Goal: Transaction & Acquisition: Obtain resource

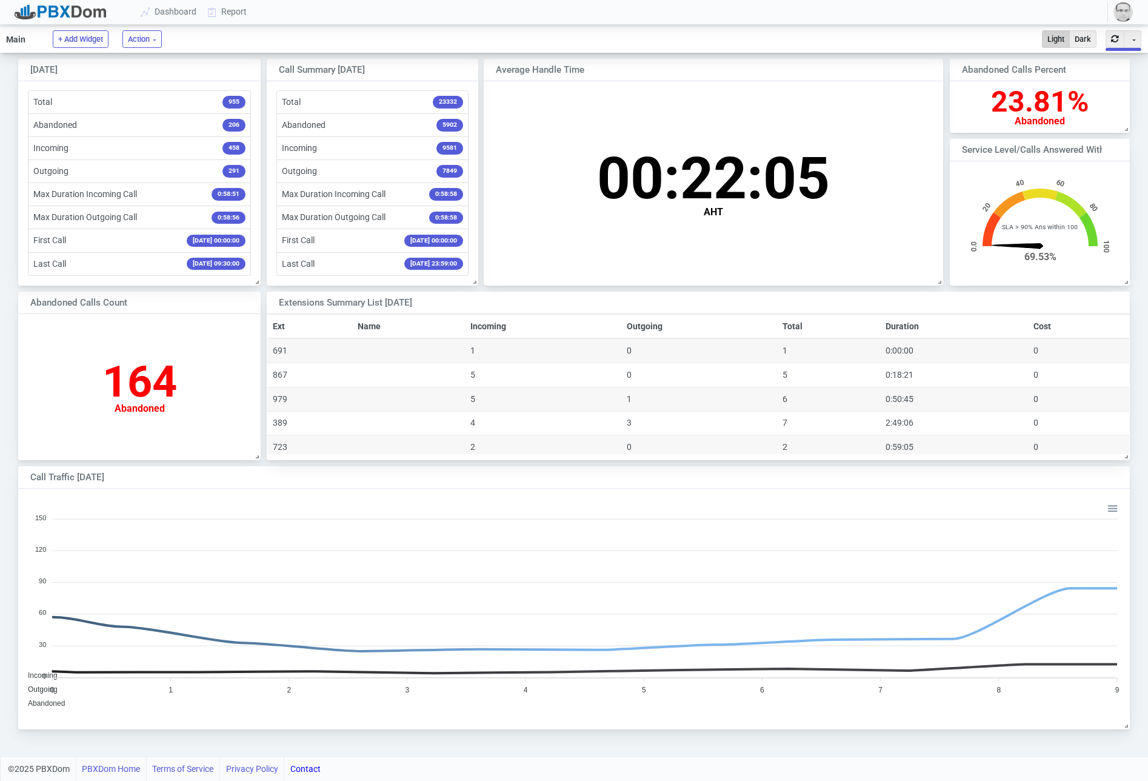
scroll to position [119, 179]
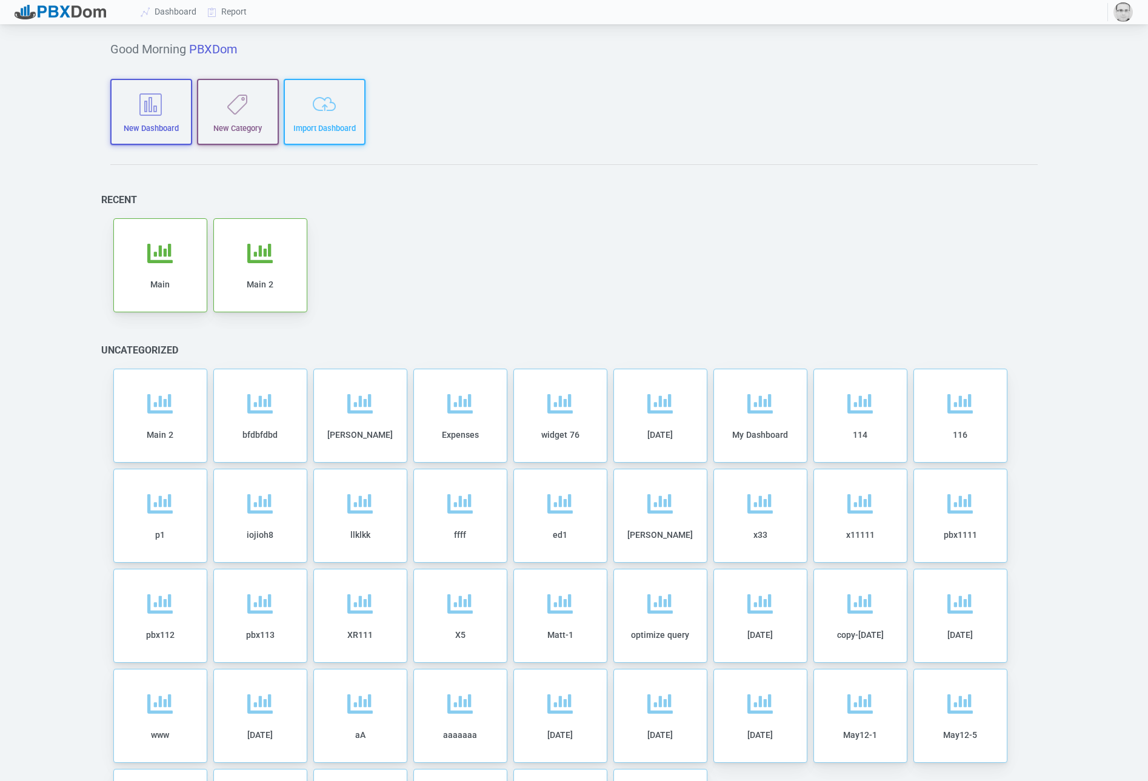
click at [1117, 7] on img "button" at bounding box center [1123, 11] width 19 height 19
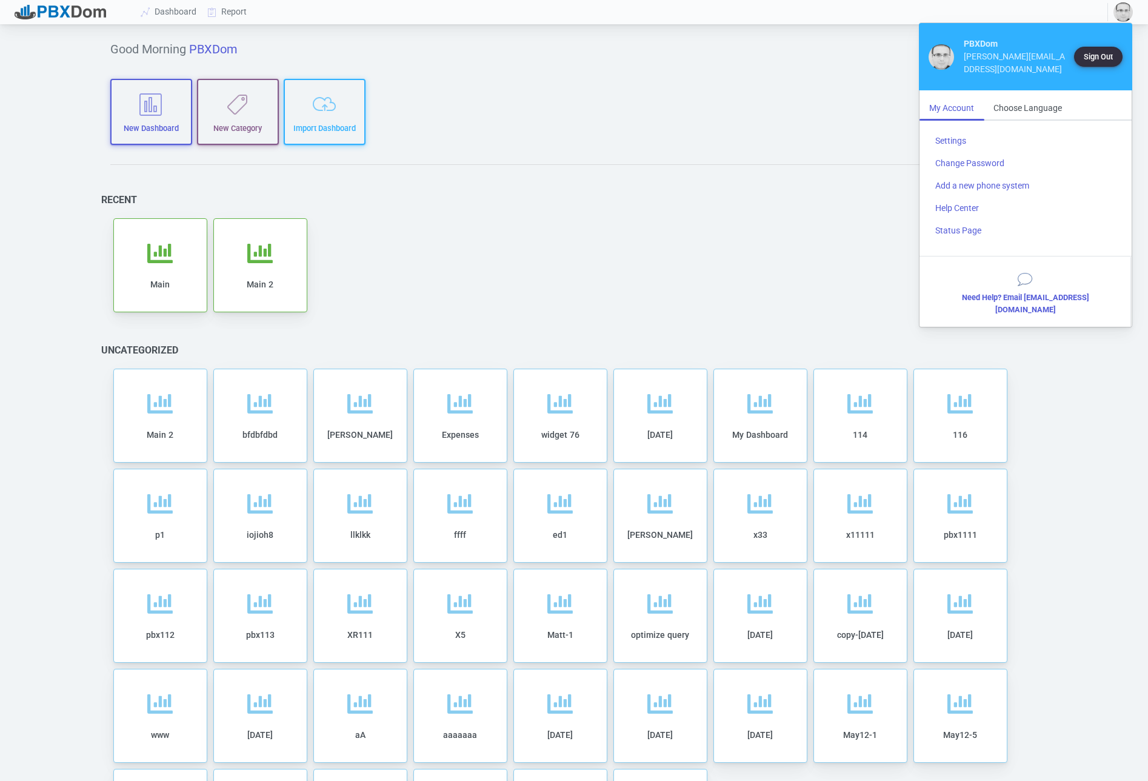
click at [1099, 51] on button "Sign Out" at bounding box center [1098, 57] width 49 height 20
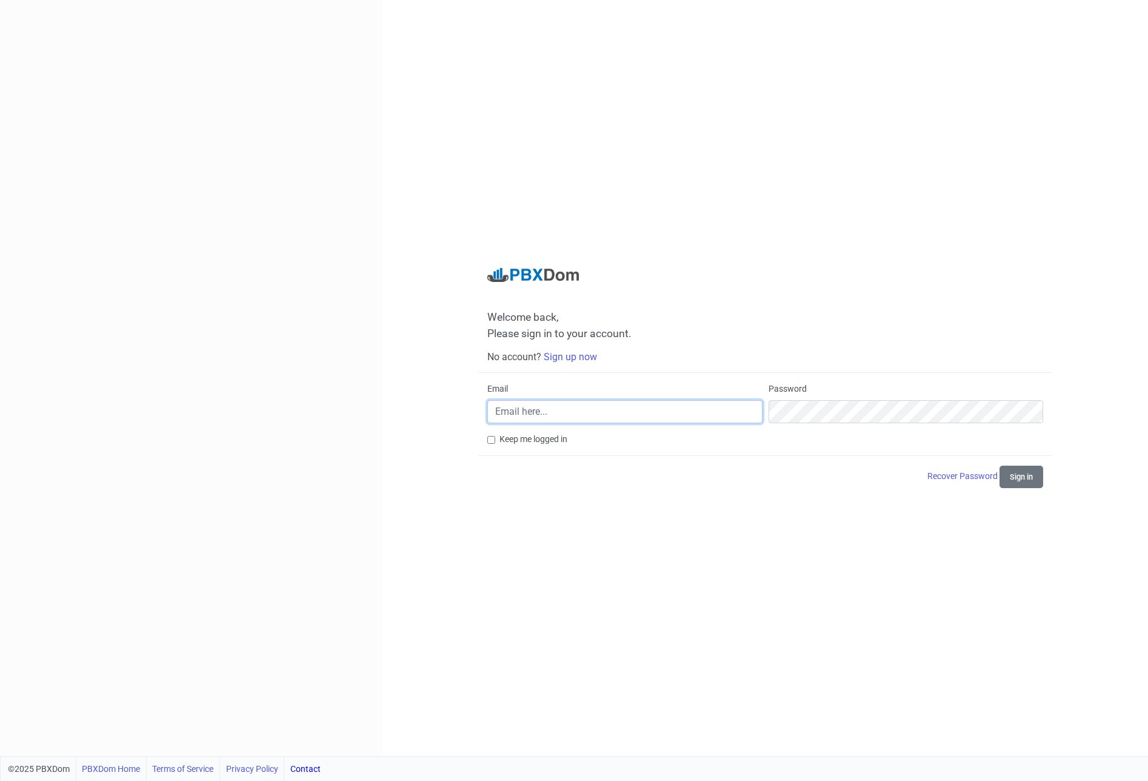
drag, startPoint x: 600, startPoint y: 409, endPoint x: 734, endPoint y: 419, distance: 134.3
click at [601, 409] on input "Email" at bounding box center [624, 411] width 275 height 23
paste input "[PERSON_NAME][EMAIL_ADDRESS][DOMAIN_NAME]"
type input "[PERSON_NAME][EMAIL_ADDRESS][DOMAIN_NAME]"
click at [1000, 466] on button "Sign in" at bounding box center [1022, 477] width 44 height 22
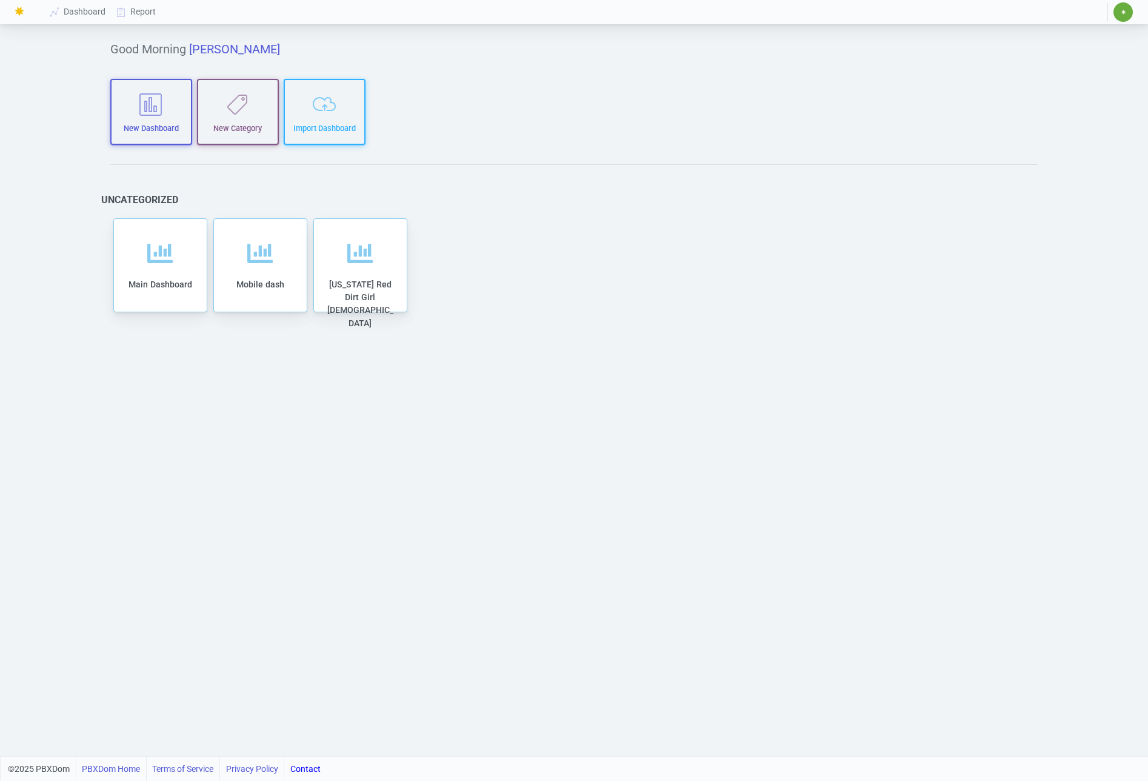
click at [520, 175] on div "Good Morning [PERSON_NAME] New Dashboard New Category Import Dashboard Uncatego…" at bounding box center [574, 391] width 965 height 729
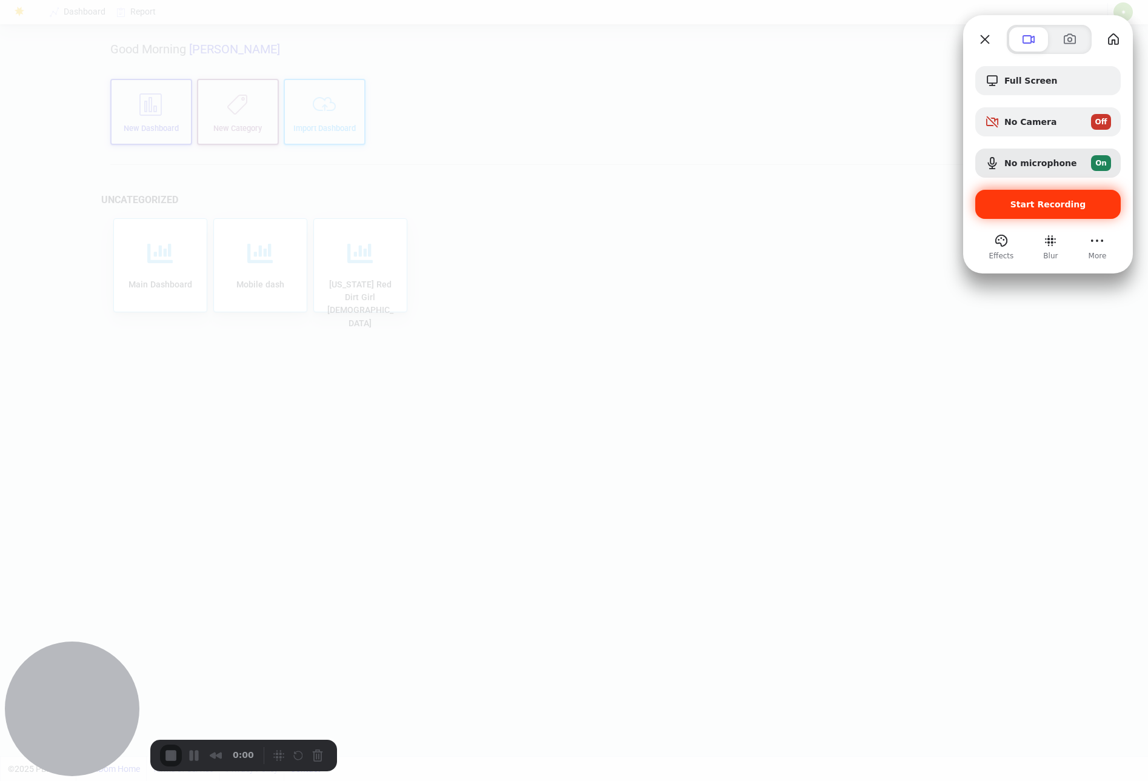
click at [1010, 196] on div "Start Recording" at bounding box center [1048, 204] width 146 height 29
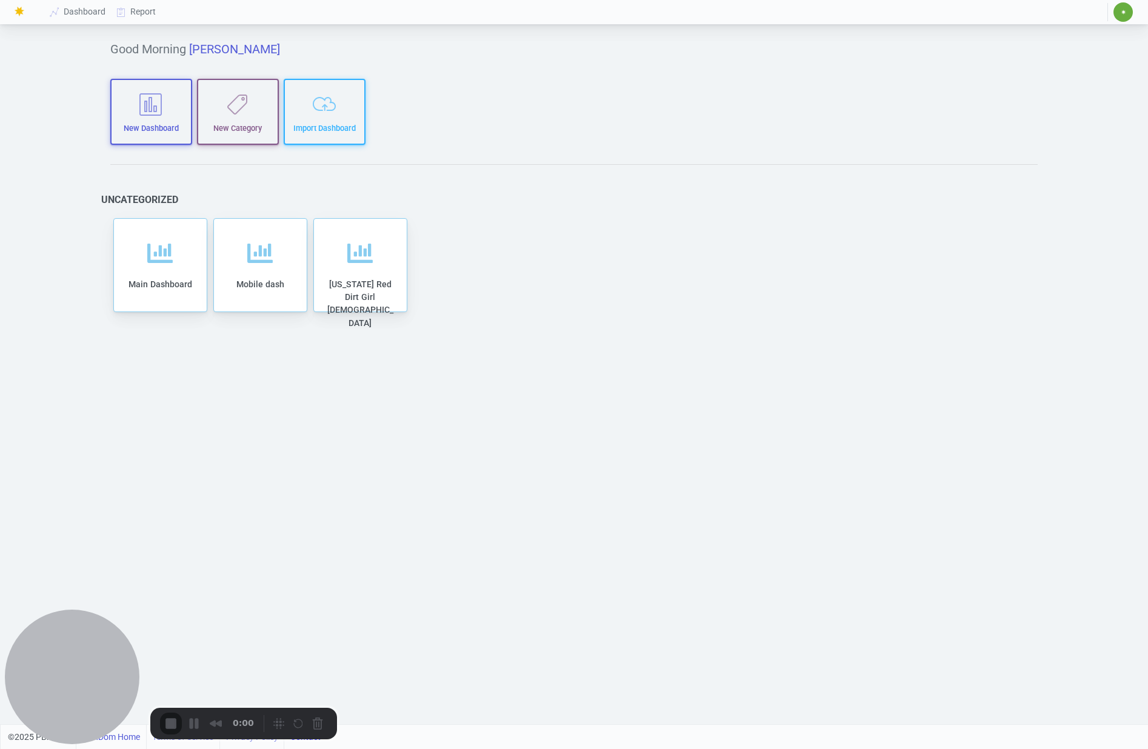
click at [658, 166] on div "Good Morning [PERSON_NAME] New Dashboard New Category Import Dashboard Uncatego…" at bounding box center [574, 375] width 965 height 697
click at [139, 15] on link "Report" at bounding box center [137, 12] width 50 height 22
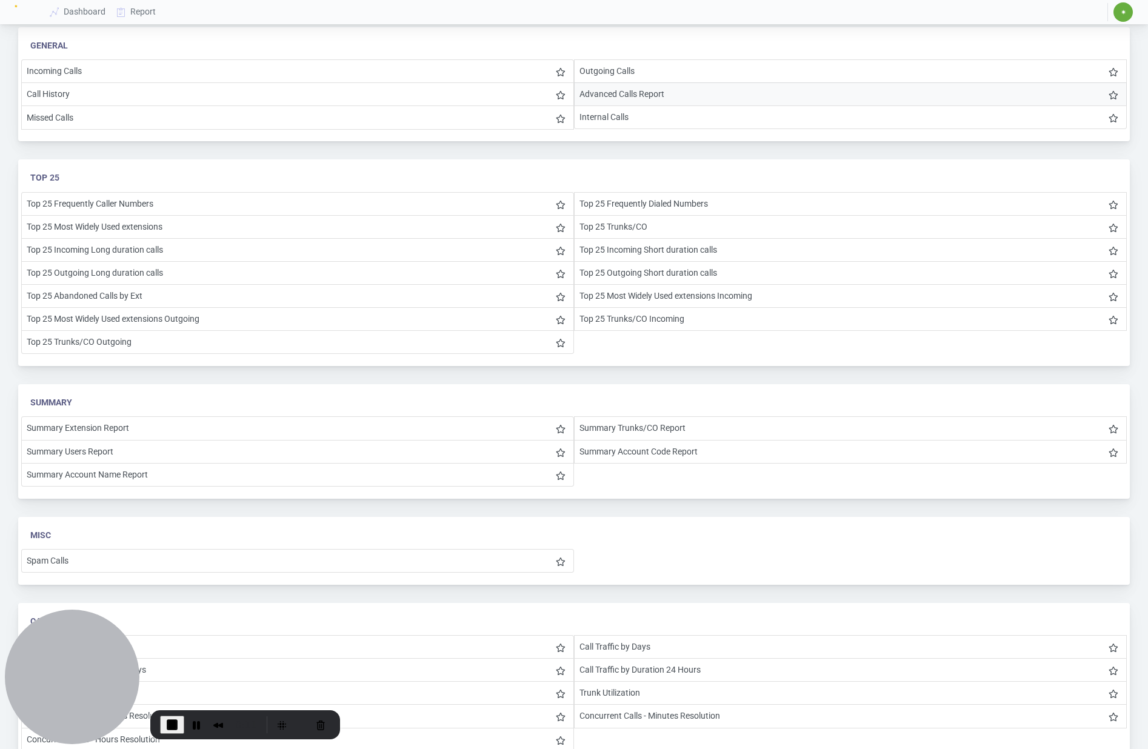
click at [671, 96] on li "Advanced Calls Report" at bounding box center [850, 94] width 553 height 24
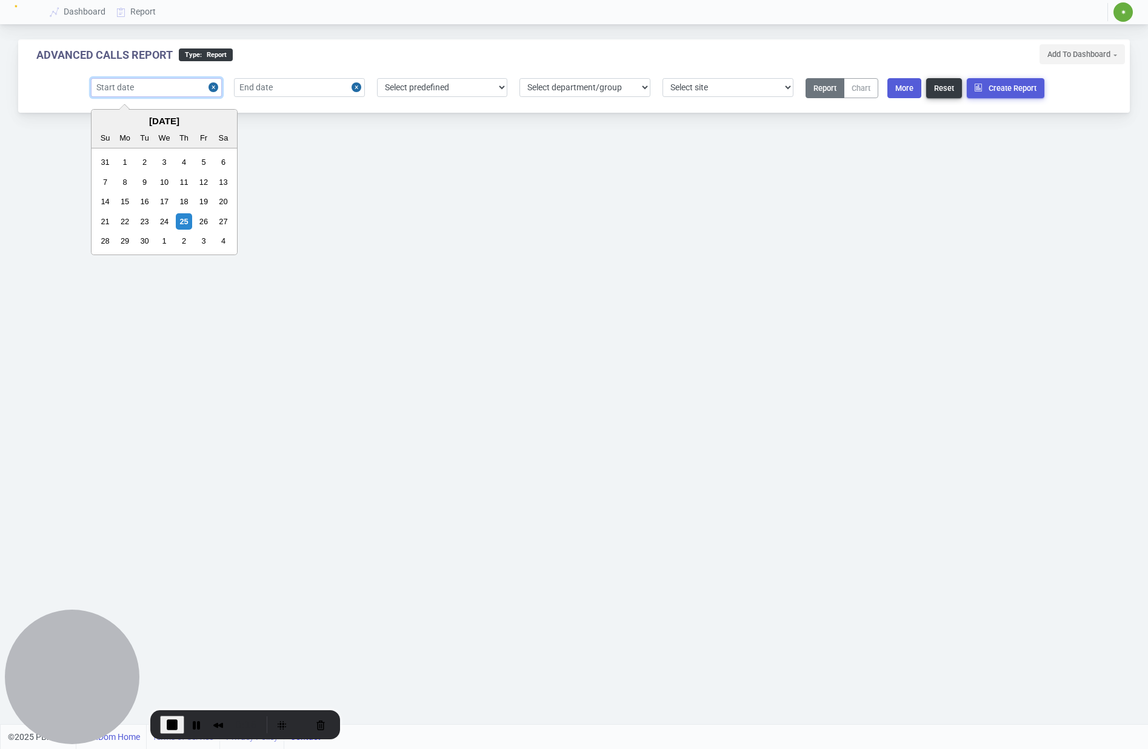
click at [171, 89] on input "text" at bounding box center [156, 87] width 131 height 19
click at [125, 161] on div "1" at bounding box center [125, 162] width 16 height 16
type input "[DATE]"
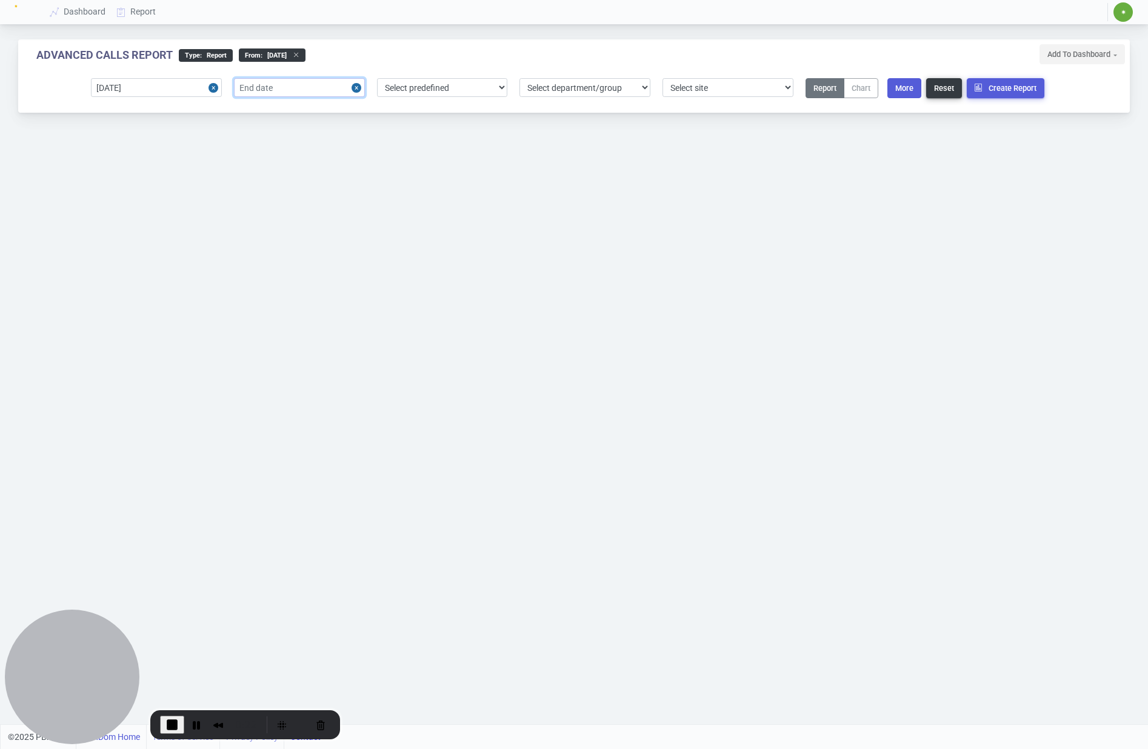
click at [273, 93] on input "text" at bounding box center [299, 87] width 131 height 19
click at [329, 222] on div "25" at bounding box center [327, 221] width 16 height 16
type input "[DATE]"
click at [908, 89] on button "More" at bounding box center [905, 88] width 34 height 20
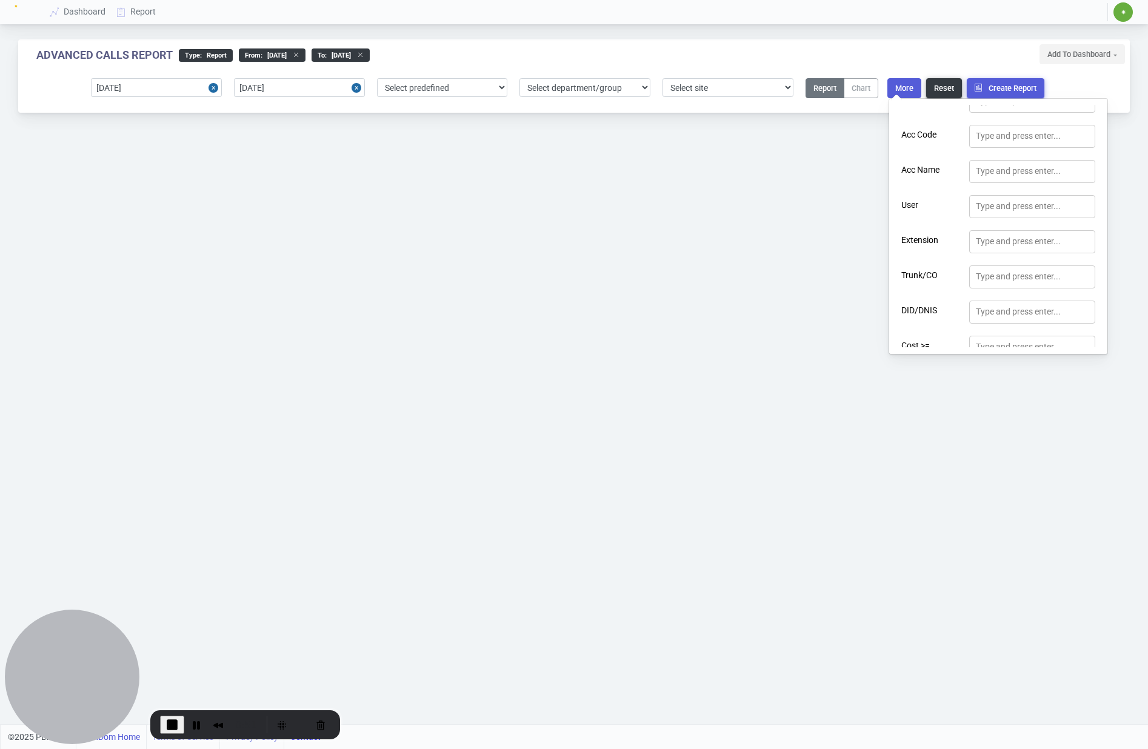
scroll to position [187, 0]
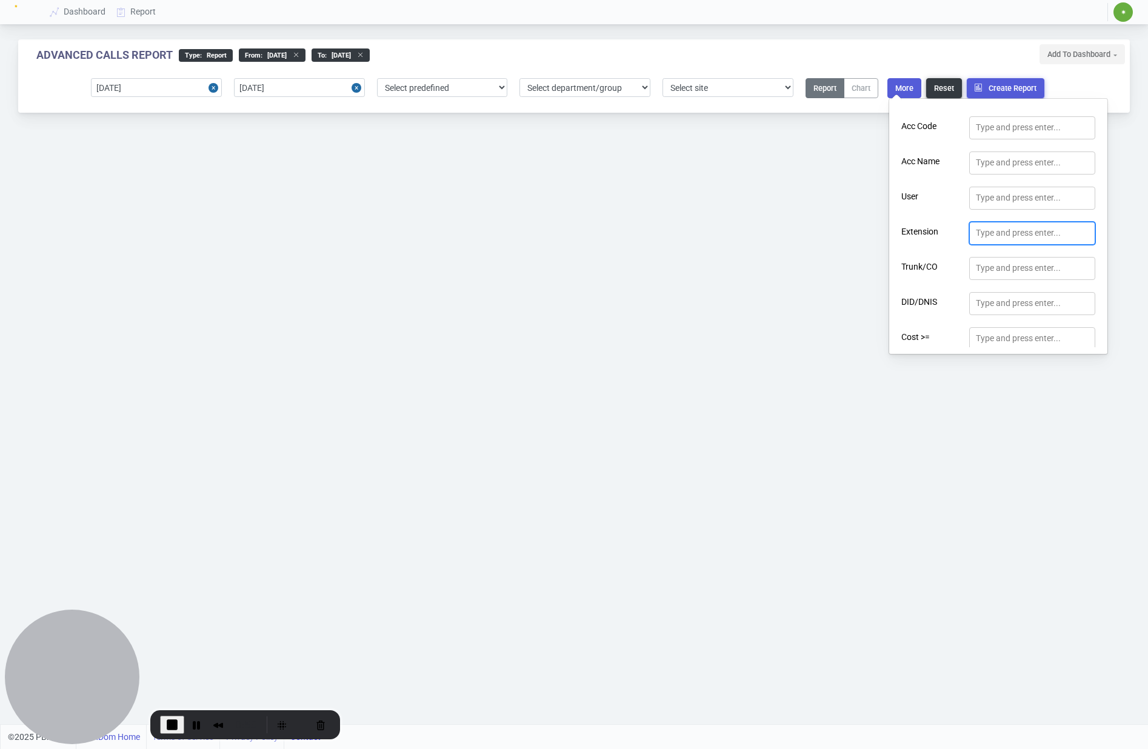
click at [989, 239] on div "Type and press enter..." at bounding box center [1018, 233] width 85 height 13
type input "5000"
click at [735, 233] on div "Advanced Calls Report type : Report From : [DATE] to : [DATE] Extension 1 : 500…" at bounding box center [574, 362] width 1148 height 724
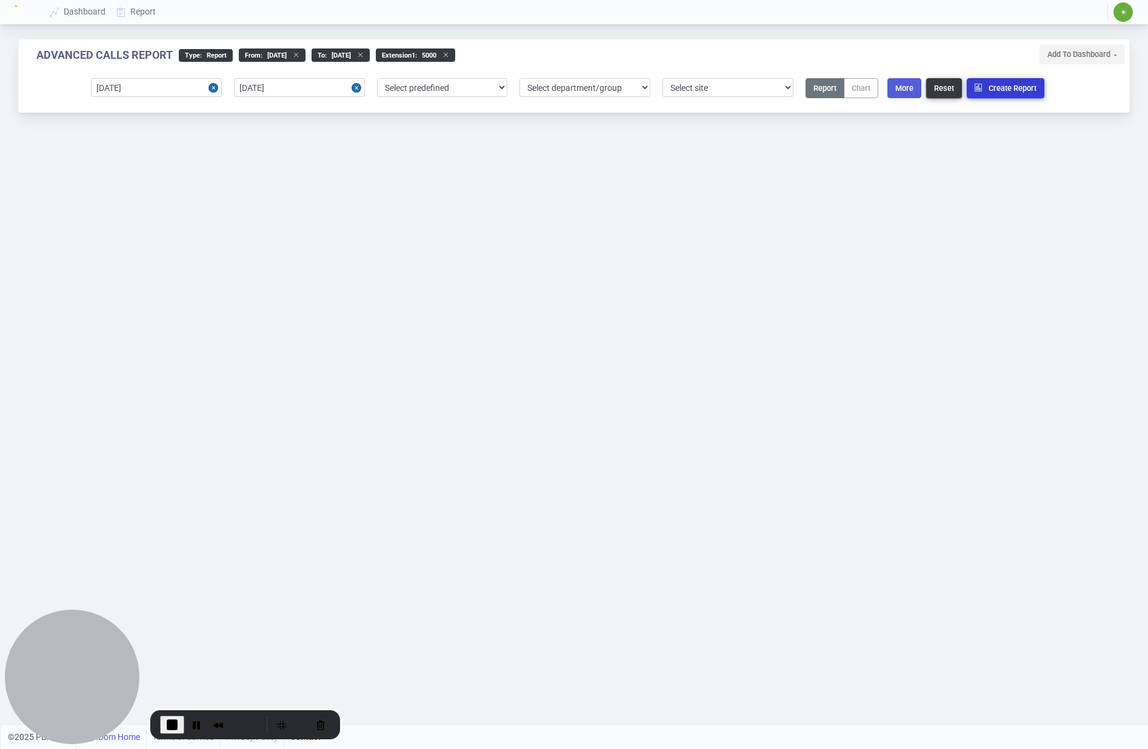
click at [980, 98] on button "Create Report" at bounding box center [1006, 88] width 78 height 20
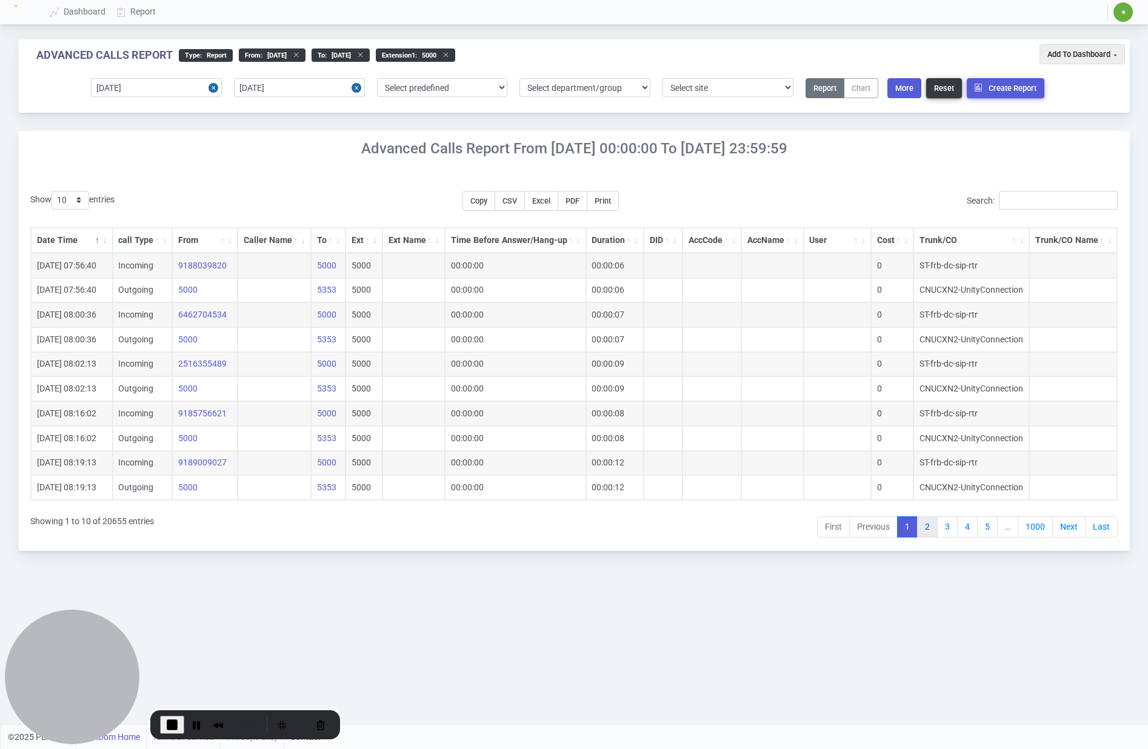
click at [929, 530] on link "2" at bounding box center [927, 528] width 21 height 22
click at [944, 530] on link "3" at bounding box center [947, 528] width 21 height 22
click at [966, 530] on link "4" at bounding box center [967, 528] width 21 height 22
click at [1067, 530] on link "Next" at bounding box center [1068, 528] width 33 height 22
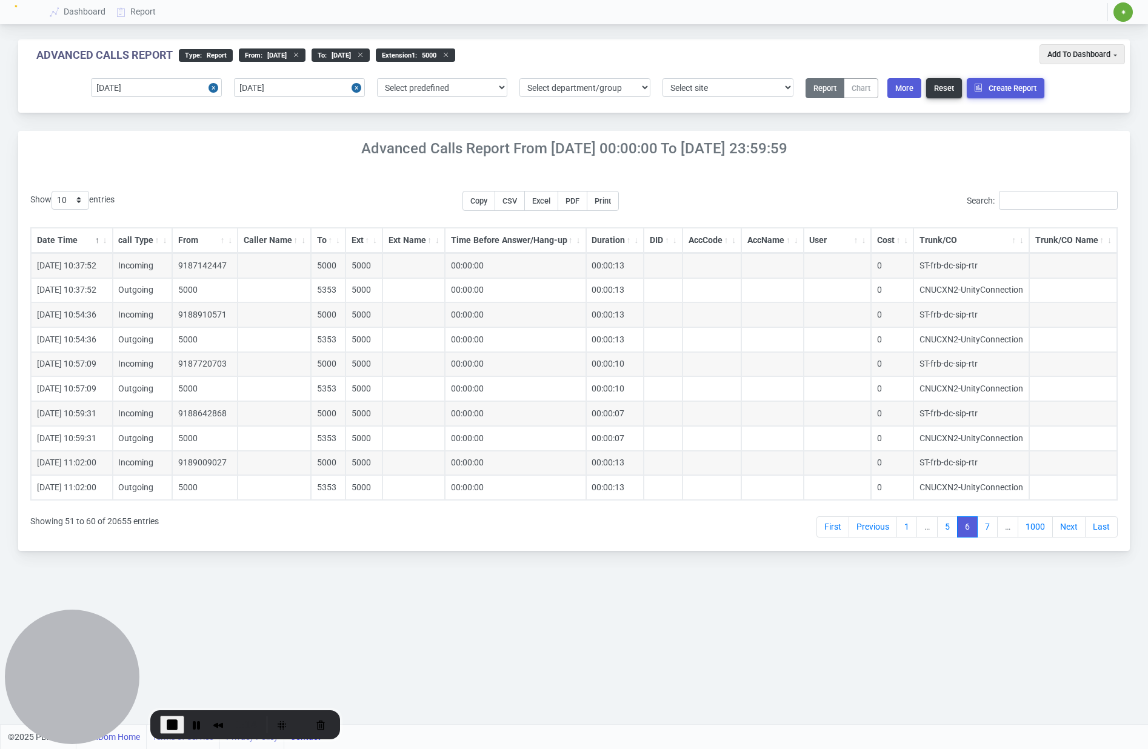
click at [1067, 530] on link "Next" at bounding box center [1068, 528] width 33 height 22
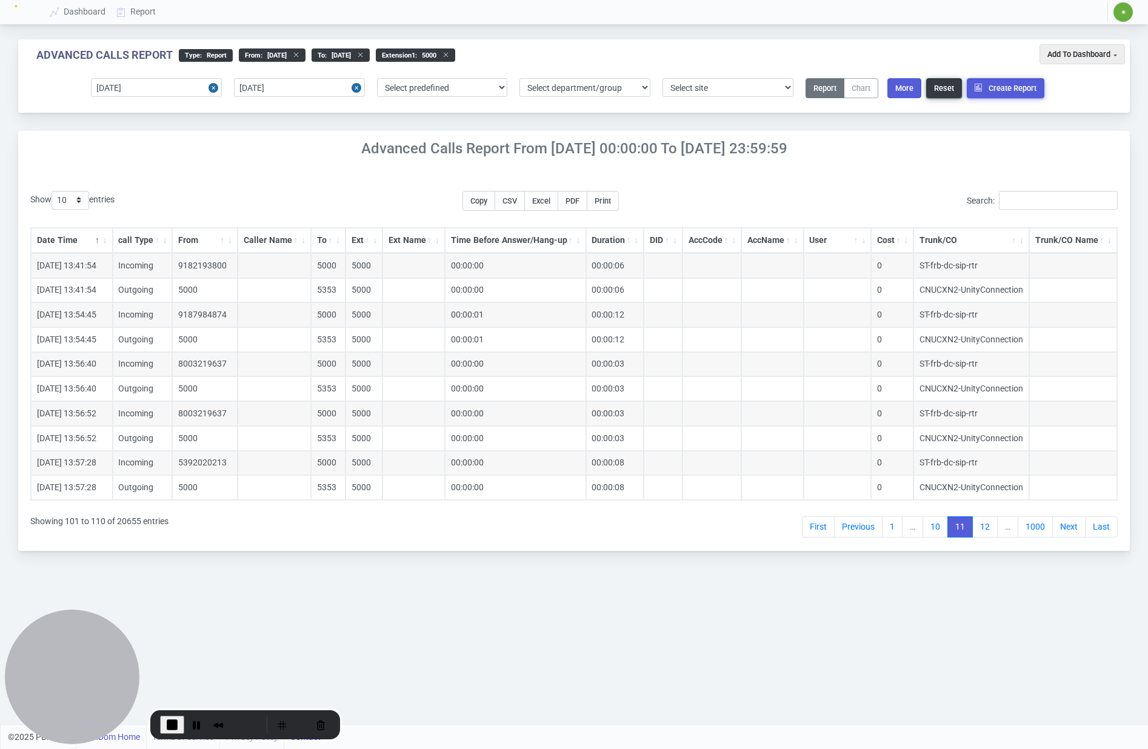
click at [1067, 530] on link "Next" at bounding box center [1068, 528] width 33 height 22
click at [73, 199] on select "10 25 50 100 200 500" at bounding box center [71, 200] width 38 height 19
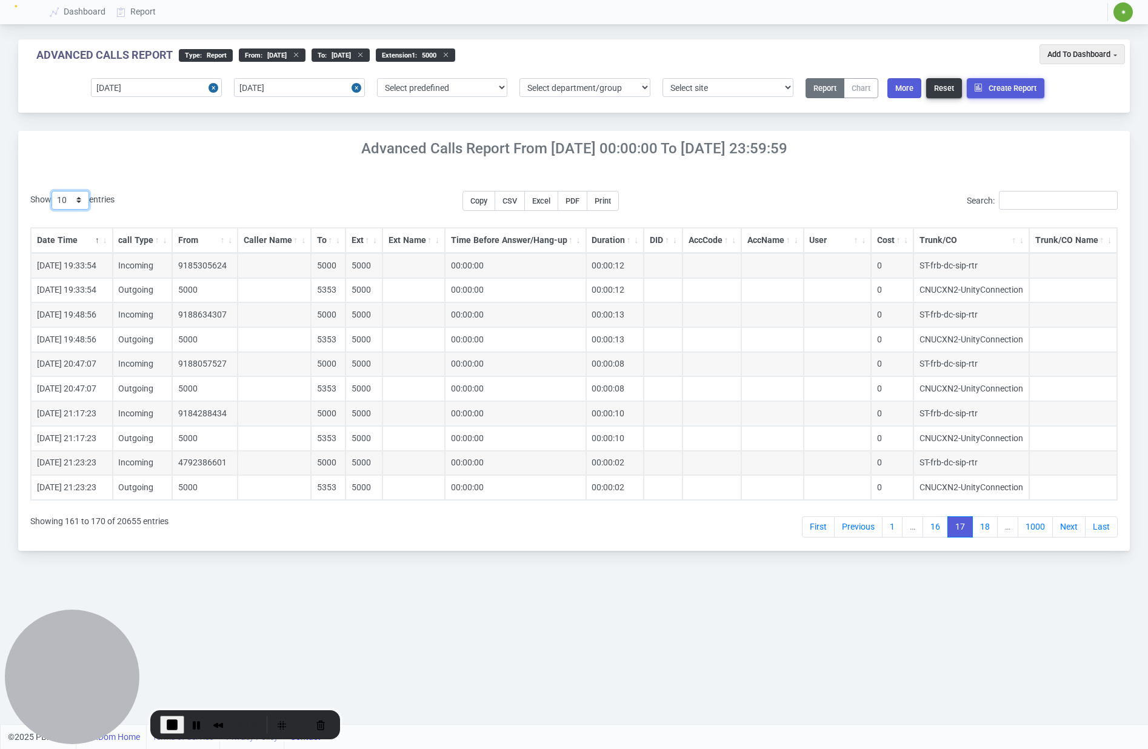
select select "500"
click at [53, 191] on select "10 25 50 100 200 500" at bounding box center [71, 200] width 38 height 19
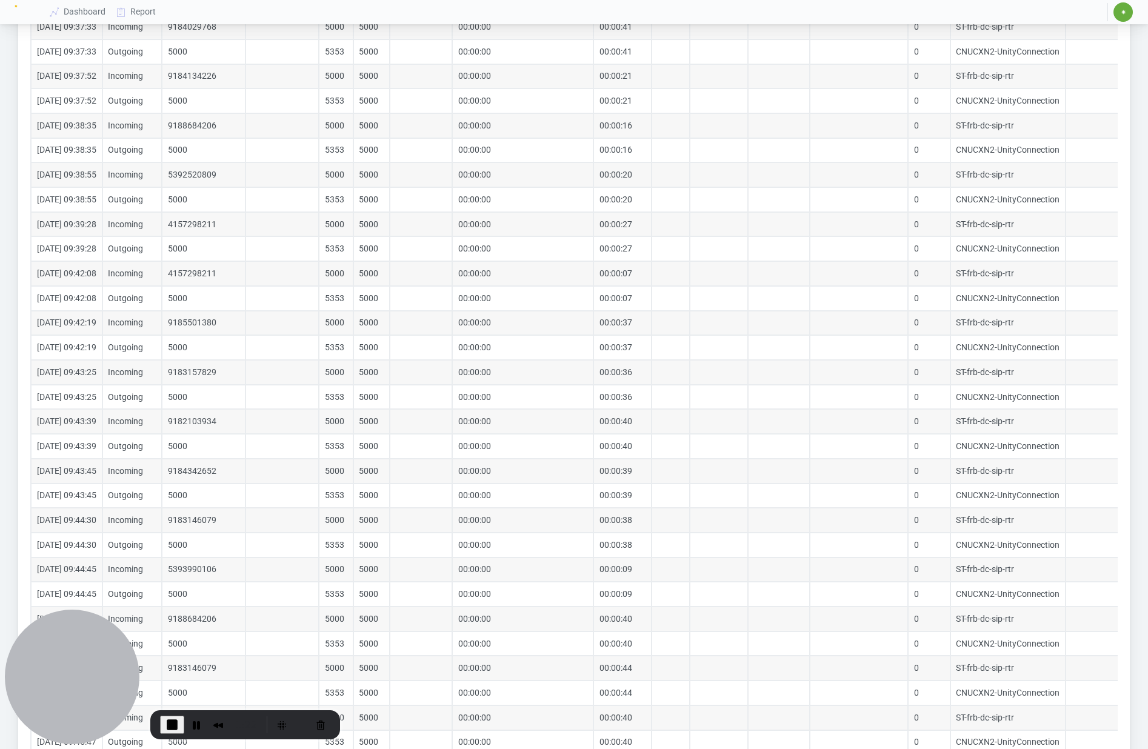
scroll to position [11937, 0]
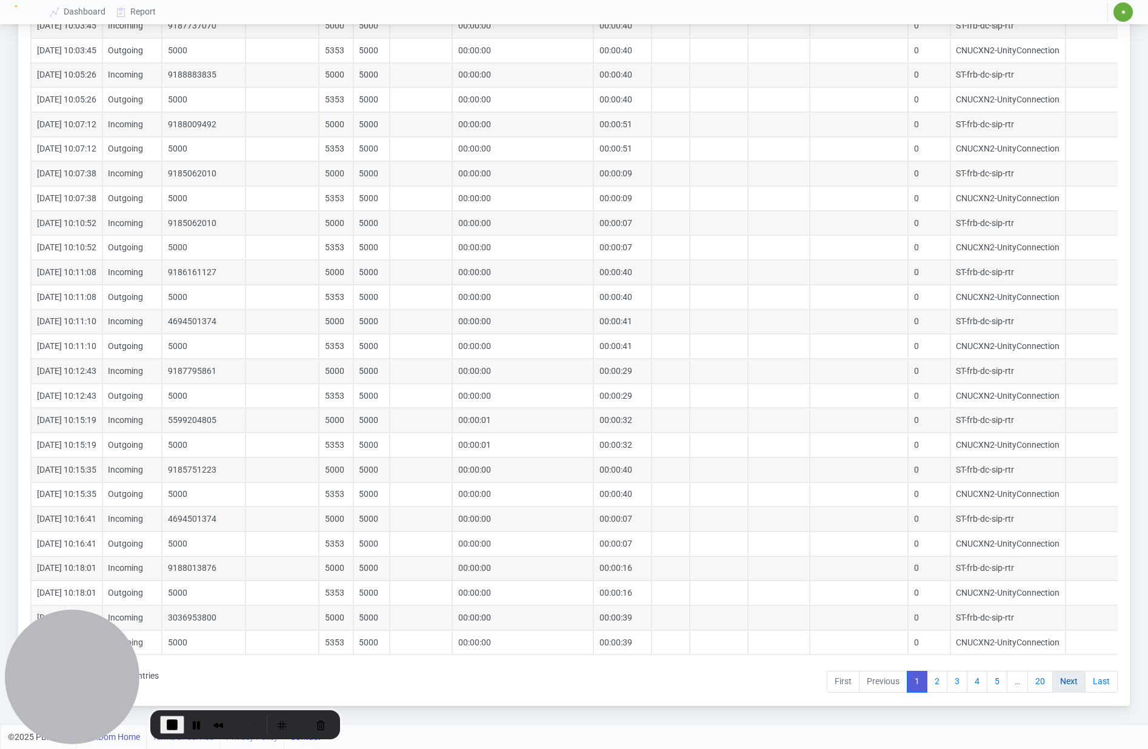
click at [1060, 683] on link "Next" at bounding box center [1068, 682] width 33 height 22
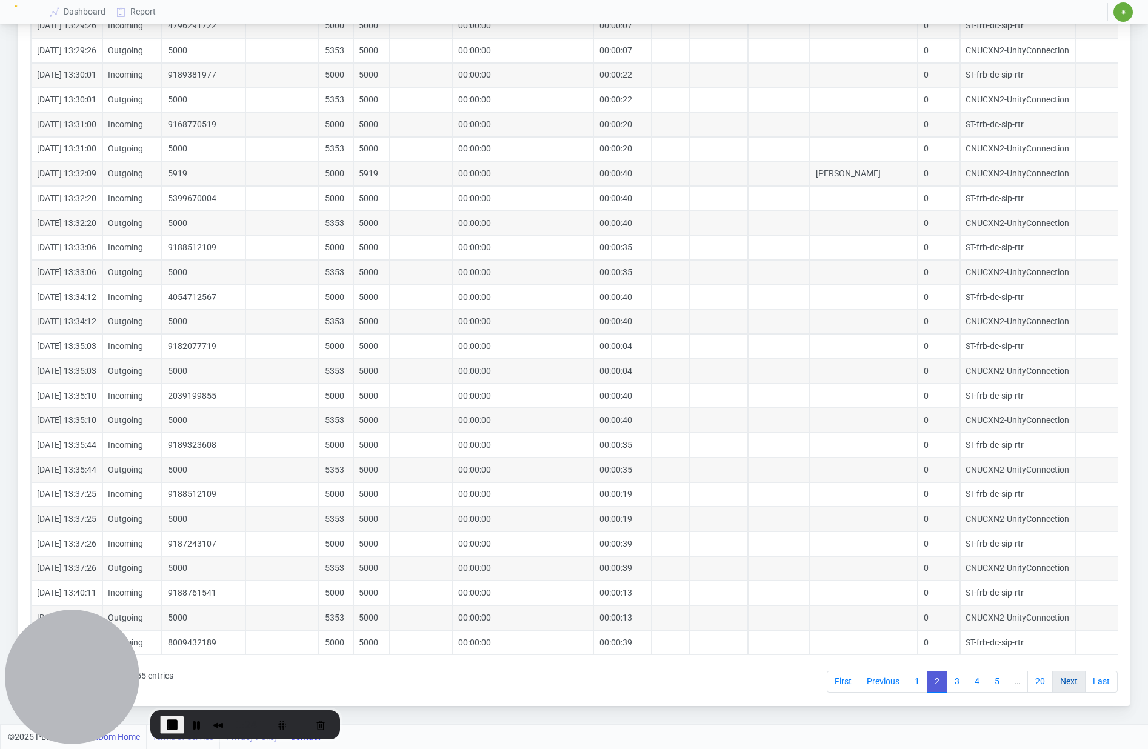
click at [1061, 683] on link "Next" at bounding box center [1068, 682] width 33 height 22
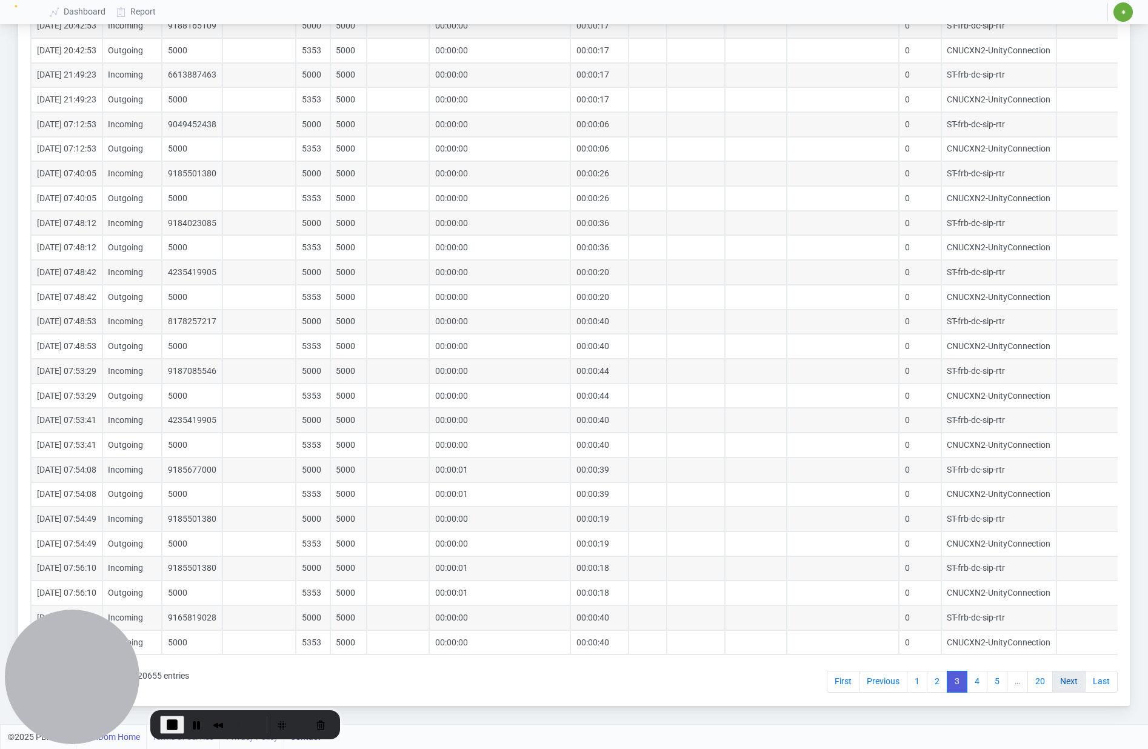
click at [1060, 683] on link "Next" at bounding box center [1068, 682] width 33 height 22
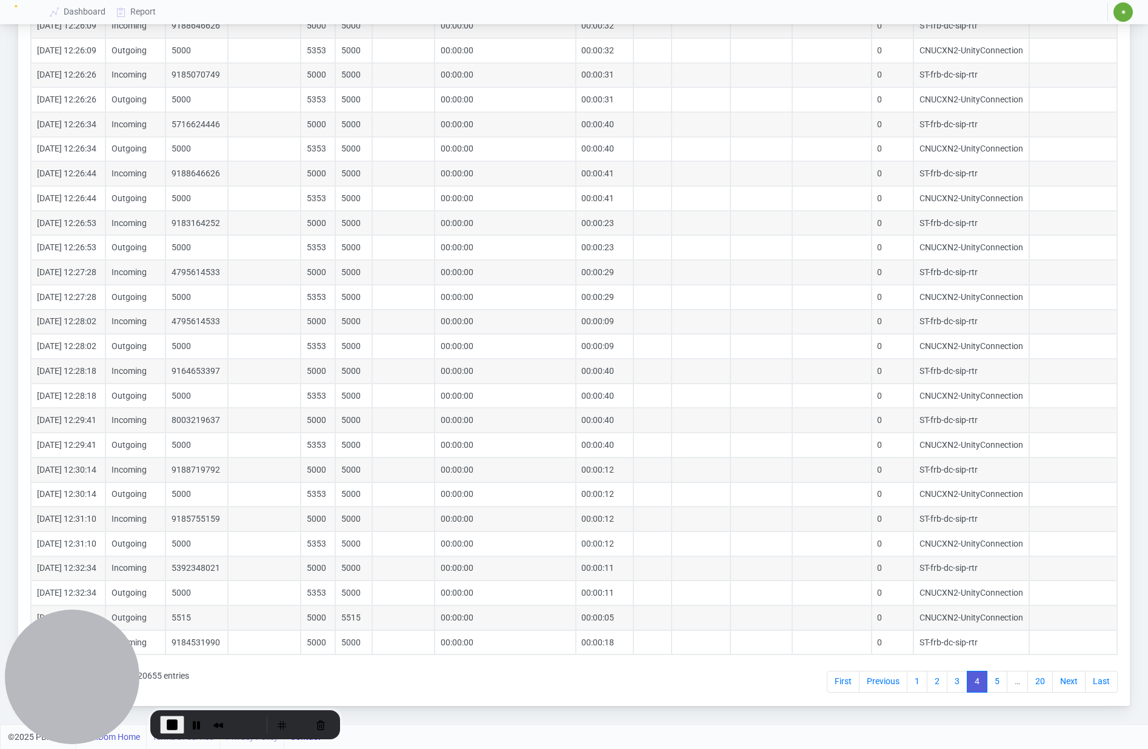
click at [1060, 683] on link "Next" at bounding box center [1068, 682] width 33 height 22
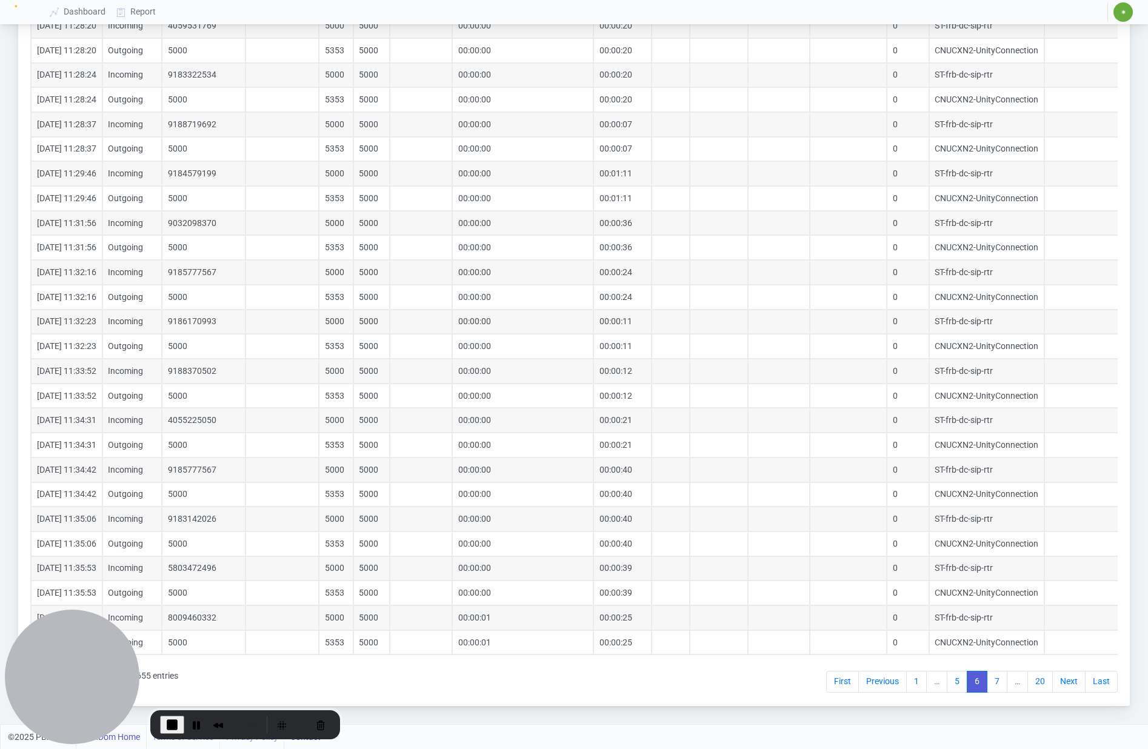
click at [1060, 683] on link "Next" at bounding box center [1068, 682] width 33 height 22
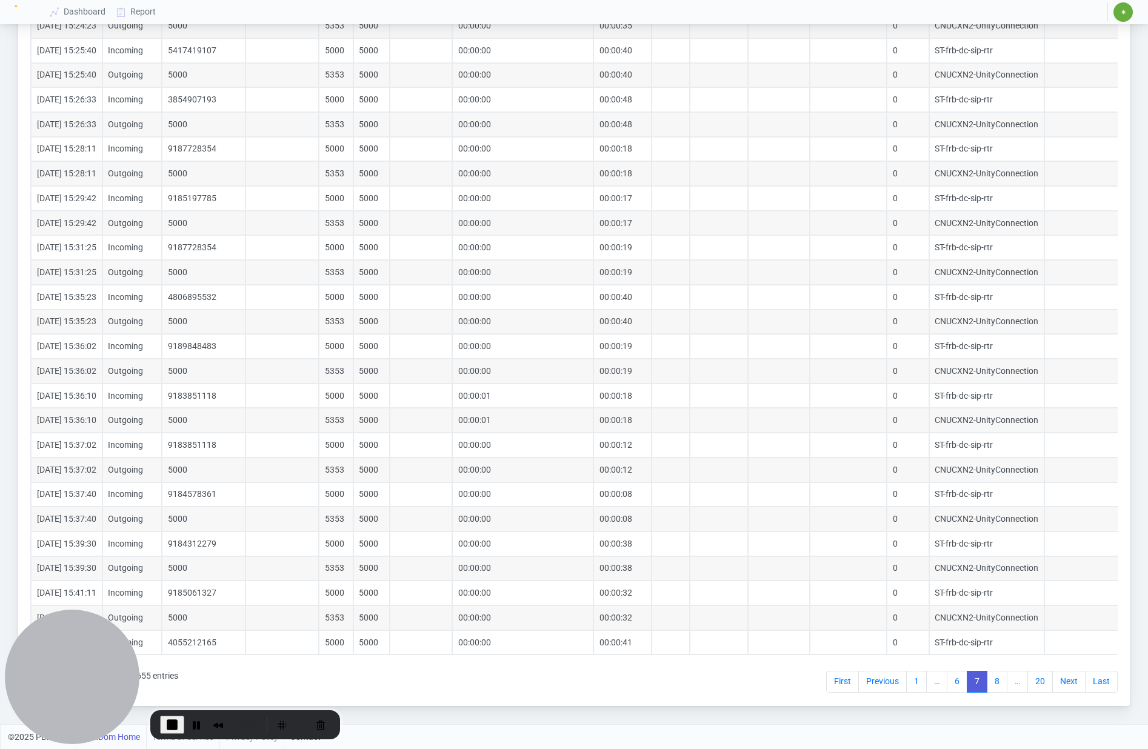
click at [1060, 683] on link "Next" at bounding box center [1068, 682] width 33 height 22
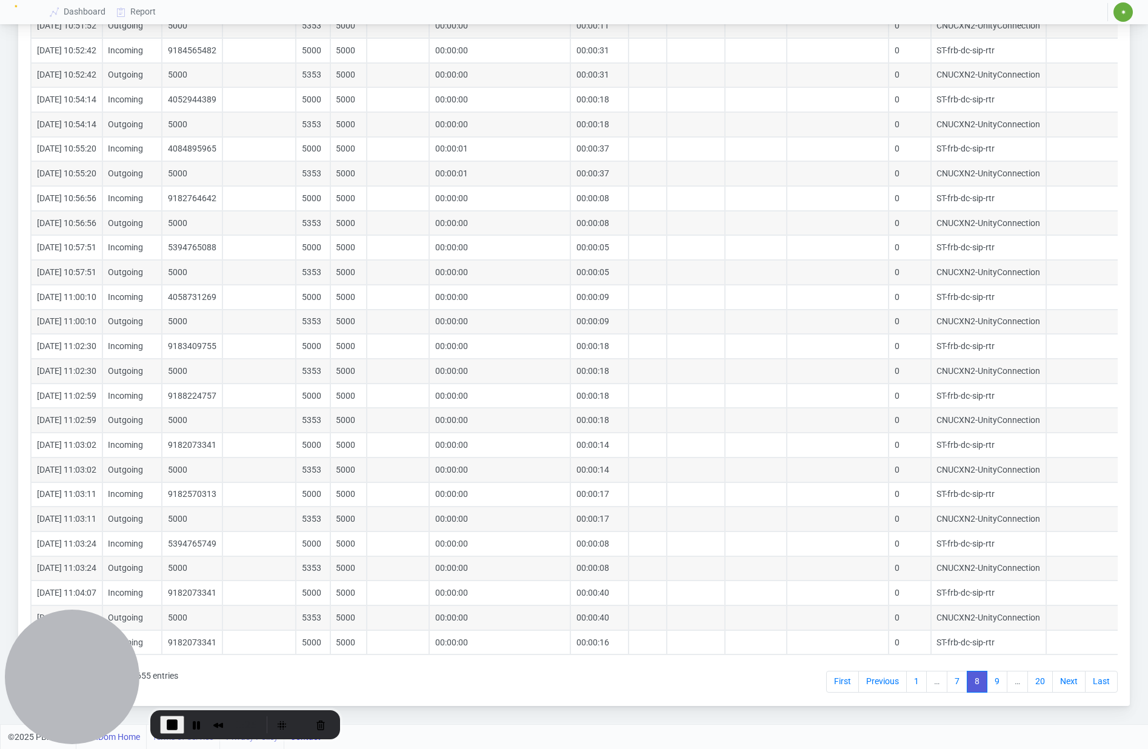
click at [1060, 683] on link "Next" at bounding box center [1068, 682] width 33 height 22
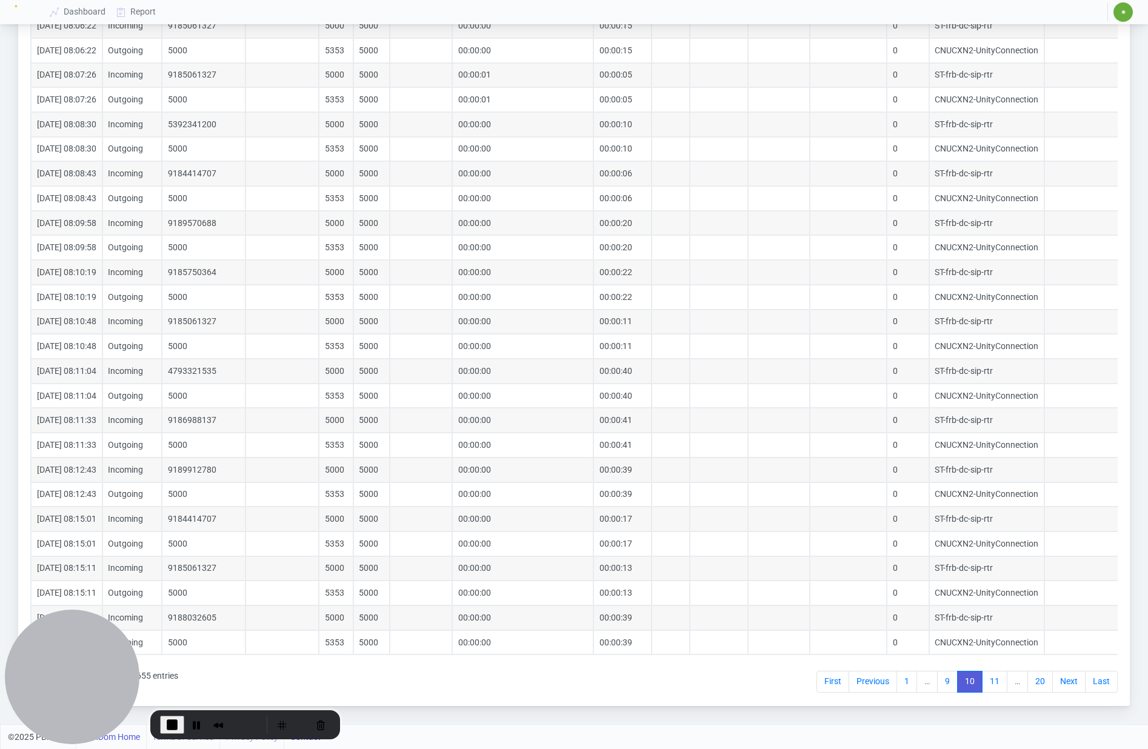
click at [1060, 683] on link "Next" at bounding box center [1068, 682] width 33 height 22
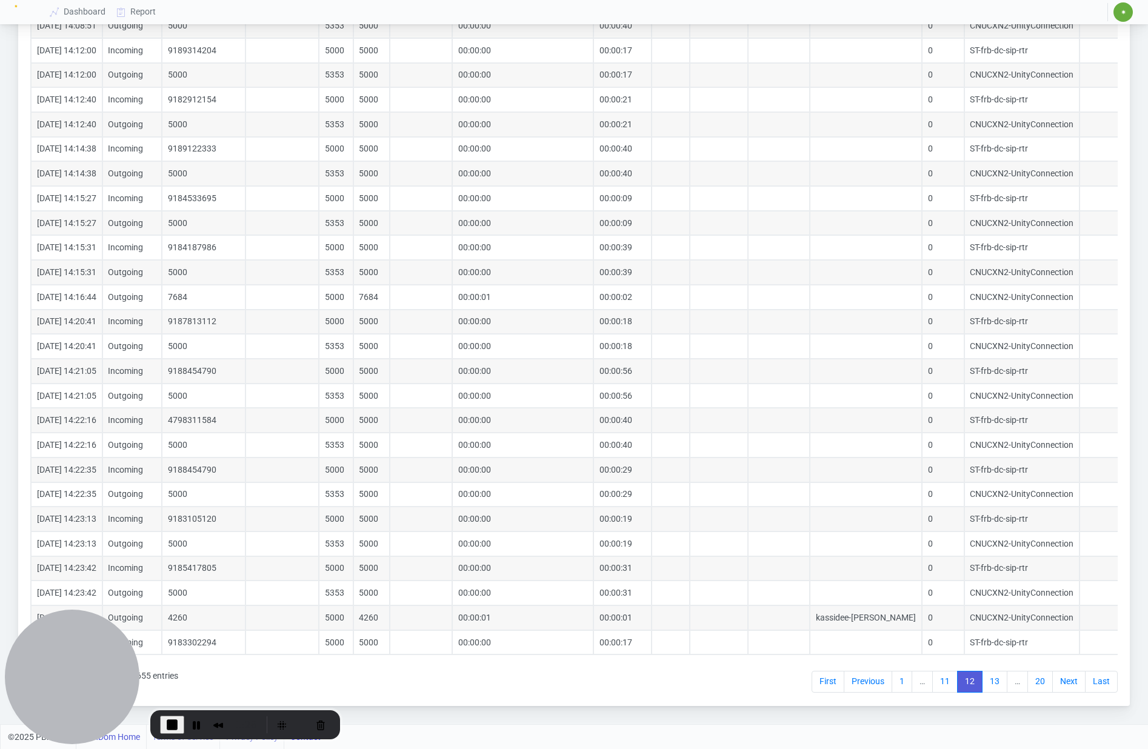
click at [1060, 683] on link "Next" at bounding box center [1068, 682] width 33 height 22
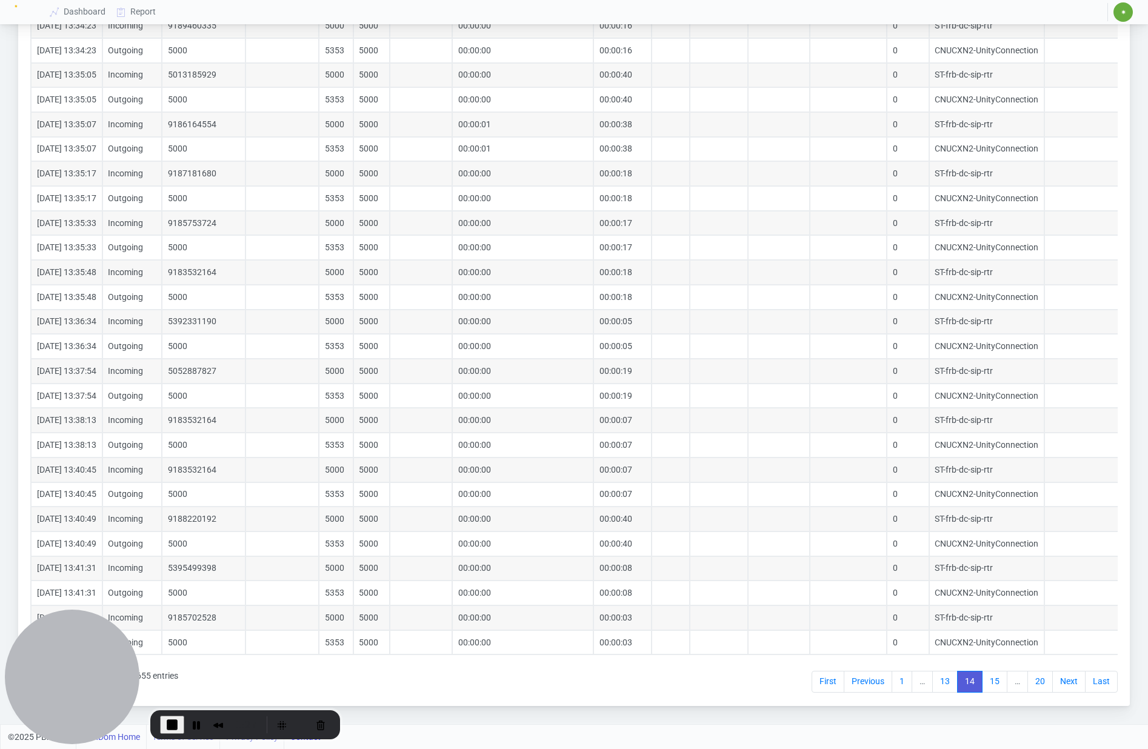
click at [1060, 683] on link "Next" at bounding box center [1068, 682] width 33 height 22
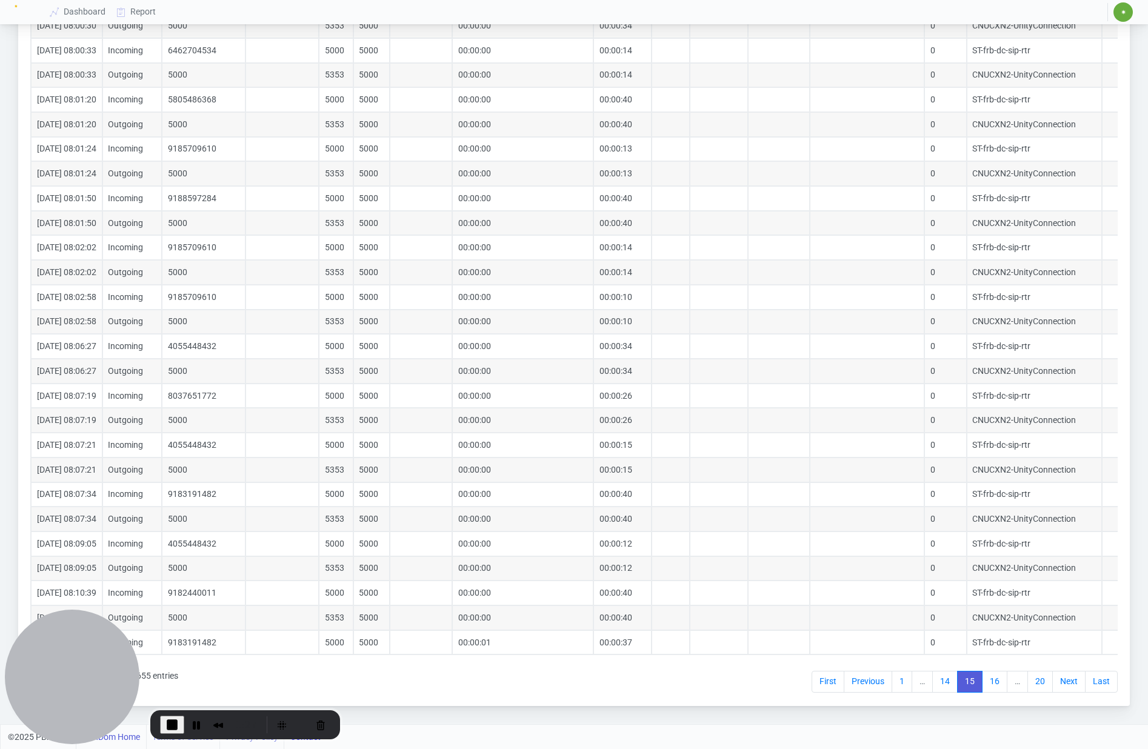
click at [1060, 683] on link "Next" at bounding box center [1068, 682] width 33 height 22
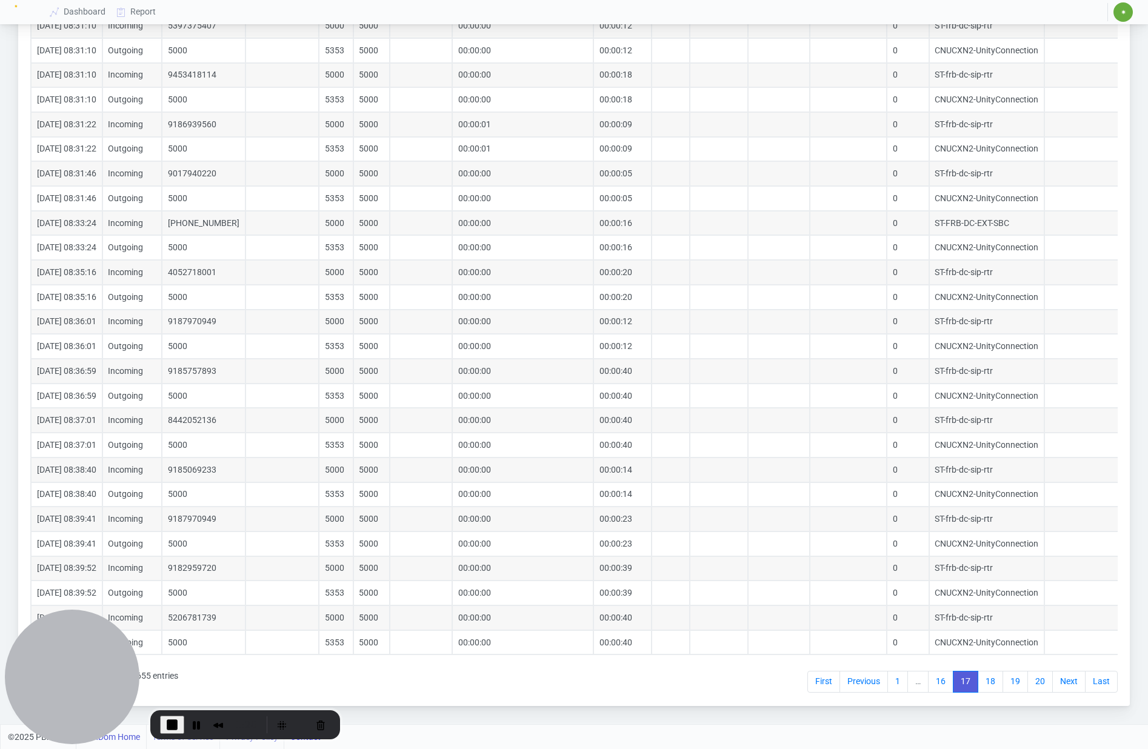
click at [1060, 683] on link "Next" at bounding box center [1068, 682] width 33 height 22
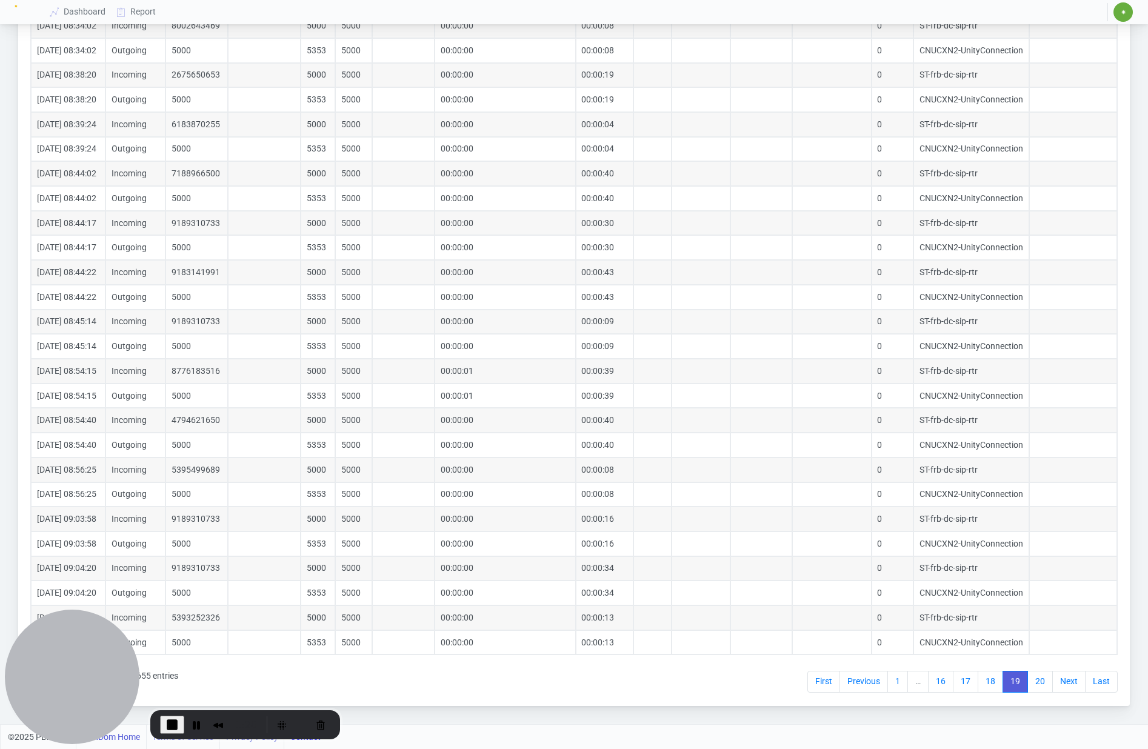
click at [1060, 683] on link "Next" at bounding box center [1068, 682] width 33 height 22
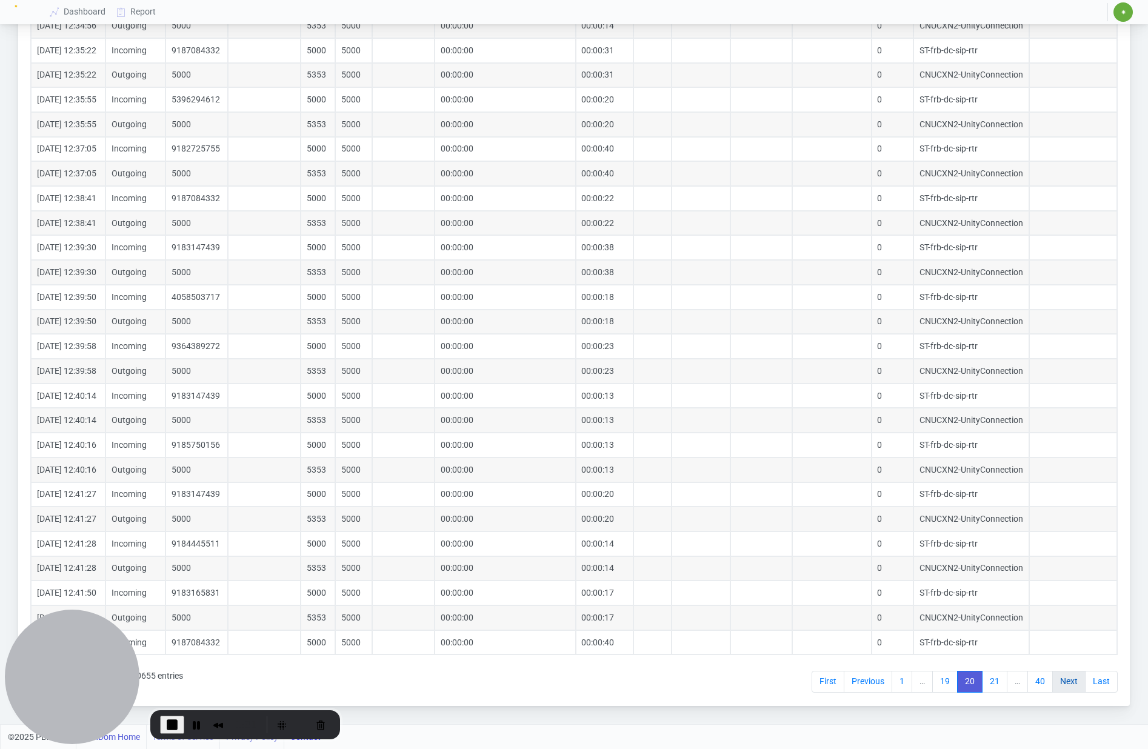
click at [1066, 684] on link "Next" at bounding box center [1068, 682] width 33 height 22
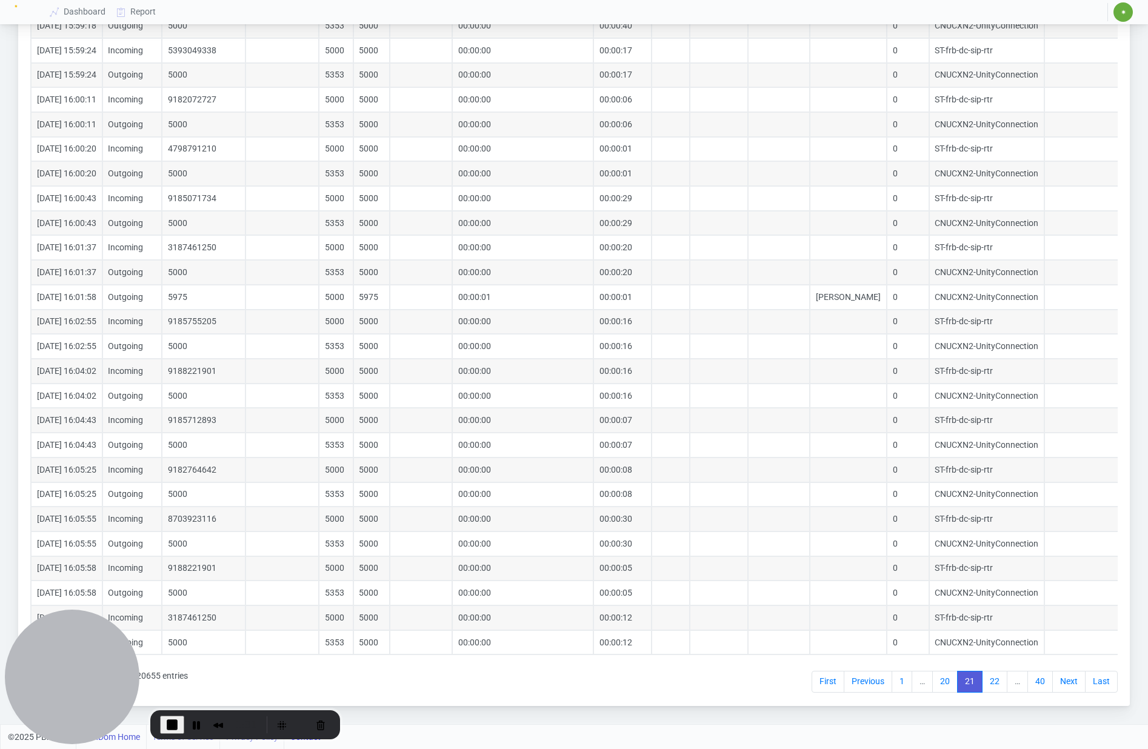
click at [1066, 684] on link "Next" at bounding box center [1068, 682] width 33 height 22
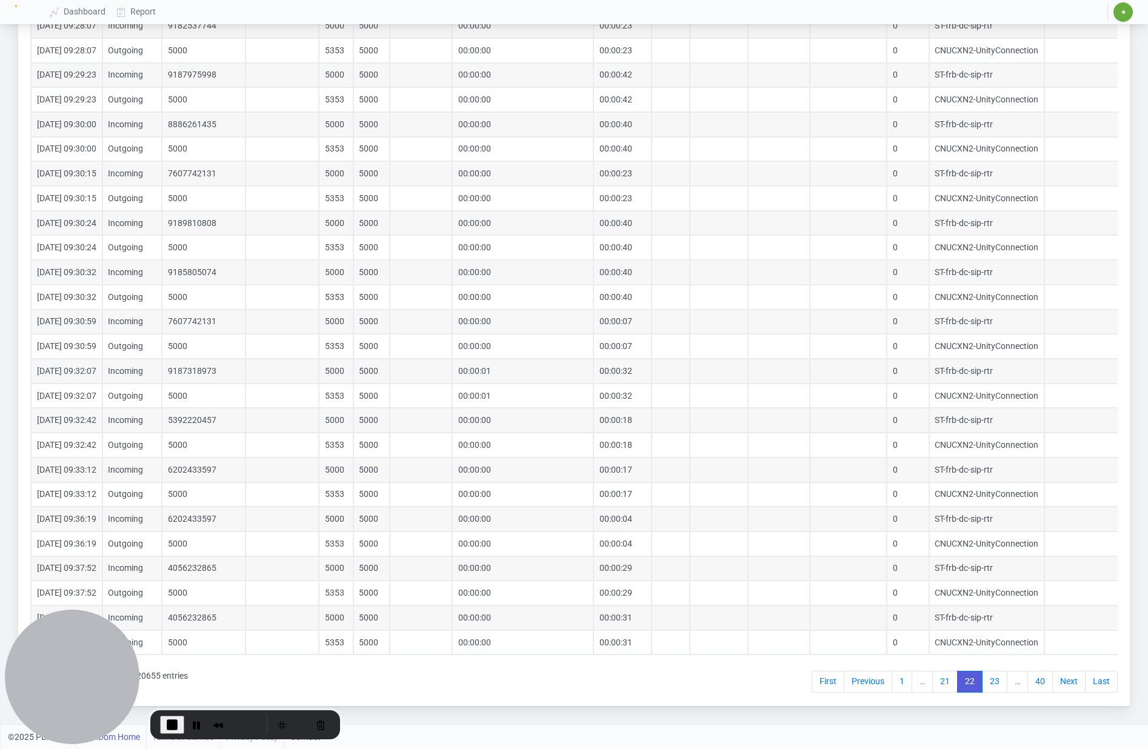
click at [1066, 684] on link "Next" at bounding box center [1068, 682] width 33 height 22
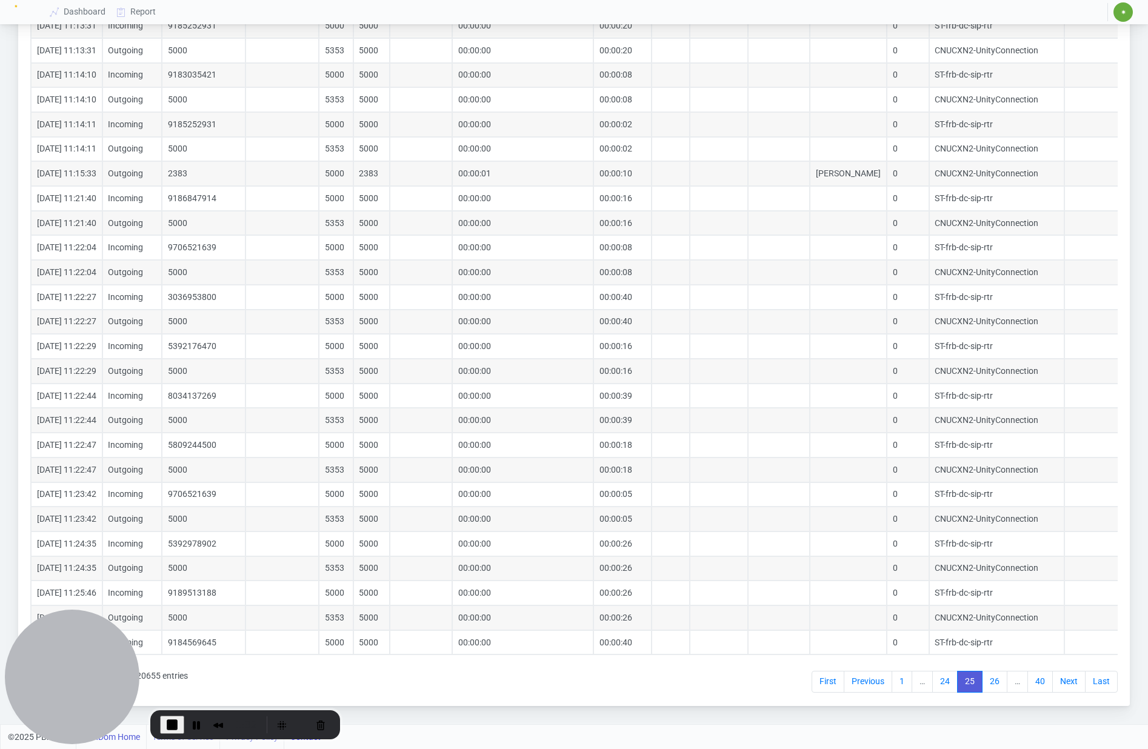
click at [1066, 684] on link "Next" at bounding box center [1068, 682] width 33 height 22
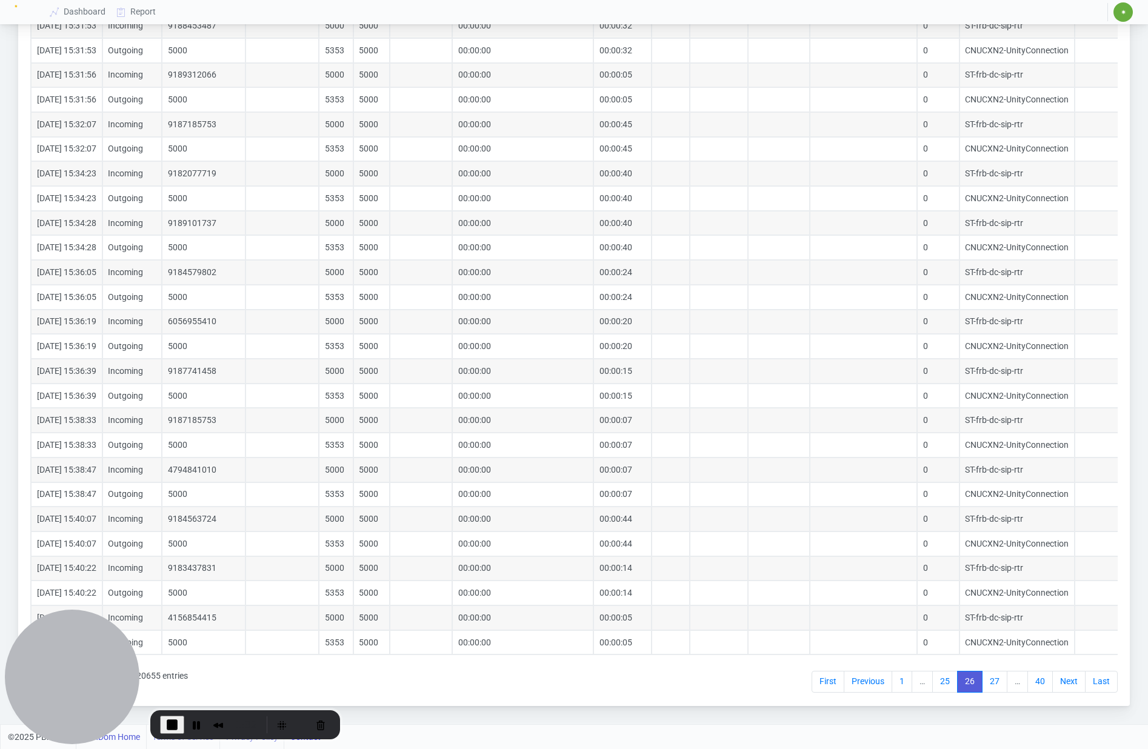
click at [1066, 684] on link "Next" at bounding box center [1068, 682] width 33 height 22
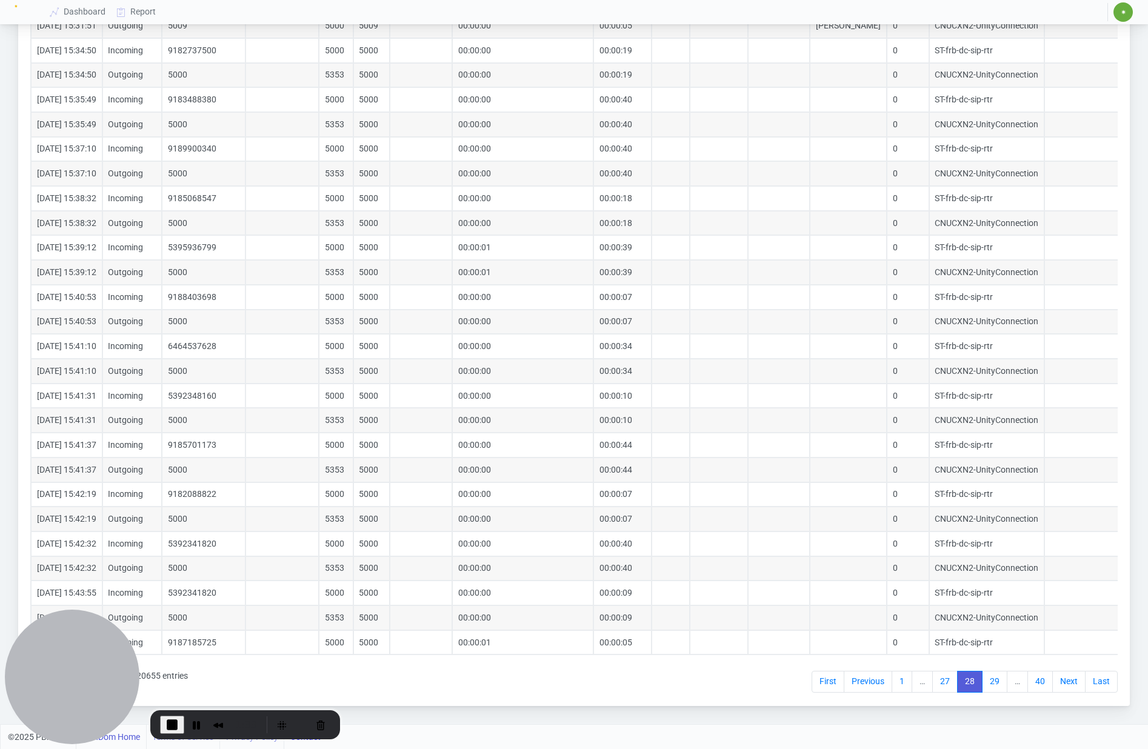
click at [1066, 684] on link "Next" at bounding box center [1068, 682] width 33 height 22
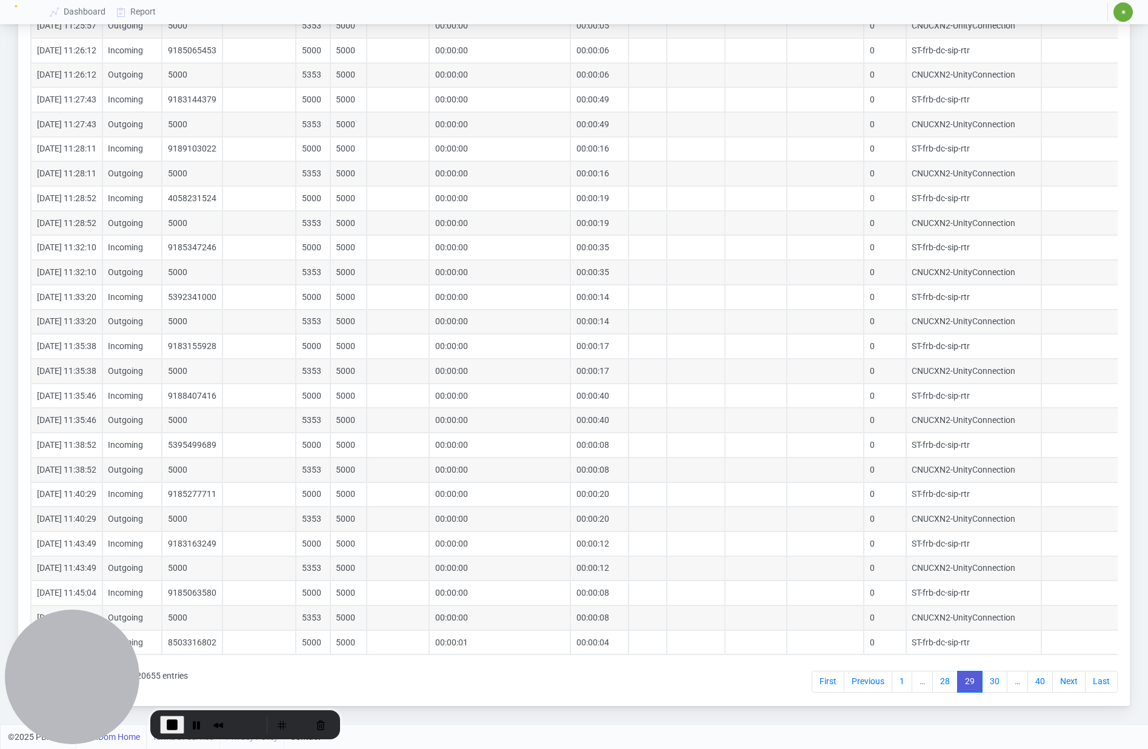
click at [1066, 684] on link "Next" at bounding box center [1068, 682] width 33 height 22
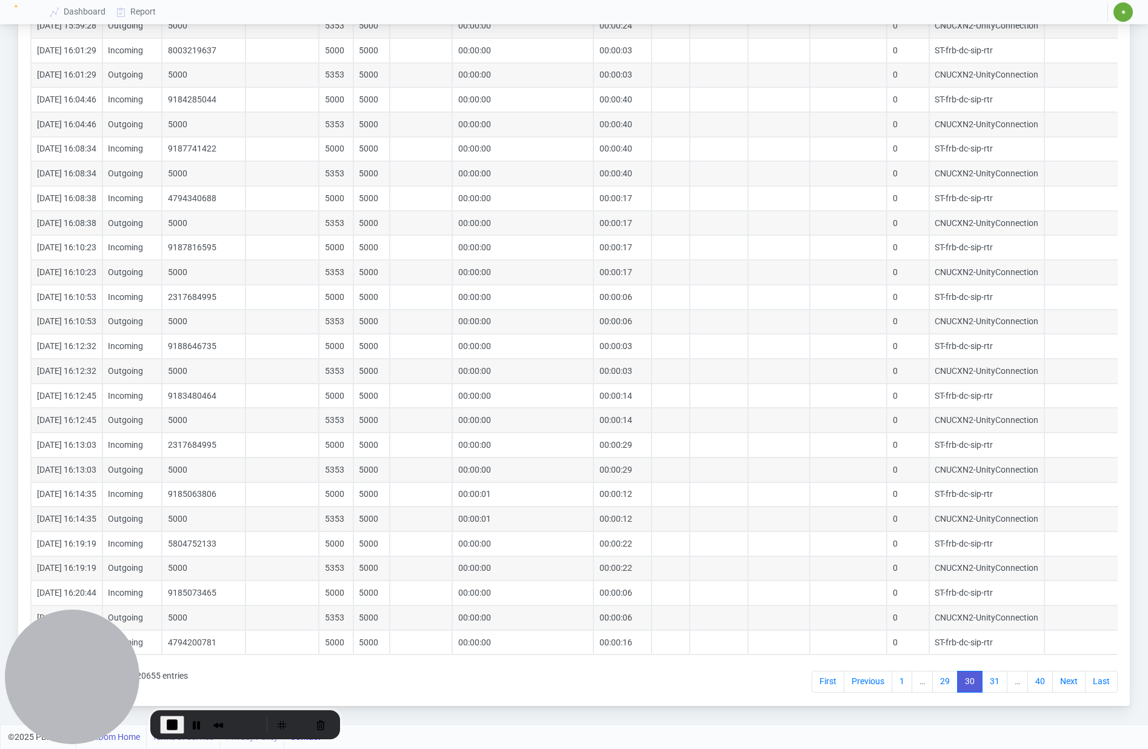
click at [1066, 684] on link "Next" at bounding box center [1068, 682] width 33 height 22
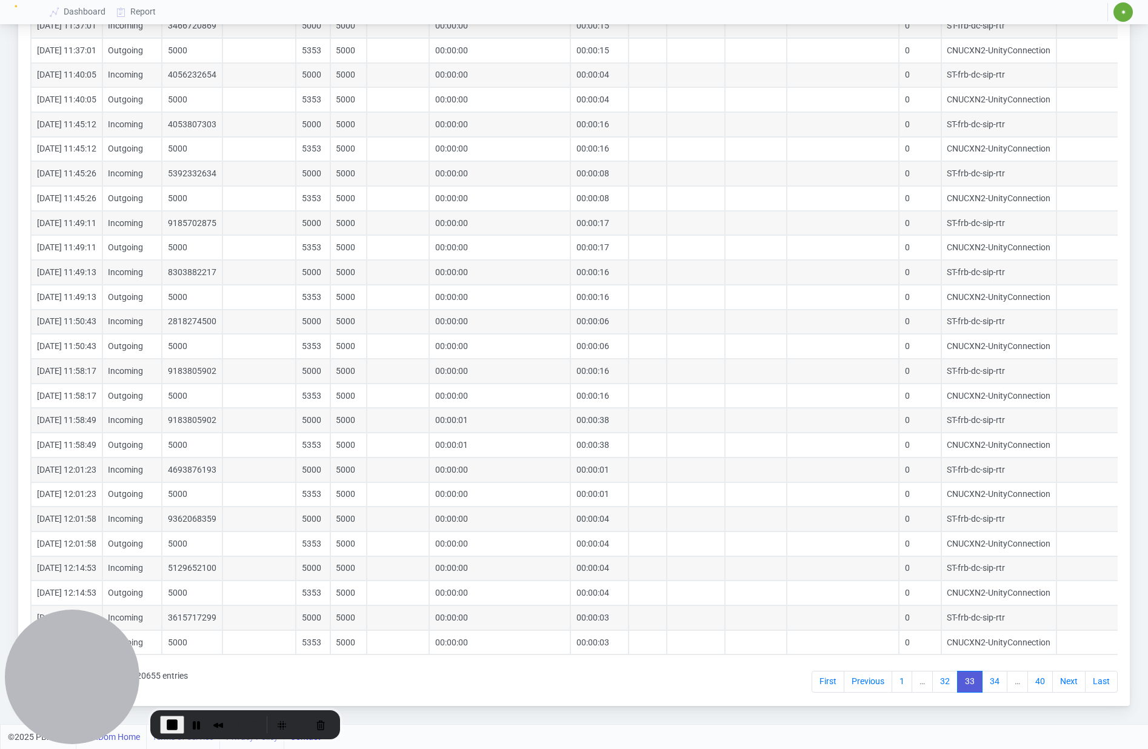
click at [1066, 684] on link "Next" at bounding box center [1068, 682] width 33 height 22
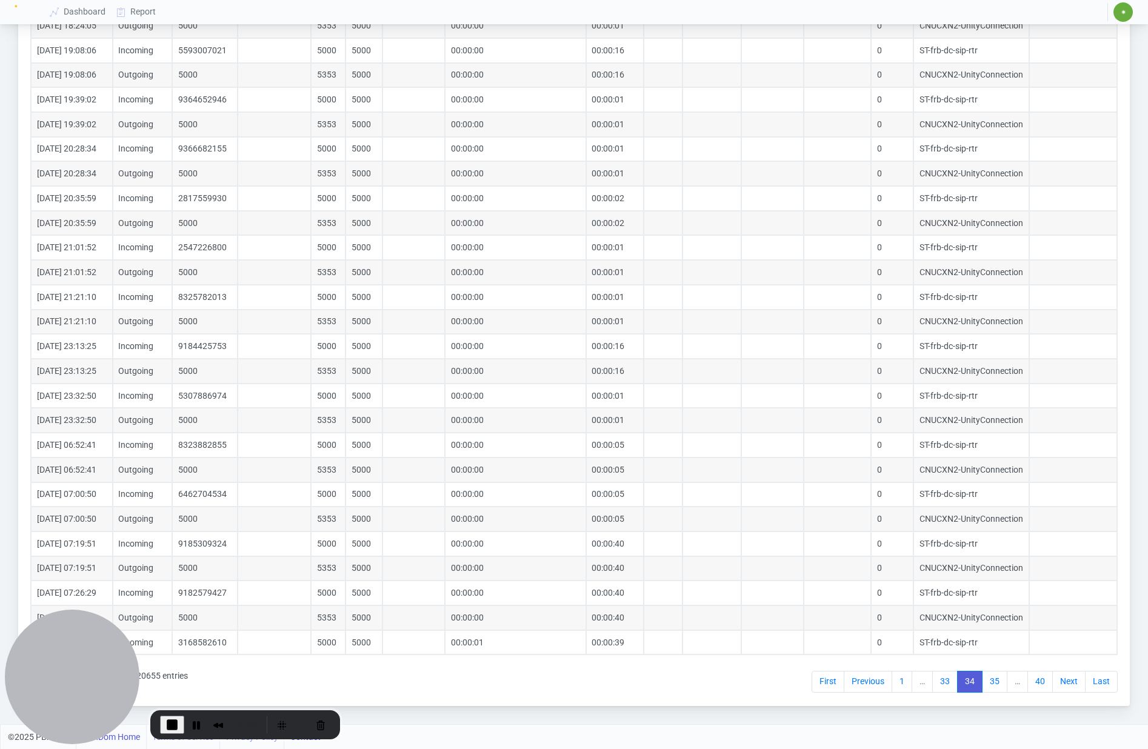
click at [1066, 684] on link "Next" at bounding box center [1068, 682] width 33 height 22
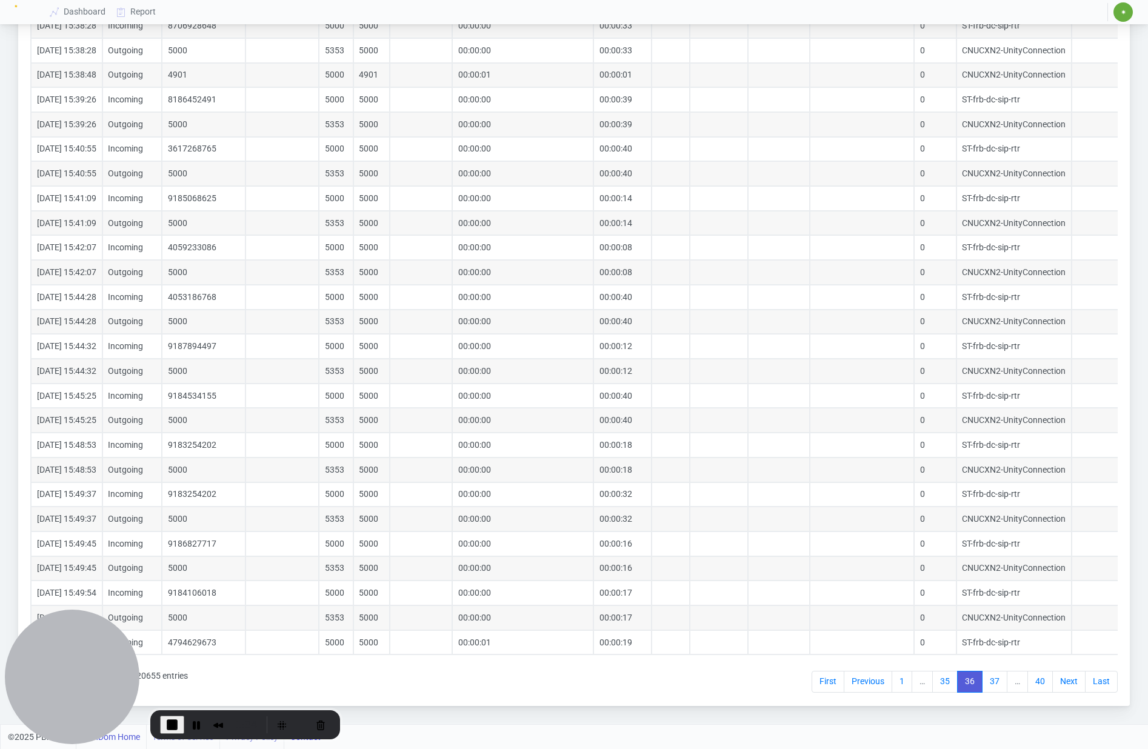
click at [1066, 684] on link "Next" at bounding box center [1068, 682] width 33 height 22
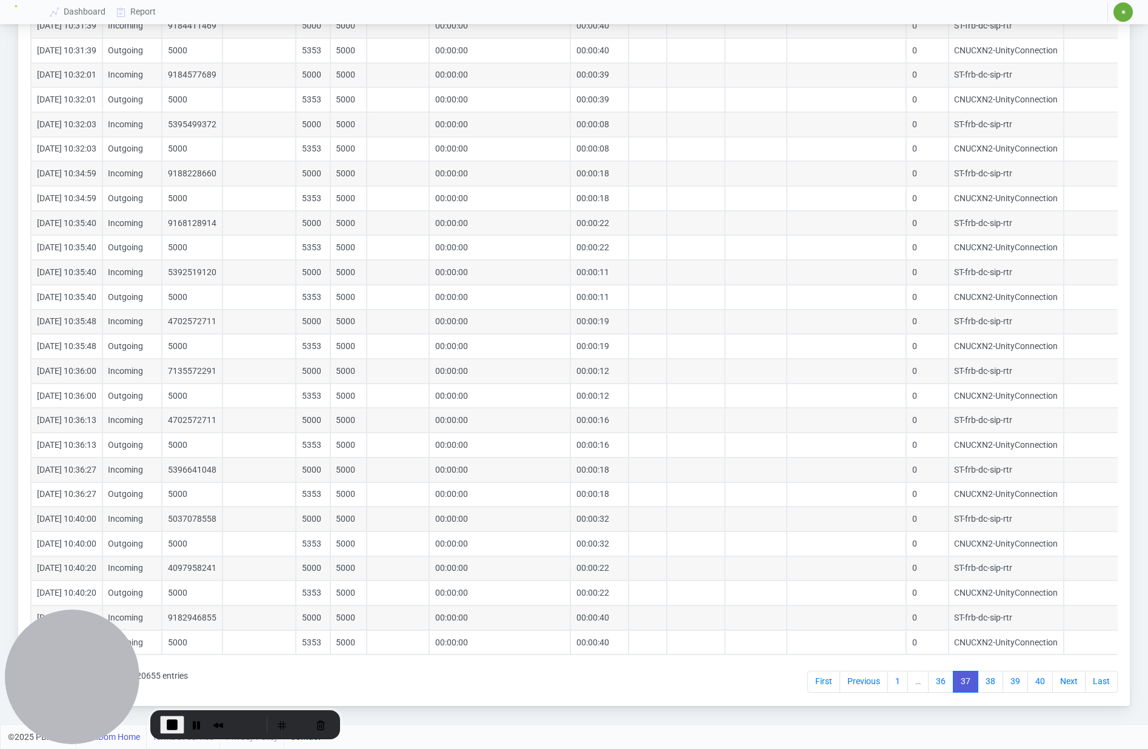
click at [1066, 684] on link "Next" at bounding box center [1068, 682] width 33 height 22
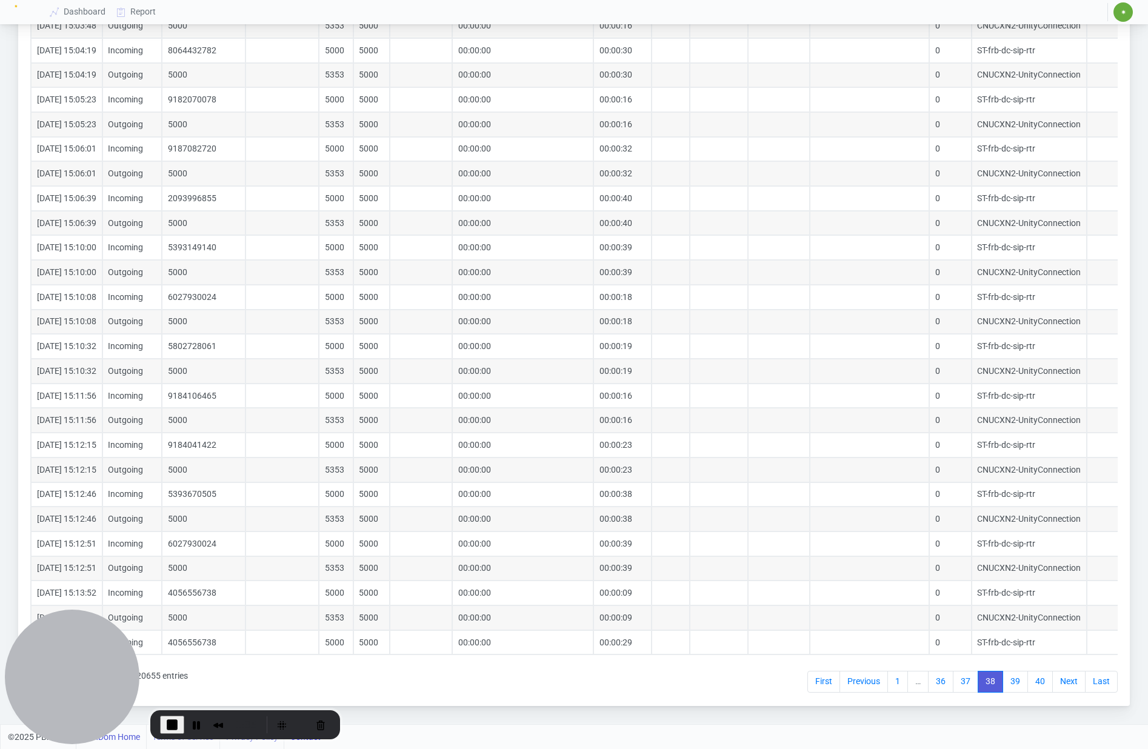
click at [1066, 684] on link "Next" at bounding box center [1068, 682] width 33 height 22
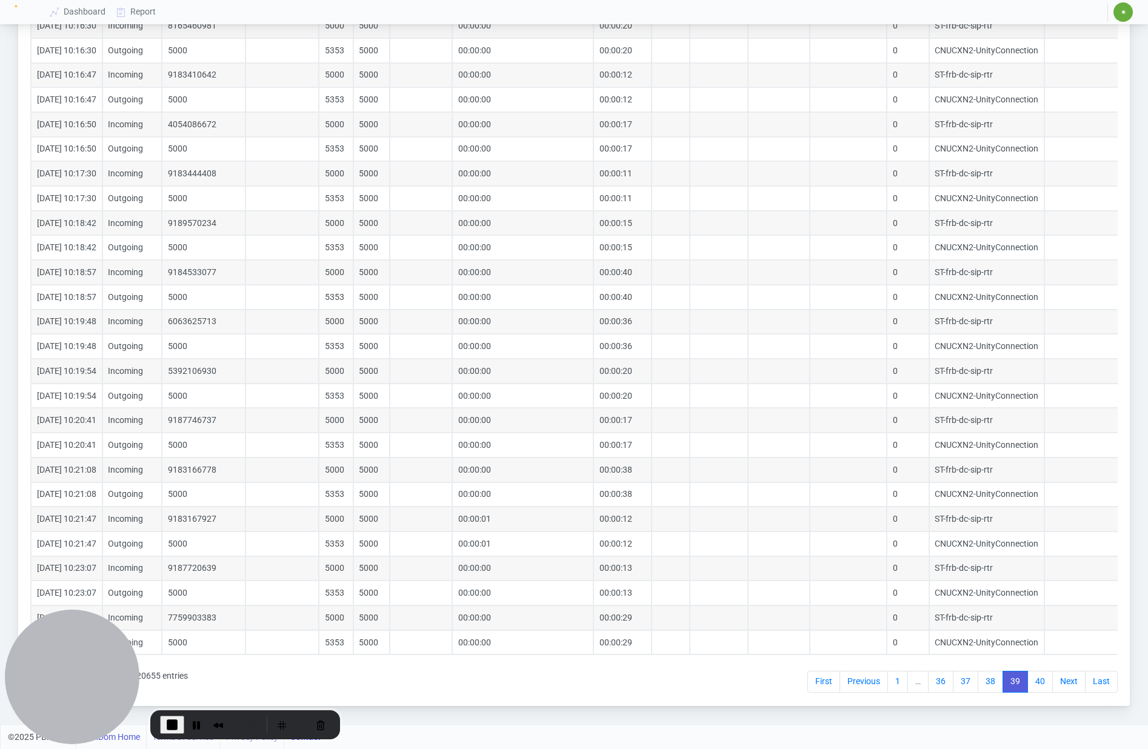
click at [1066, 684] on link "Next" at bounding box center [1068, 682] width 33 height 22
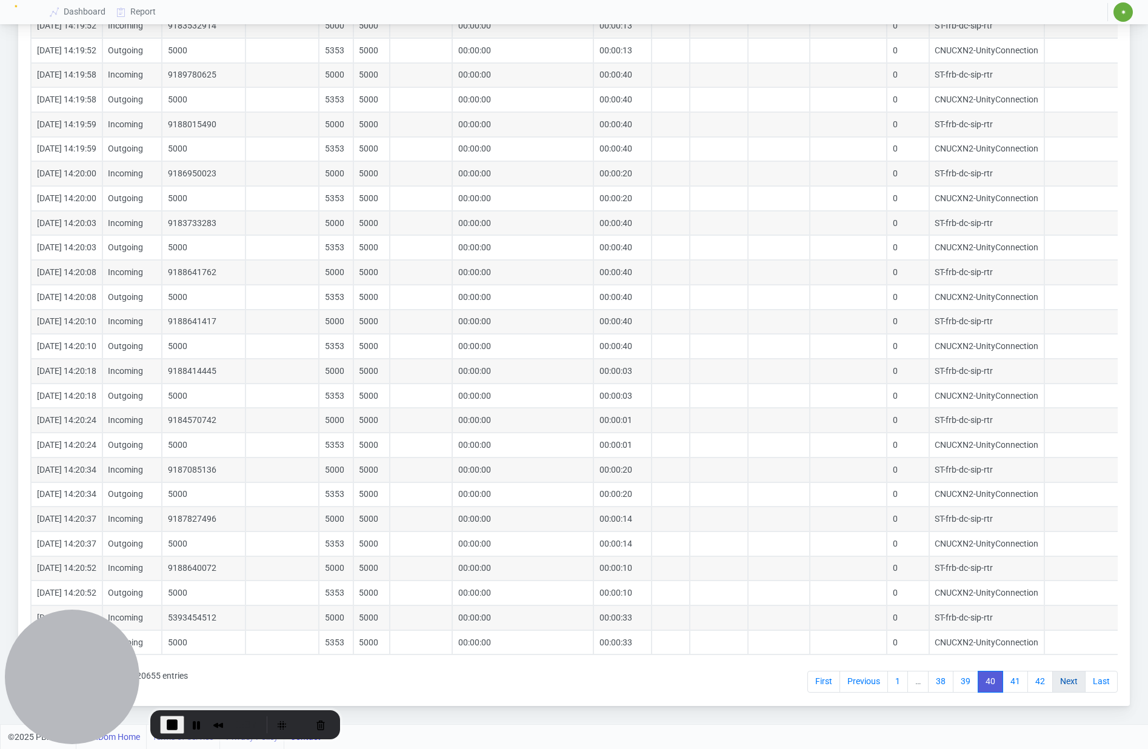
click at [1069, 683] on link "Next" at bounding box center [1068, 682] width 33 height 22
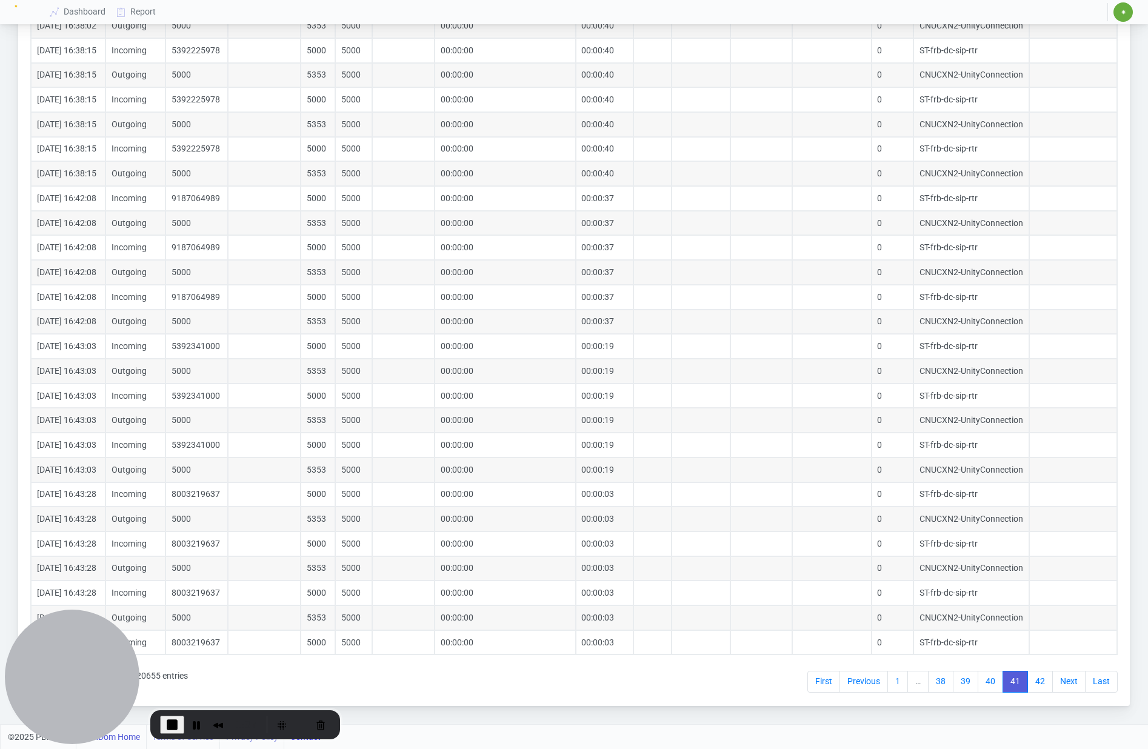
click at [1069, 683] on link "Next" at bounding box center [1068, 682] width 33 height 22
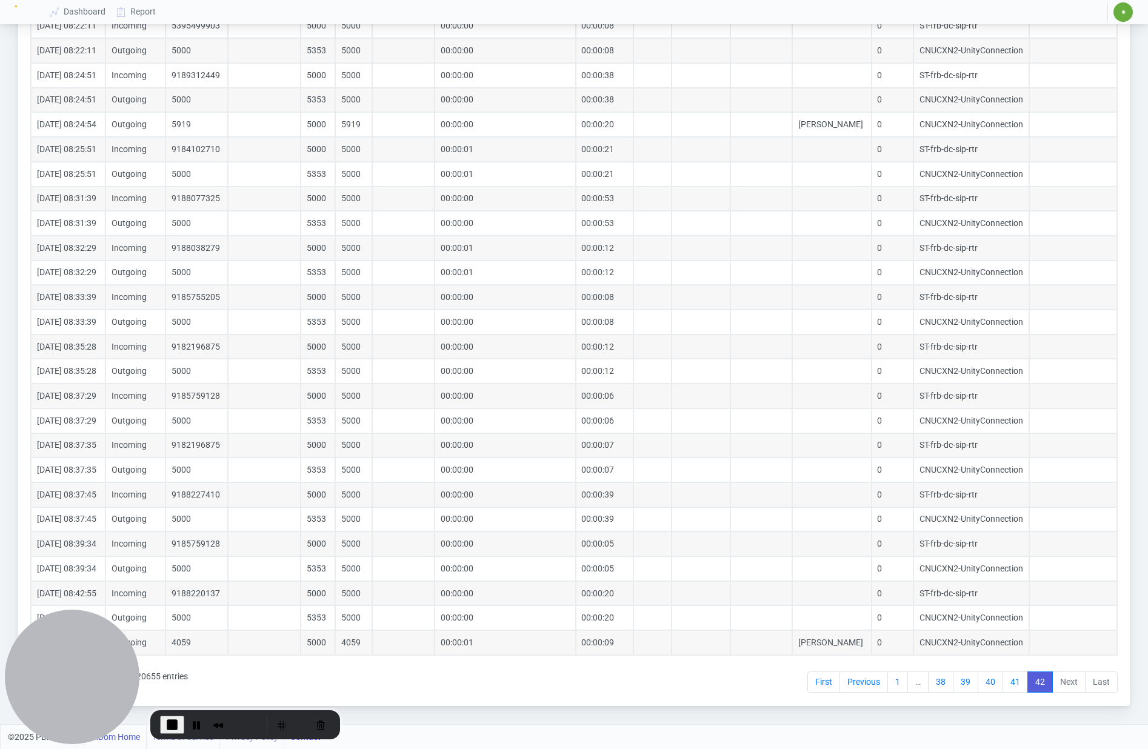
scroll to position [3423, 0]
click at [1069, 683] on li "Next" at bounding box center [1069, 683] width 33 height 22
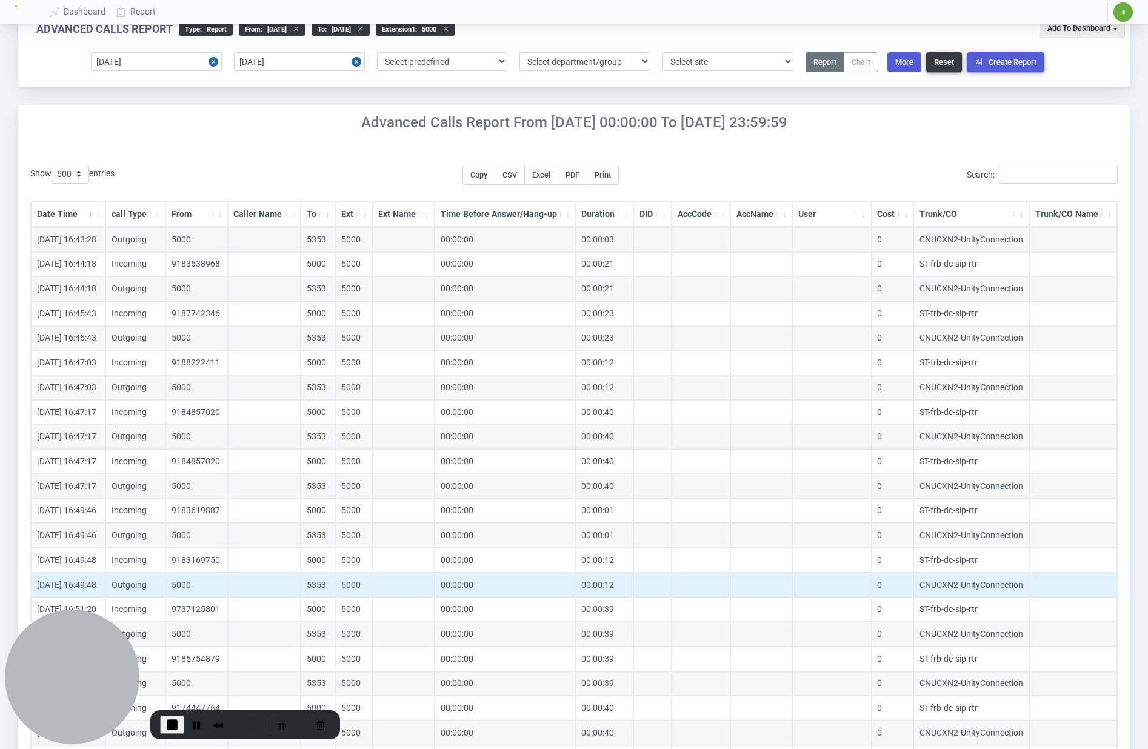
scroll to position [0, 0]
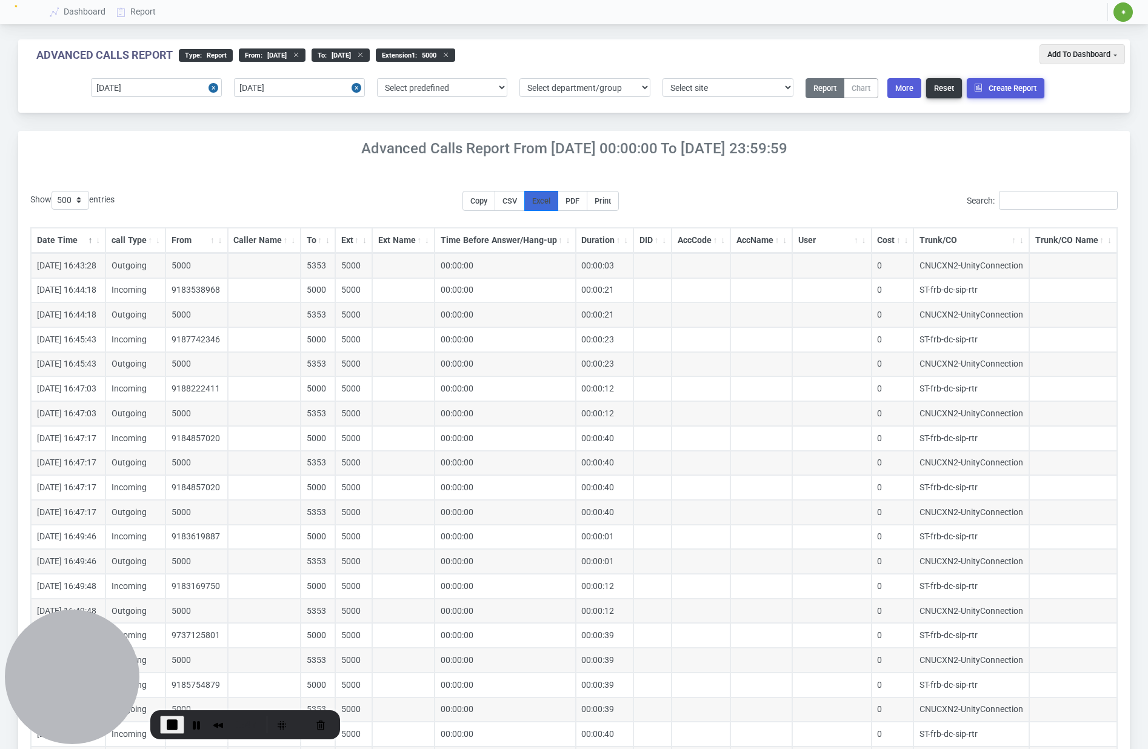
click at [548, 202] on span "Excel" at bounding box center [541, 200] width 18 height 9
click at [574, 202] on button "PDF" at bounding box center [573, 201] width 30 height 20
click at [517, 202] on span "CSV" at bounding box center [510, 200] width 15 height 9
click at [166, 724] on span "End Recording" at bounding box center [172, 725] width 15 height 15
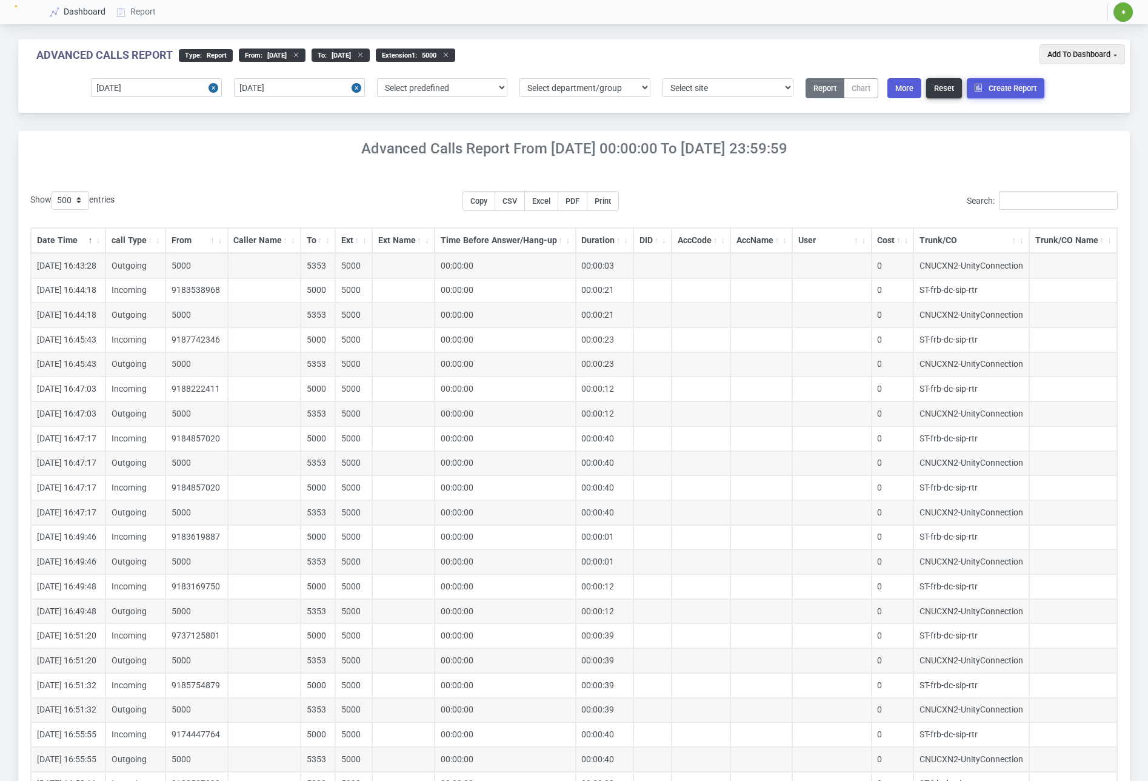
click at [62, 15] on icon at bounding box center [54, 12] width 18 height 10
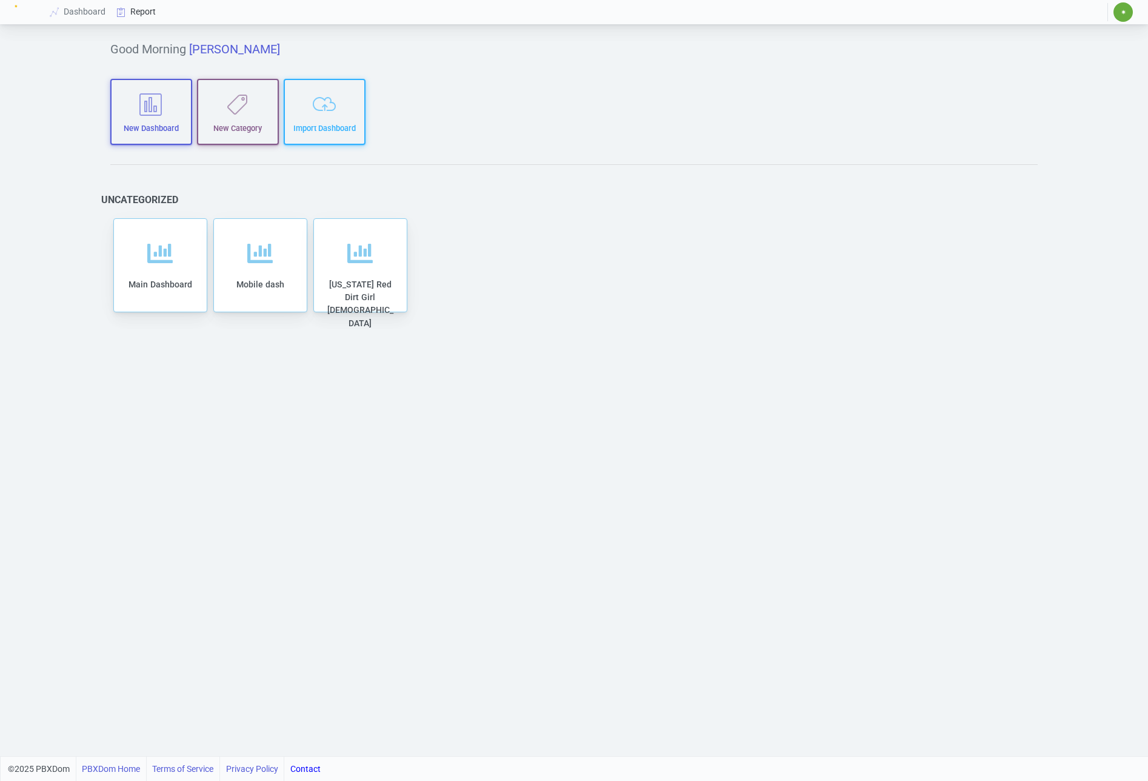
click at [152, 10] on link "Report" at bounding box center [137, 12] width 50 height 22
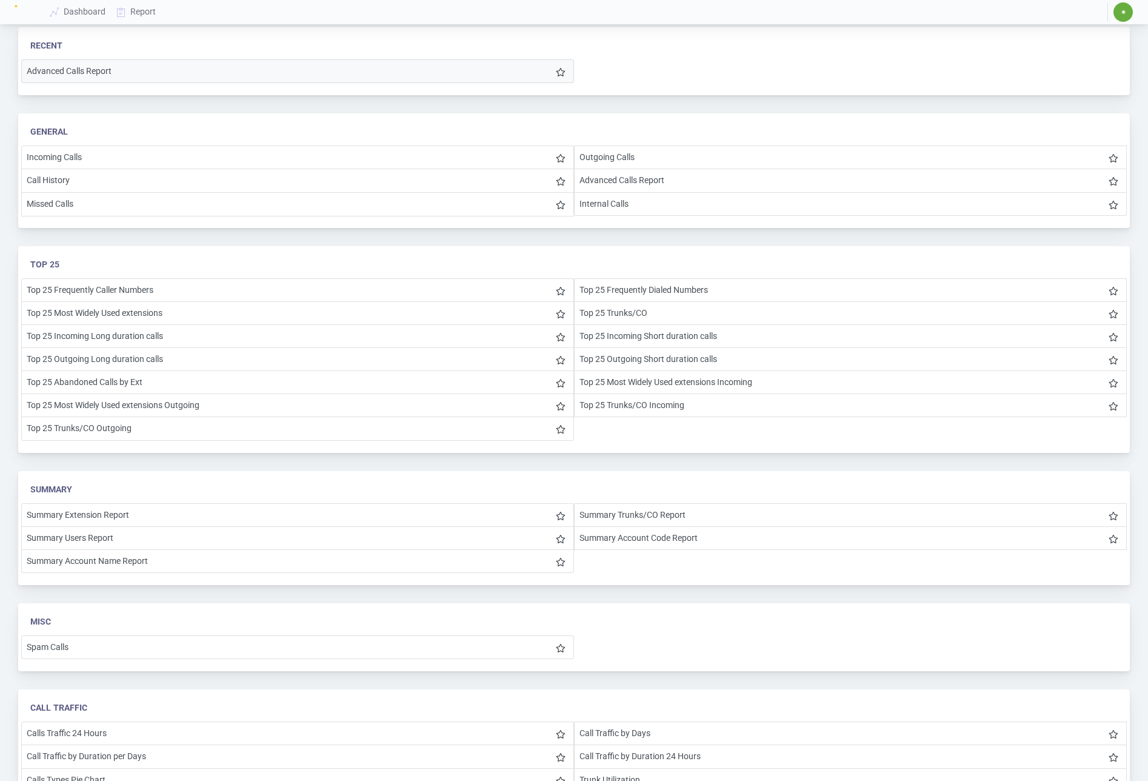
click at [153, 73] on li "Advanced Calls Report" at bounding box center [297, 71] width 553 height 24
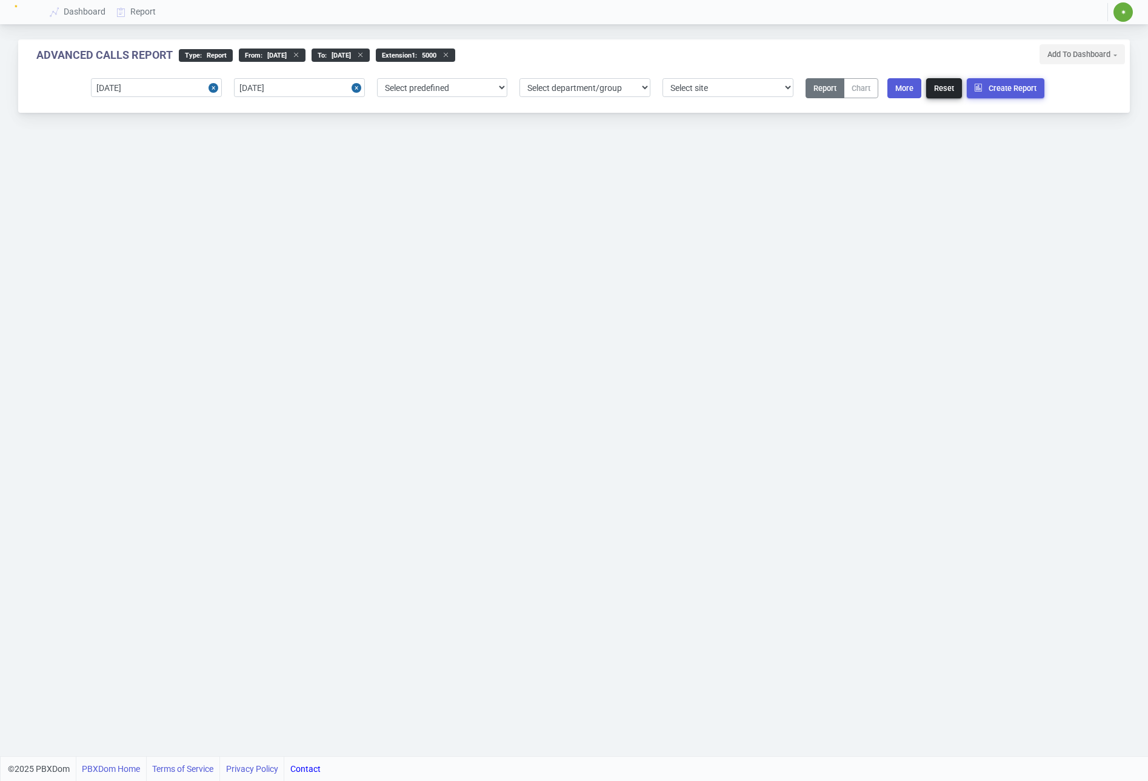
click at [940, 92] on button "Reset" at bounding box center [944, 88] width 36 height 20
click at [456, 47] on h3 "Advanced Calls Report type : Report" at bounding box center [525, 50] width 1015 height 22
click at [92, 14] on link "Dashboard" at bounding box center [78, 12] width 67 height 22
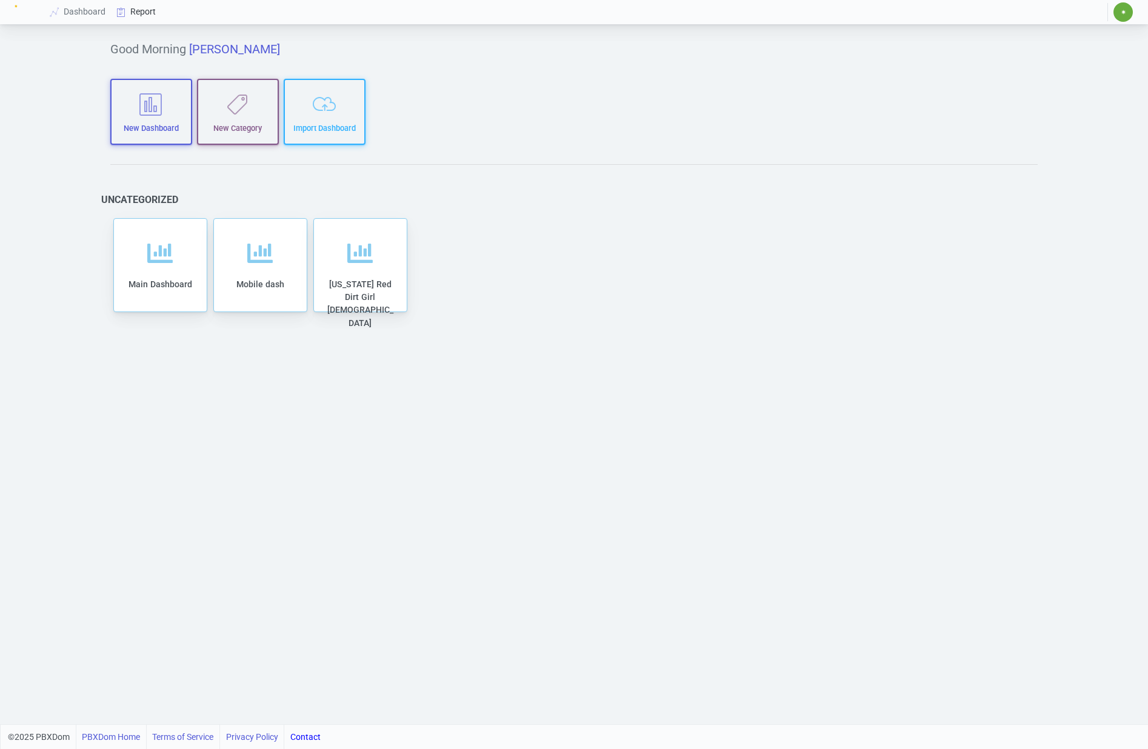
click at [138, 13] on link "Report" at bounding box center [137, 12] width 50 height 22
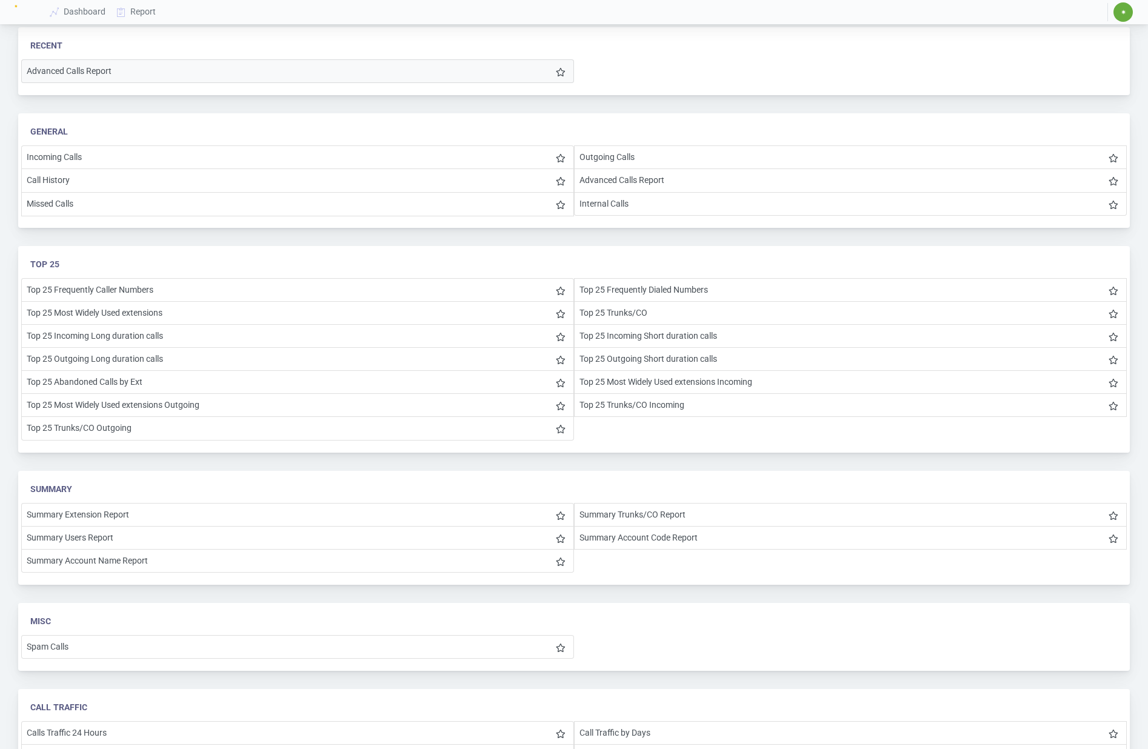
click at [85, 65] on li "Advanced Calls Report" at bounding box center [297, 71] width 553 height 24
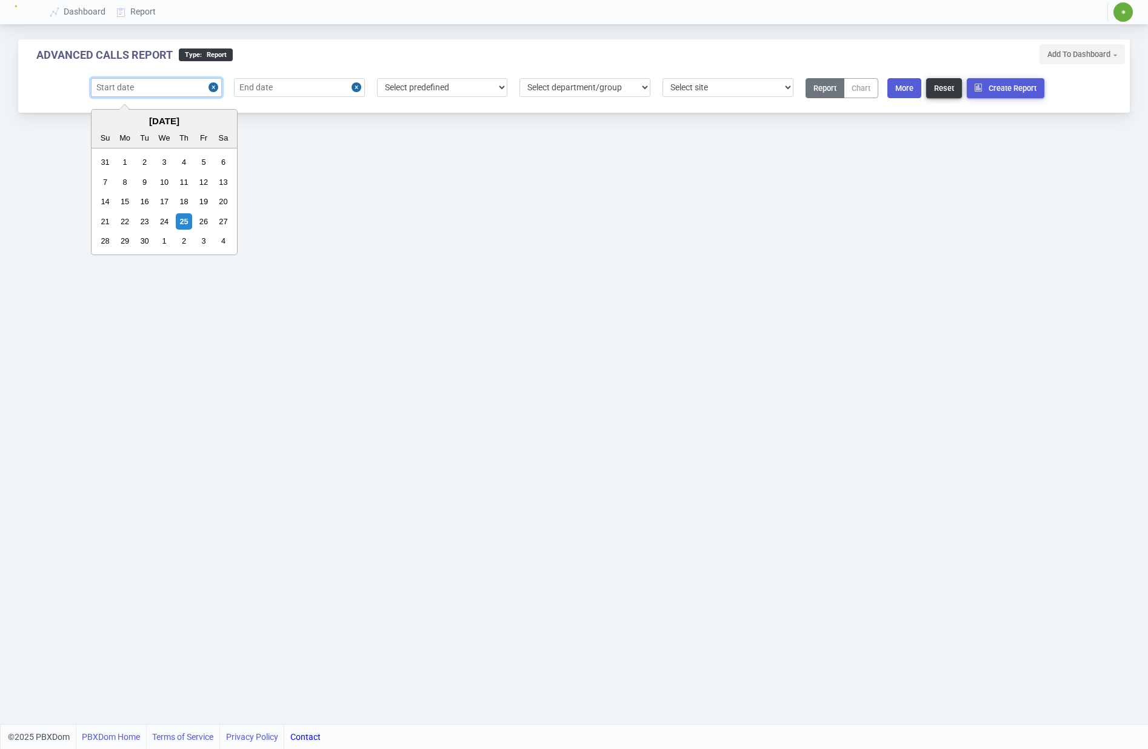
click at [168, 95] on input "text" at bounding box center [156, 87] width 131 height 19
click at [129, 163] on div "1" at bounding box center [125, 162] width 16 height 16
type input "[DATE]"
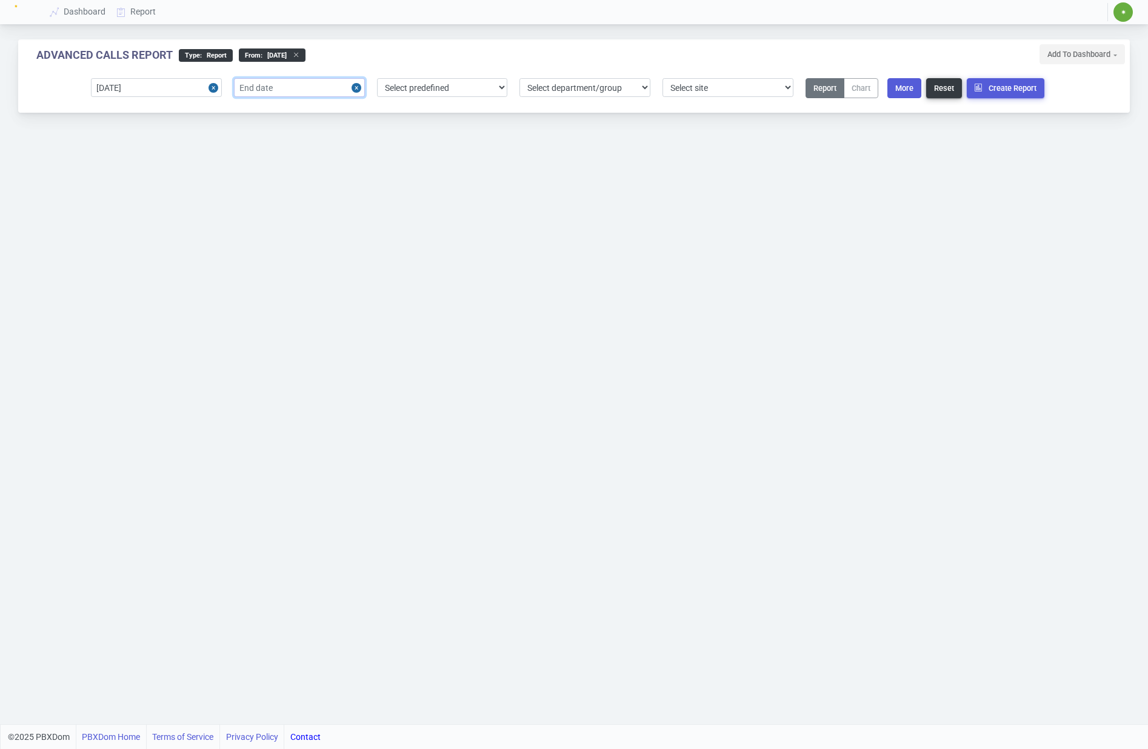
click at [300, 94] on input "text" at bounding box center [299, 87] width 131 height 19
click at [330, 224] on div "25" at bounding box center [327, 221] width 16 height 16
type input "[DATE]"
click at [909, 92] on button "More" at bounding box center [905, 88] width 34 height 20
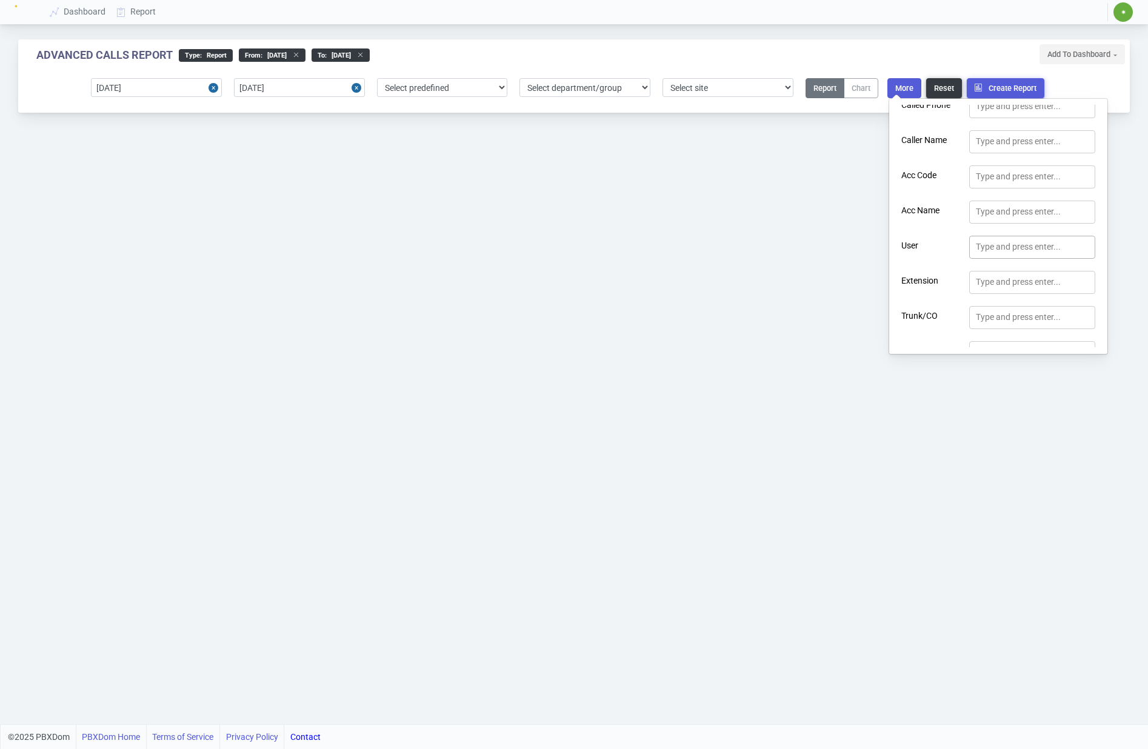
scroll to position [144, 0]
click at [1007, 274] on div "Type and press enter..." at bounding box center [1018, 276] width 85 height 13
type input "5000"
click at [843, 293] on div "Advanced Calls Report type : Report From : [DATE] to : [DATE] Extension 1 : 500…" at bounding box center [574, 362] width 1148 height 724
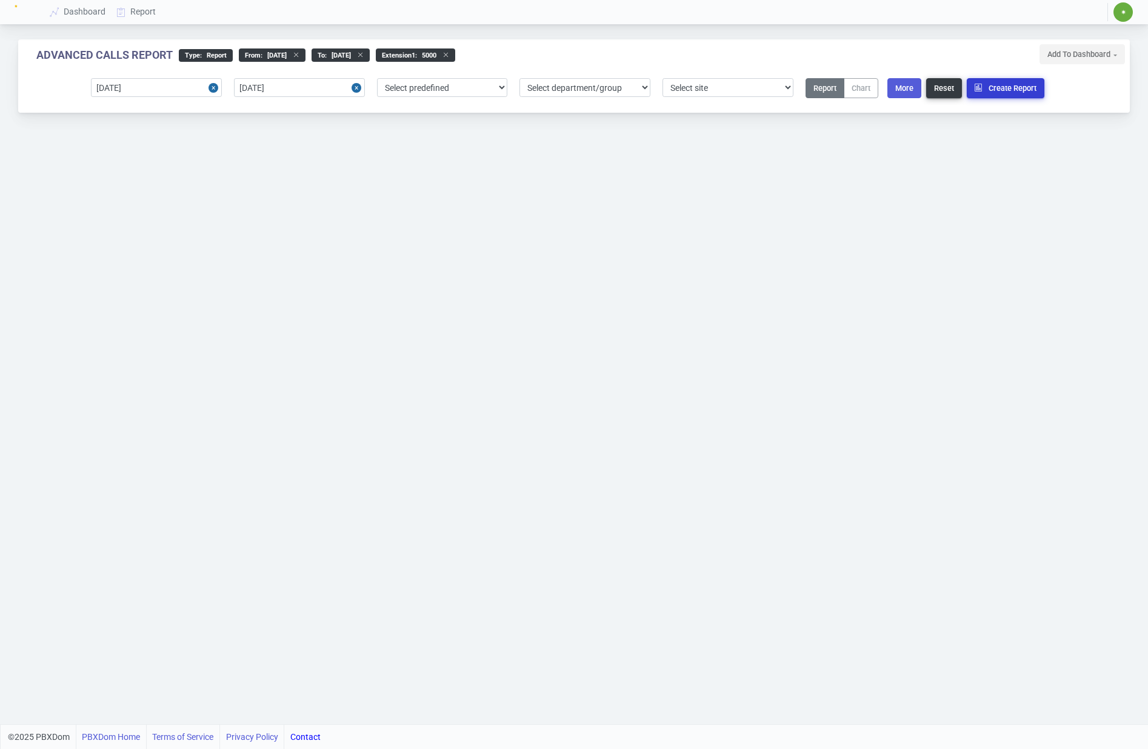
click at [982, 93] on button "Create Report" at bounding box center [1006, 88] width 78 height 20
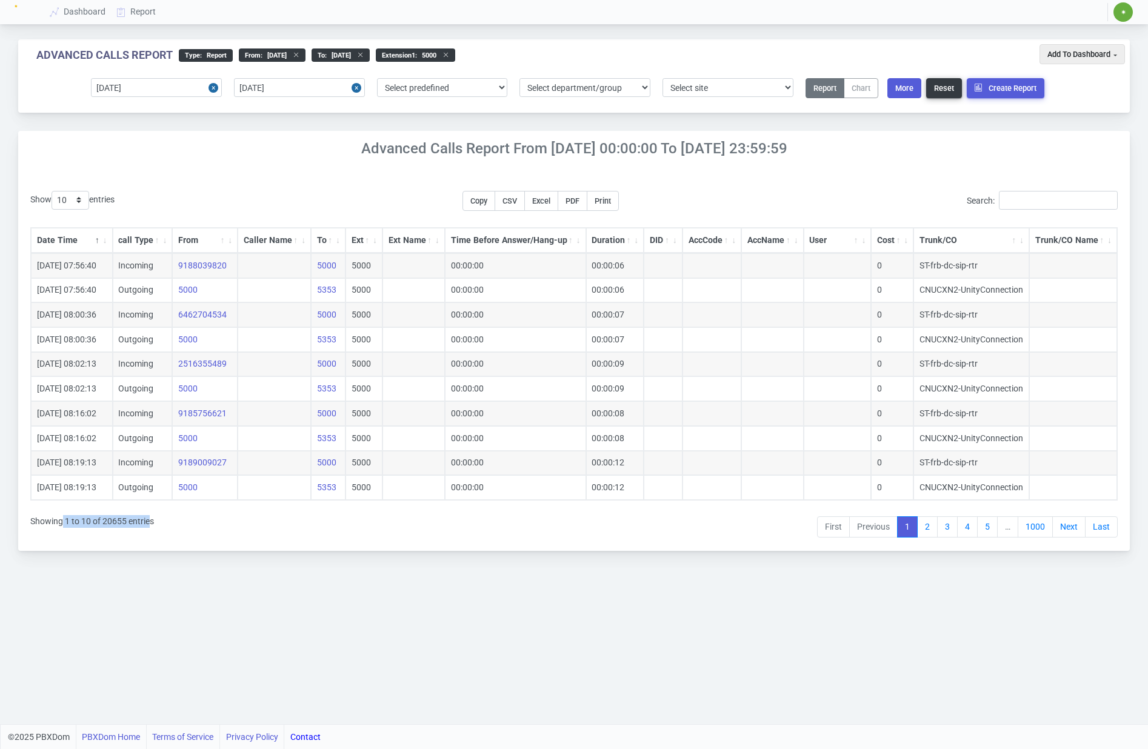
drag, startPoint x: 82, startPoint y: 523, endPoint x: 151, endPoint y: 524, distance: 68.5
click at [151, 524] on div "Showing 1 to 10 of 20655 entries" at bounding box center [92, 524] width 124 height 32
click at [167, 524] on div "Show 10 25 50 100 200 500 entries Copy CSV Excel PDF Print Search: Date Time ca…" at bounding box center [574, 365] width 1088 height 348
click at [1061, 529] on link "Next" at bounding box center [1068, 528] width 33 height 22
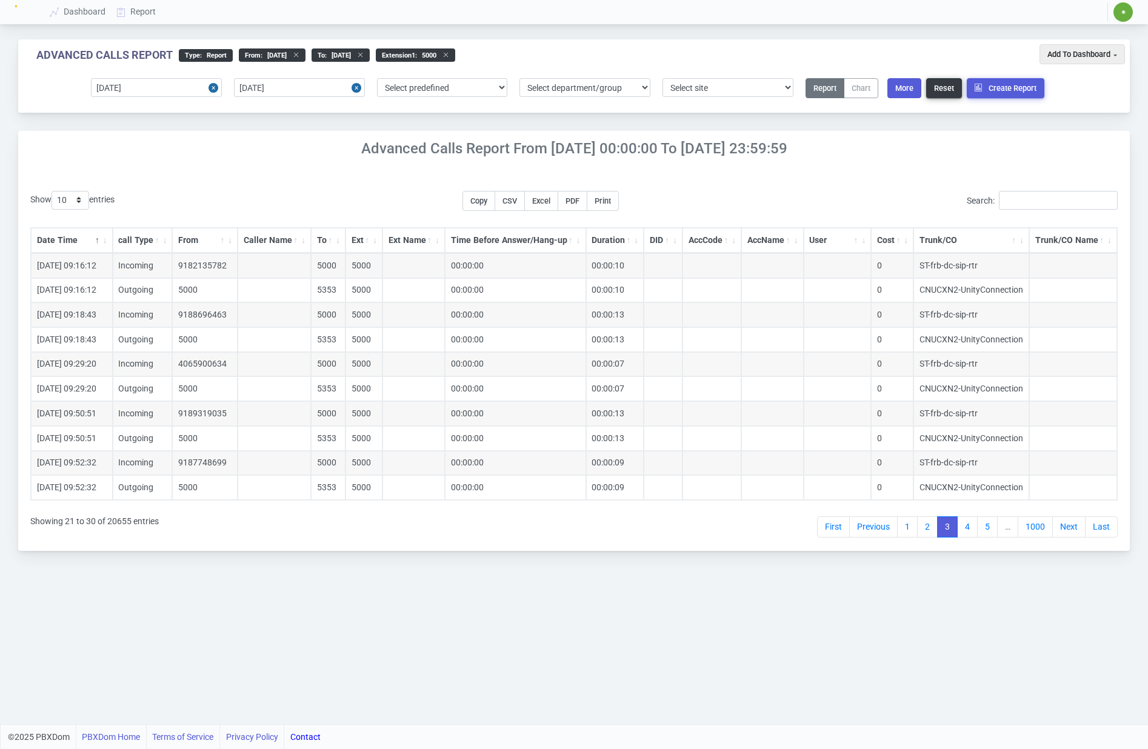
click at [1061, 529] on link "Next" at bounding box center [1068, 528] width 33 height 22
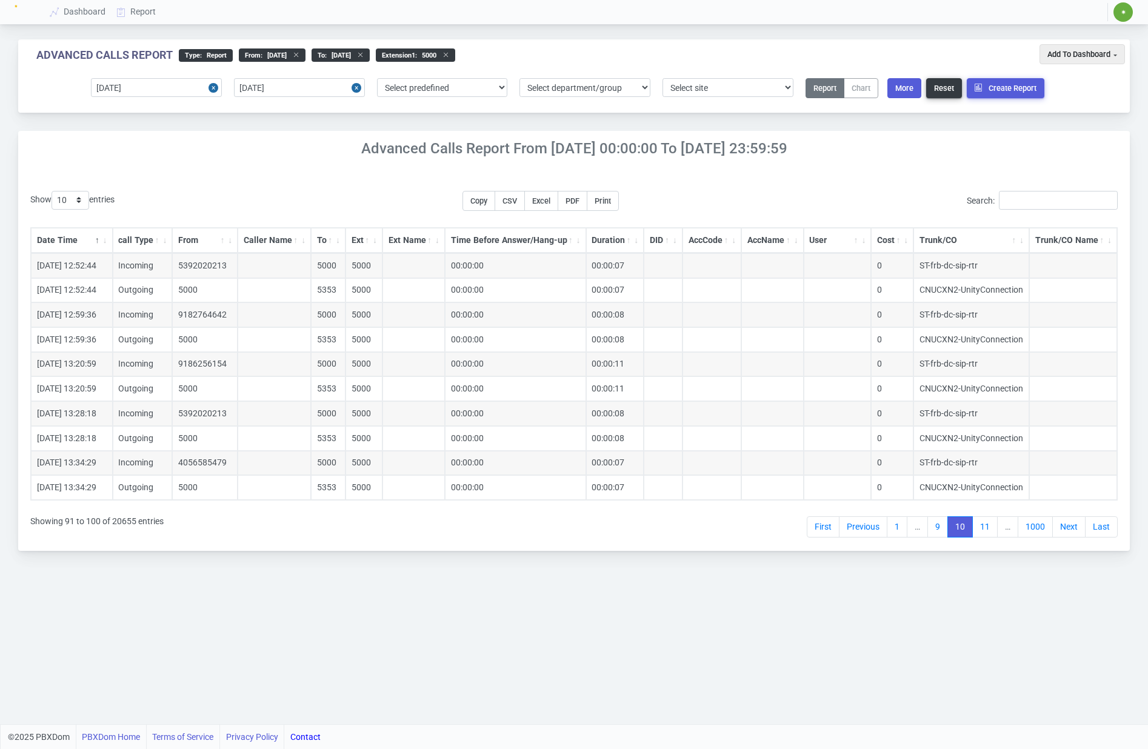
click at [1061, 529] on link "Next" at bounding box center [1068, 528] width 33 height 22
click at [70, 202] on select "10 25 50 100 200 500" at bounding box center [71, 200] width 38 height 19
select select "500"
click at [53, 191] on select "10 25 50 100 200 500" at bounding box center [71, 200] width 38 height 19
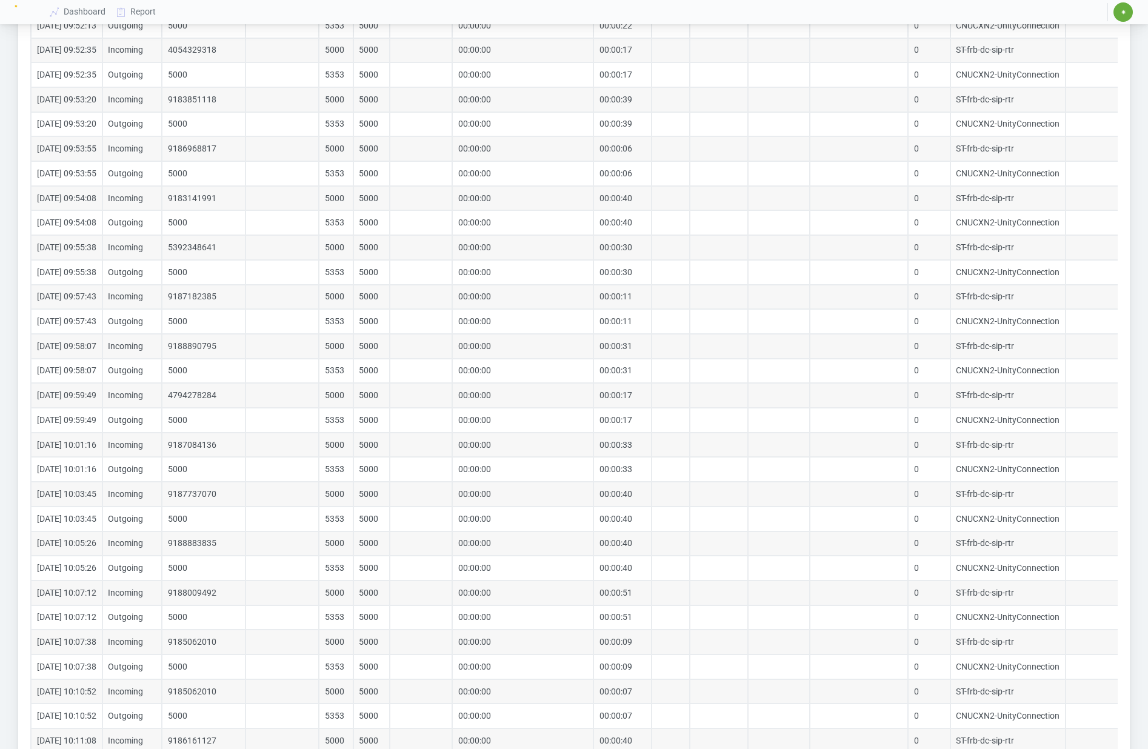
scroll to position [11937, 0]
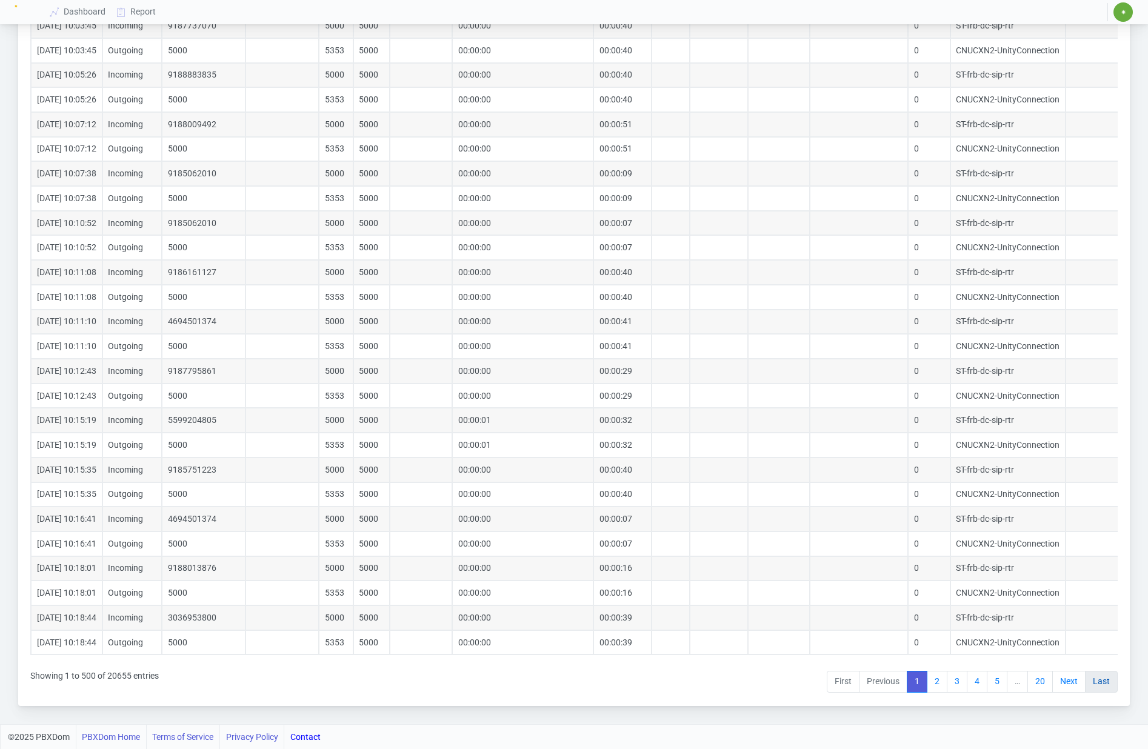
click at [1101, 683] on link "Last" at bounding box center [1101, 682] width 33 height 22
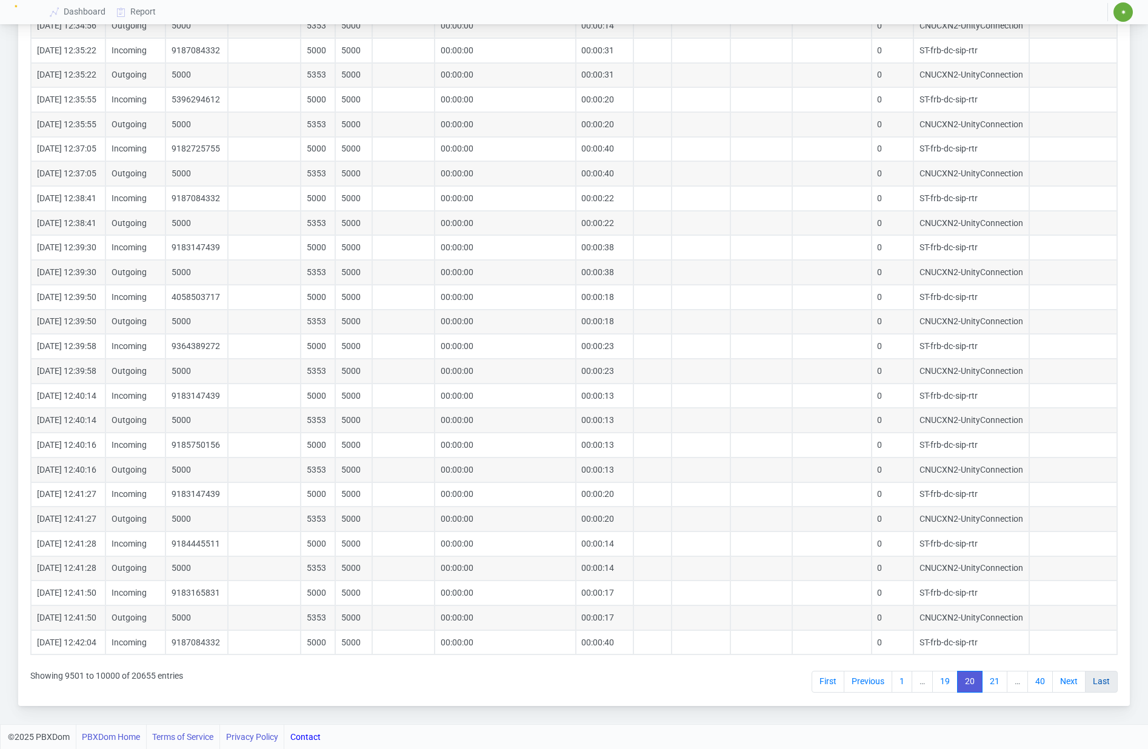
click at [1109, 683] on link "Last" at bounding box center [1101, 682] width 33 height 22
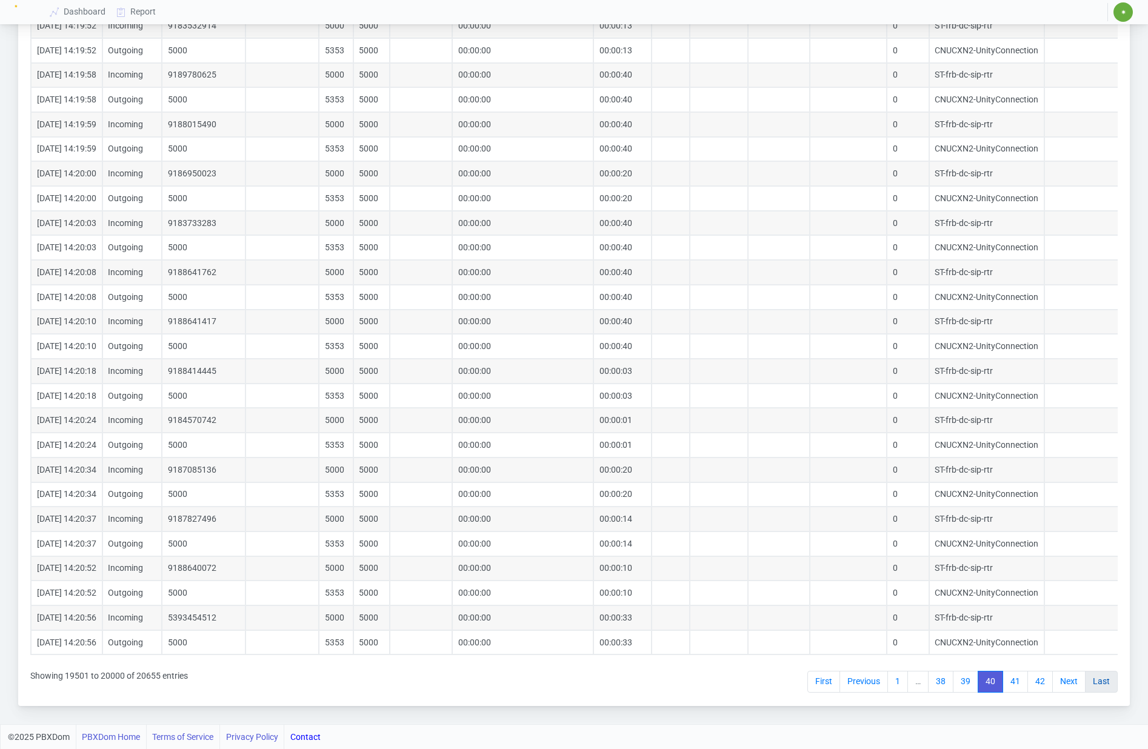
click at [1099, 684] on link "Last" at bounding box center [1101, 682] width 33 height 22
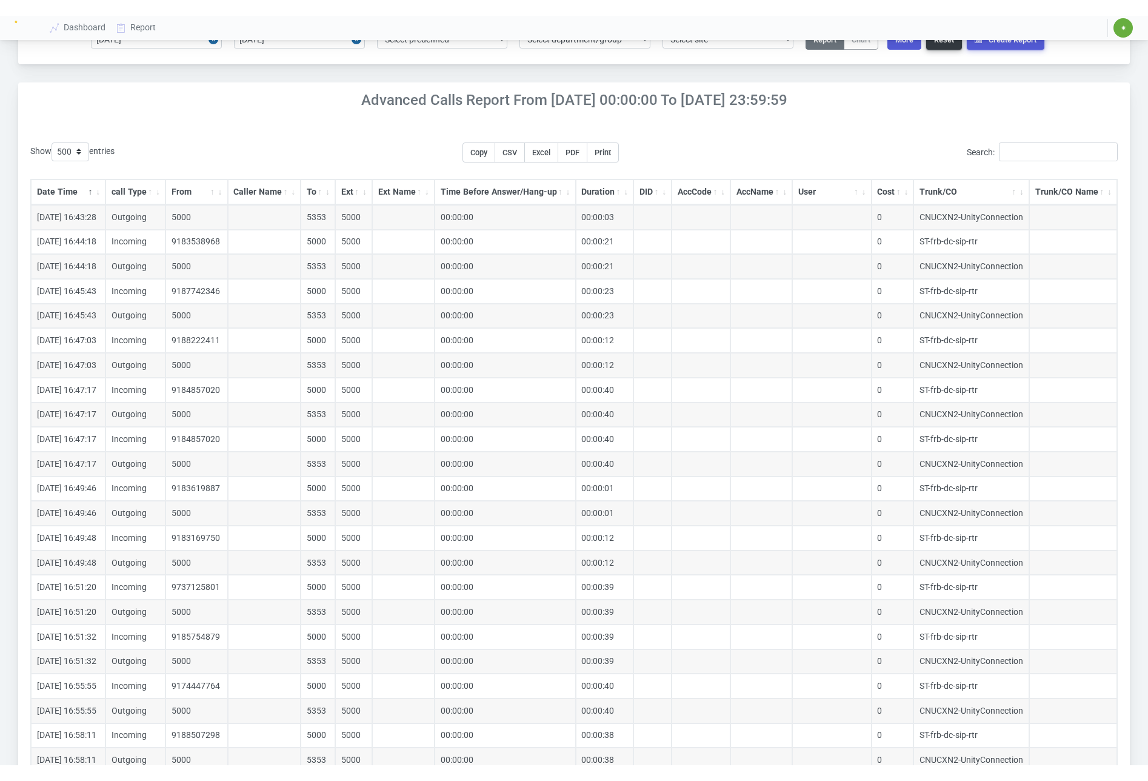
scroll to position [0, 0]
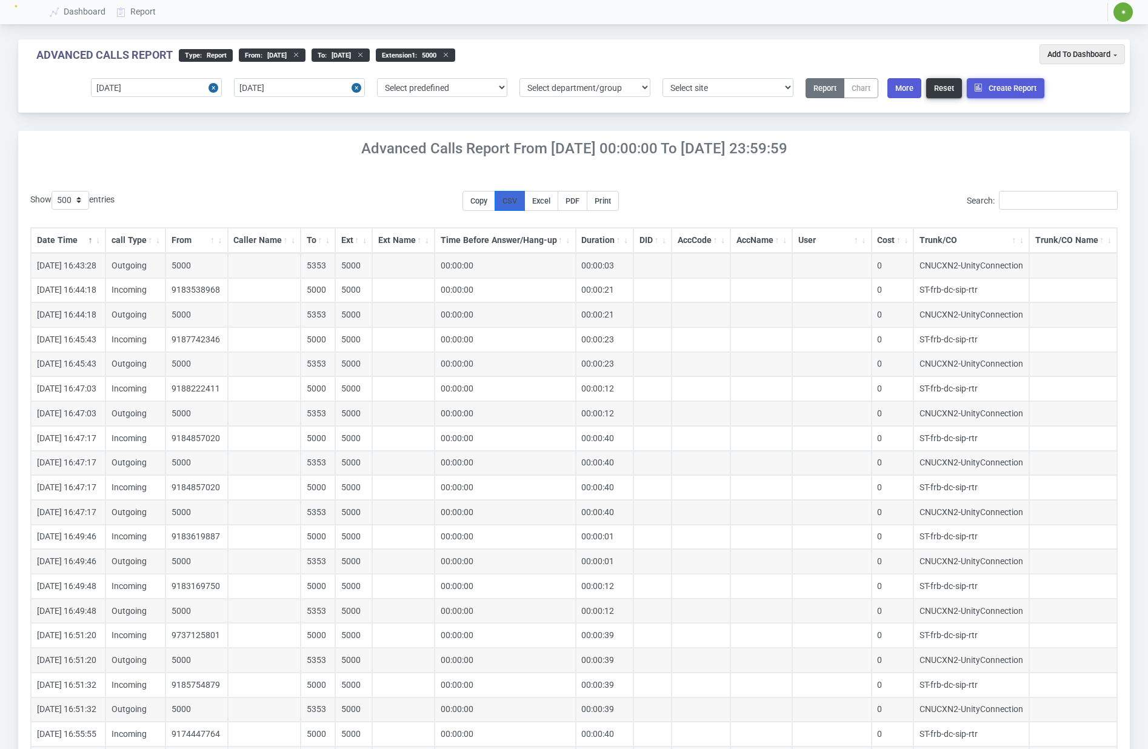
click at [517, 201] on span "CSV" at bounding box center [510, 200] width 15 height 9
click at [550, 202] on span "Excel" at bounding box center [541, 200] width 18 height 9
click at [580, 201] on span "PDF" at bounding box center [573, 200] width 14 height 9
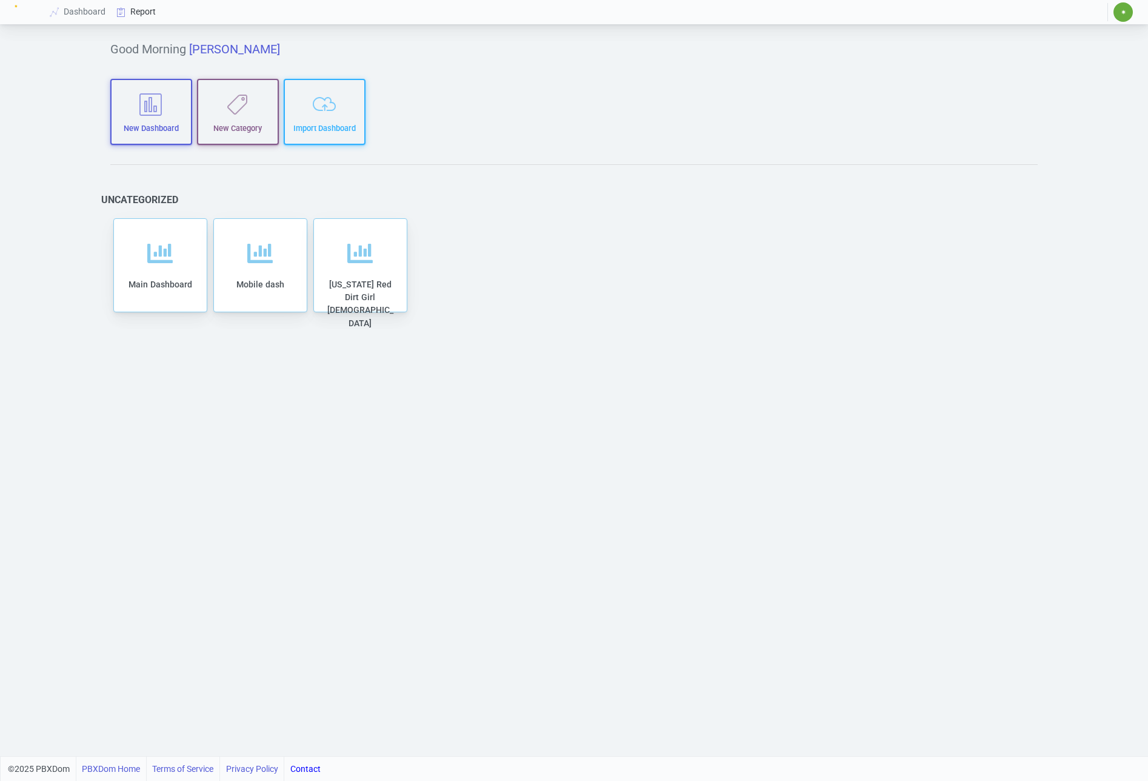
click at [155, 12] on link "Report" at bounding box center [137, 12] width 50 height 22
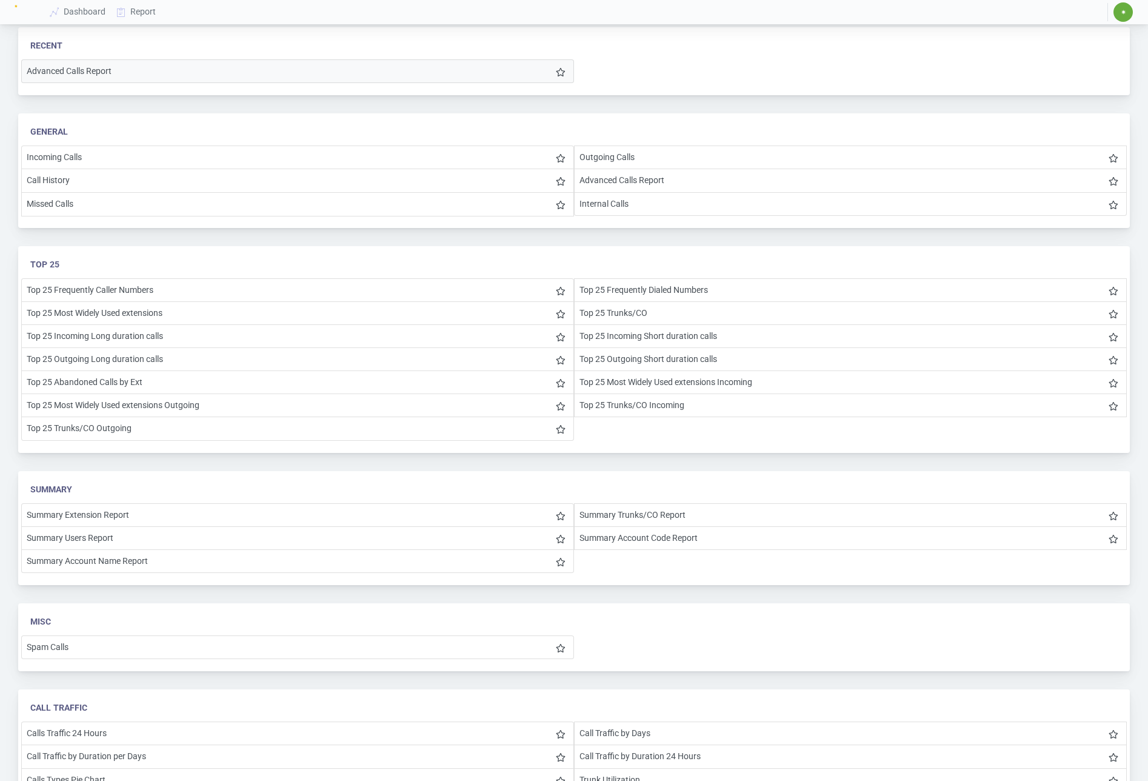
click at [115, 77] on li "Advanced Calls Report" at bounding box center [297, 71] width 553 height 24
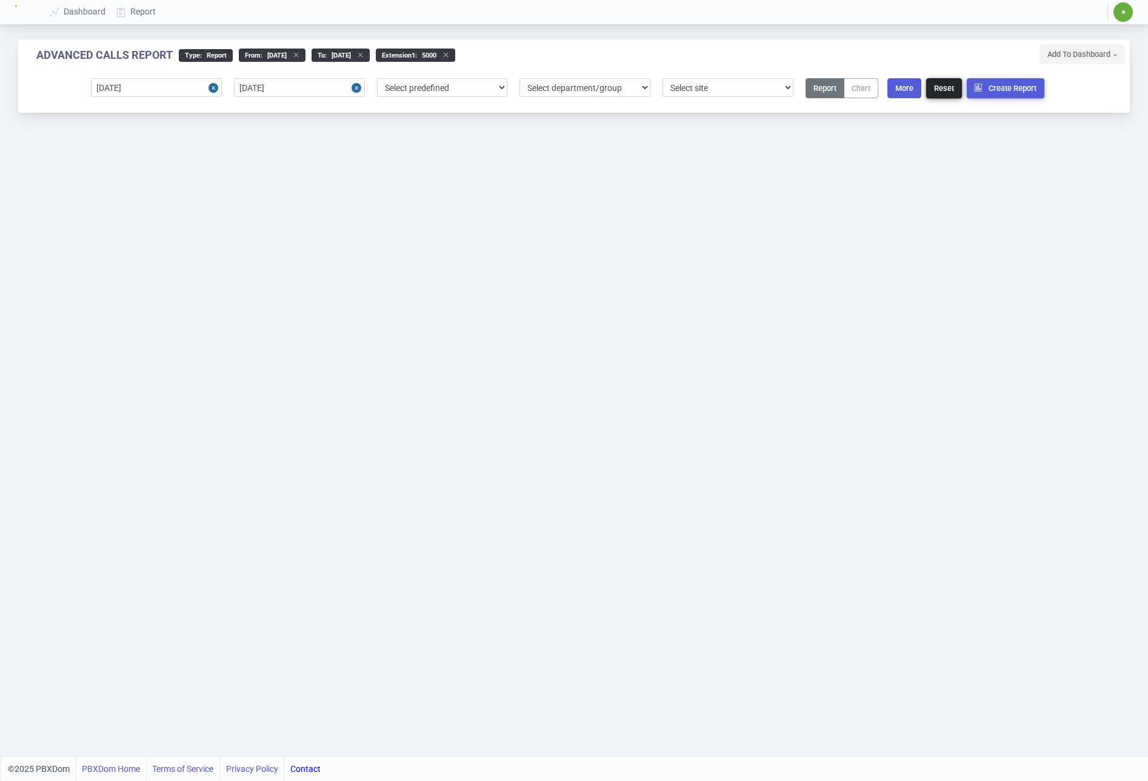
click at [946, 92] on button "Reset" at bounding box center [944, 88] width 36 height 20
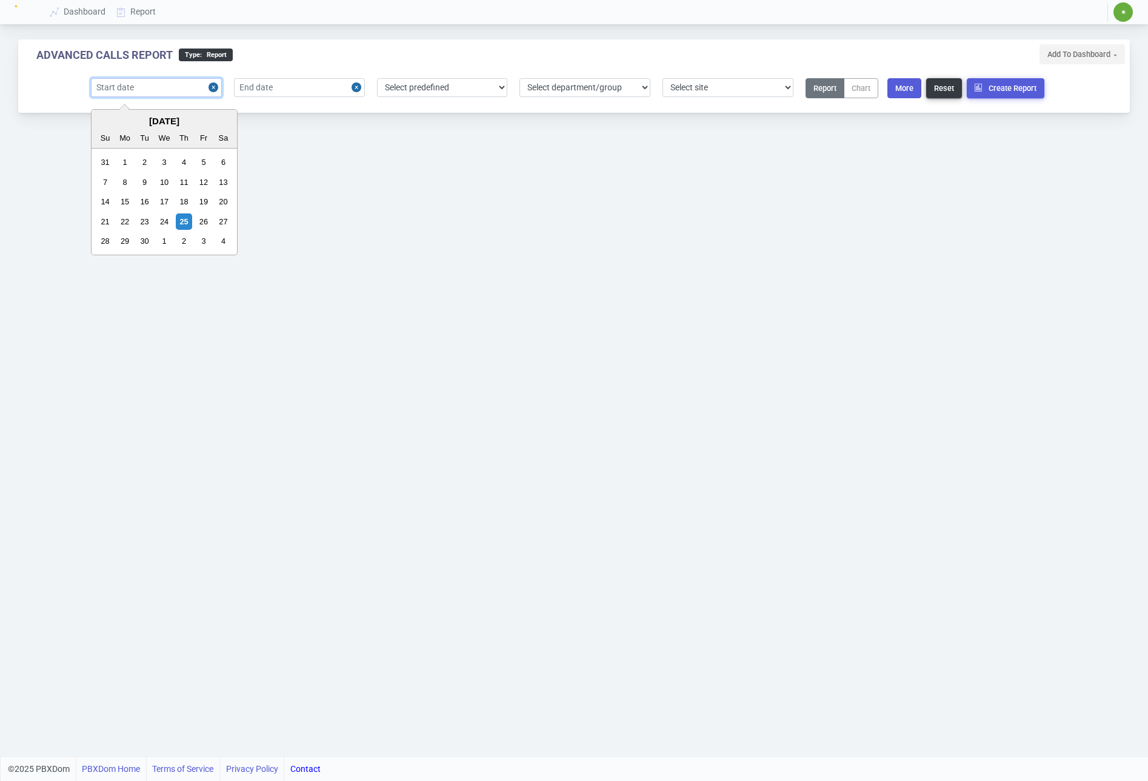
click at [189, 88] on input "text" at bounding box center [156, 87] width 131 height 19
click at [186, 122] on div "September 2025" at bounding box center [165, 122] width 146 height 14
click at [112, 123] on button "Previous Month" at bounding box center [102, 120] width 19 height 19
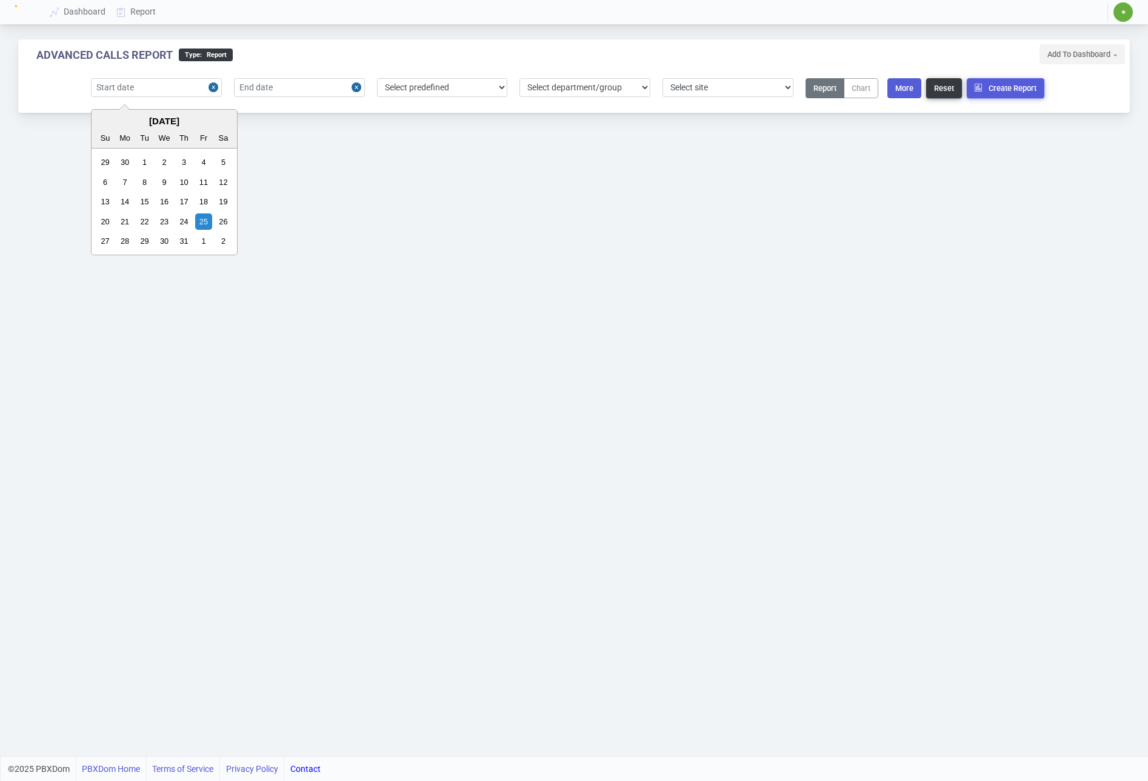
click at [112, 123] on button "Previous Month" at bounding box center [102, 120] width 19 height 19
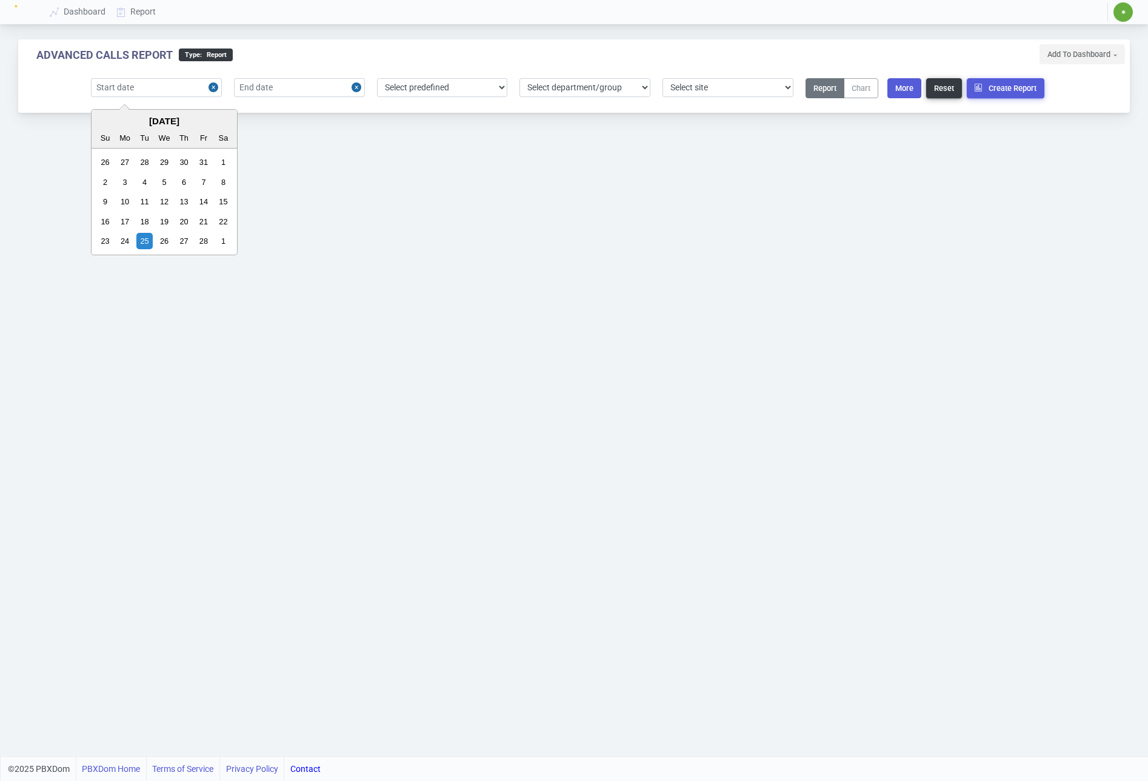
click at [112, 123] on button "Previous Month" at bounding box center [102, 120] width 19 height 19
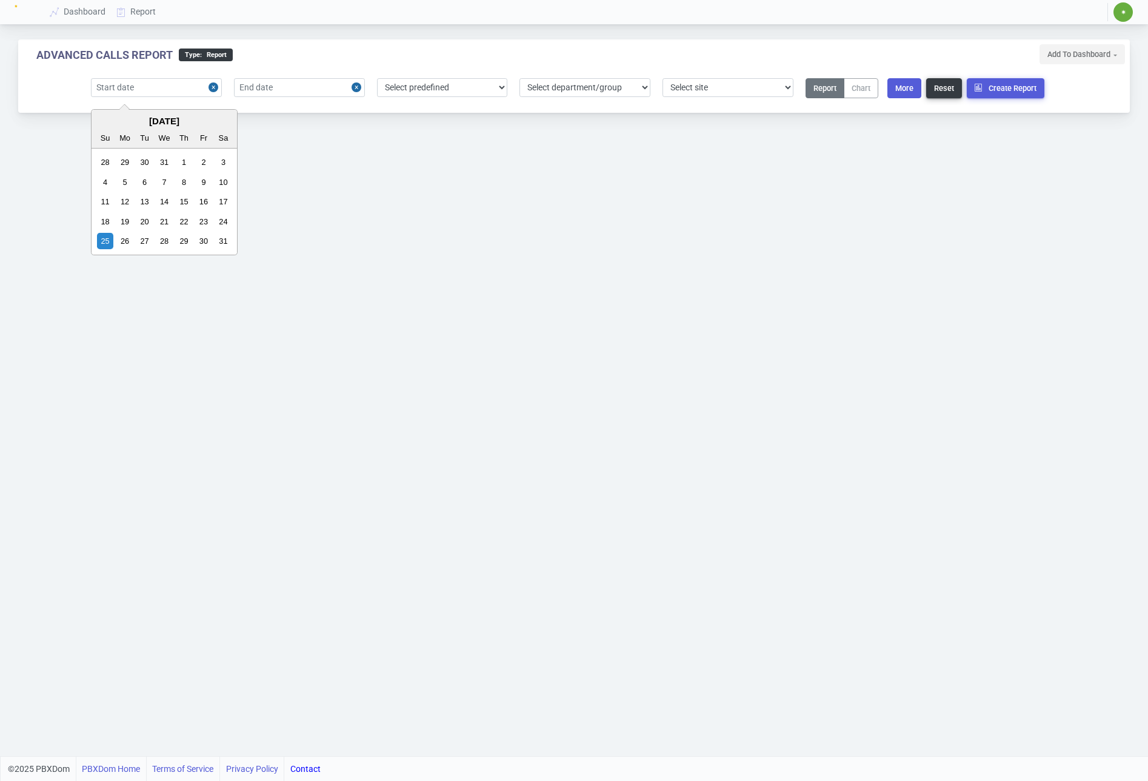
click at [112, 123] on button "Previous Month" at bounding box center [102, 120] width 19 height 19
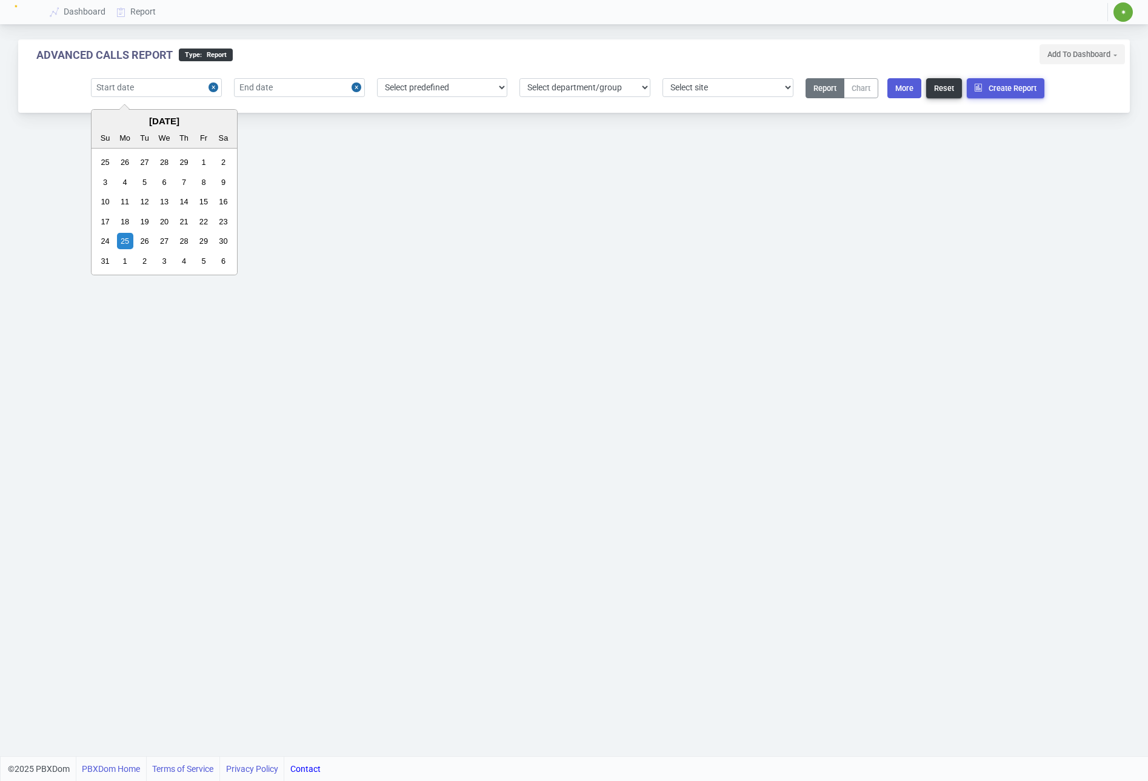
click at [112, 123] on button "Previous Month" at bounding box center [102, 120] width 19 height 19
click at [218, 123] on button "Next Month" at bounding box center [225, 120] width 19 height 19
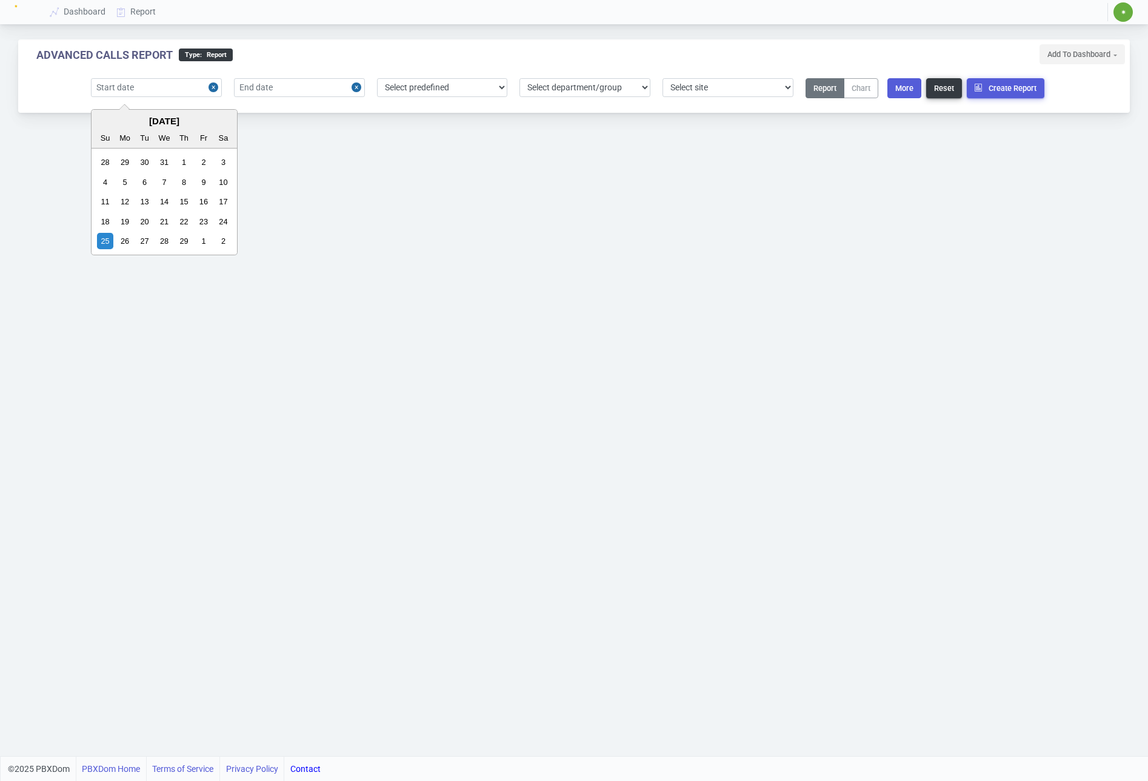
click at [218, 123] on button "Next Month" at bounding box center [225, 120] width 19 height 19
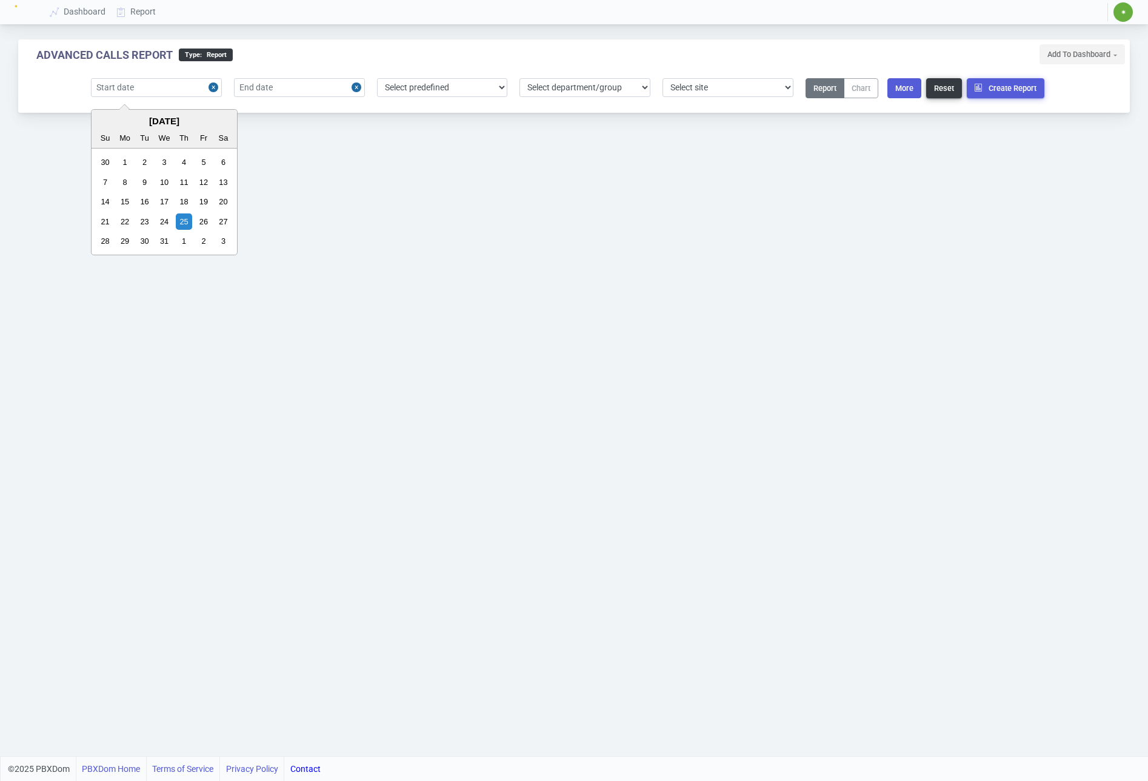
click at [218, 123] on button "Next Month" at bounding box center [225, 120] width 19 height 19
click at [104, 161] on div "1" at bounding box center [105, 162] width 16 height 16
type input "2024-09-01"
click at [324, 91] on input "text" at bounding box center [299, 87] width 131 height 19
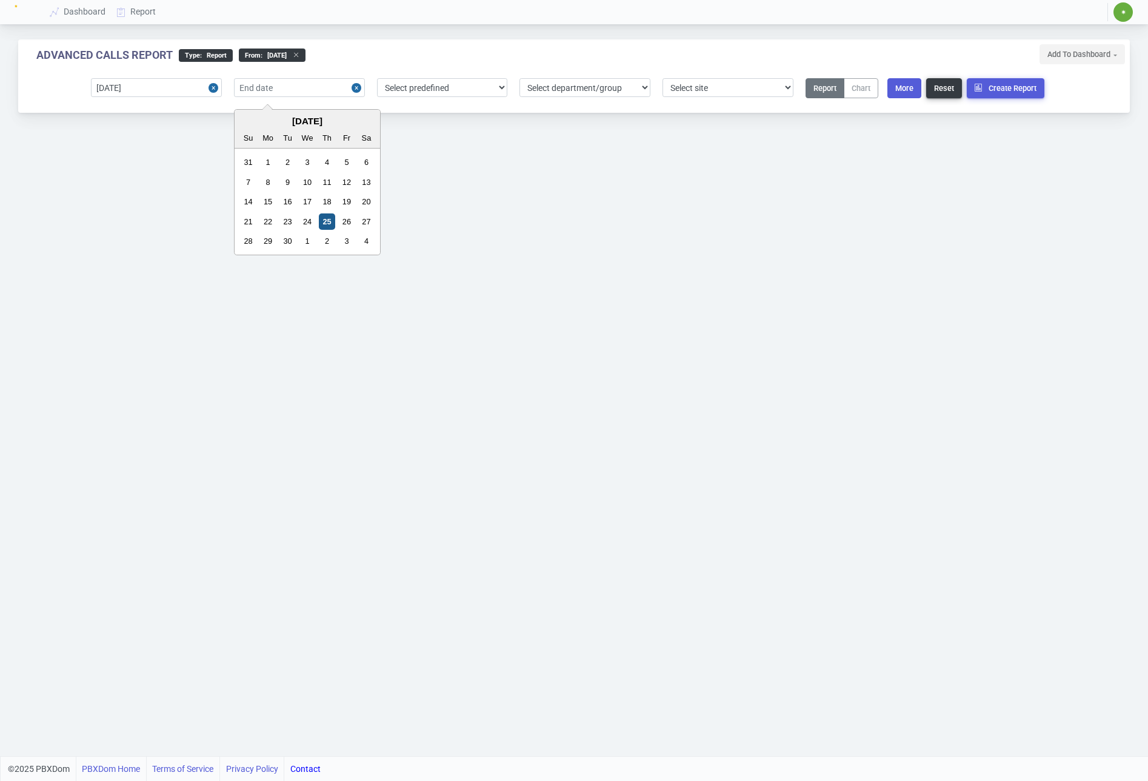
click at [325, 223] on div "25" at bounding box center [327, 221] width 16 height 16
type input "2025-09-25"
click at [904, 89] on button "More" at bounding box center [905, 88] width 34 height 20
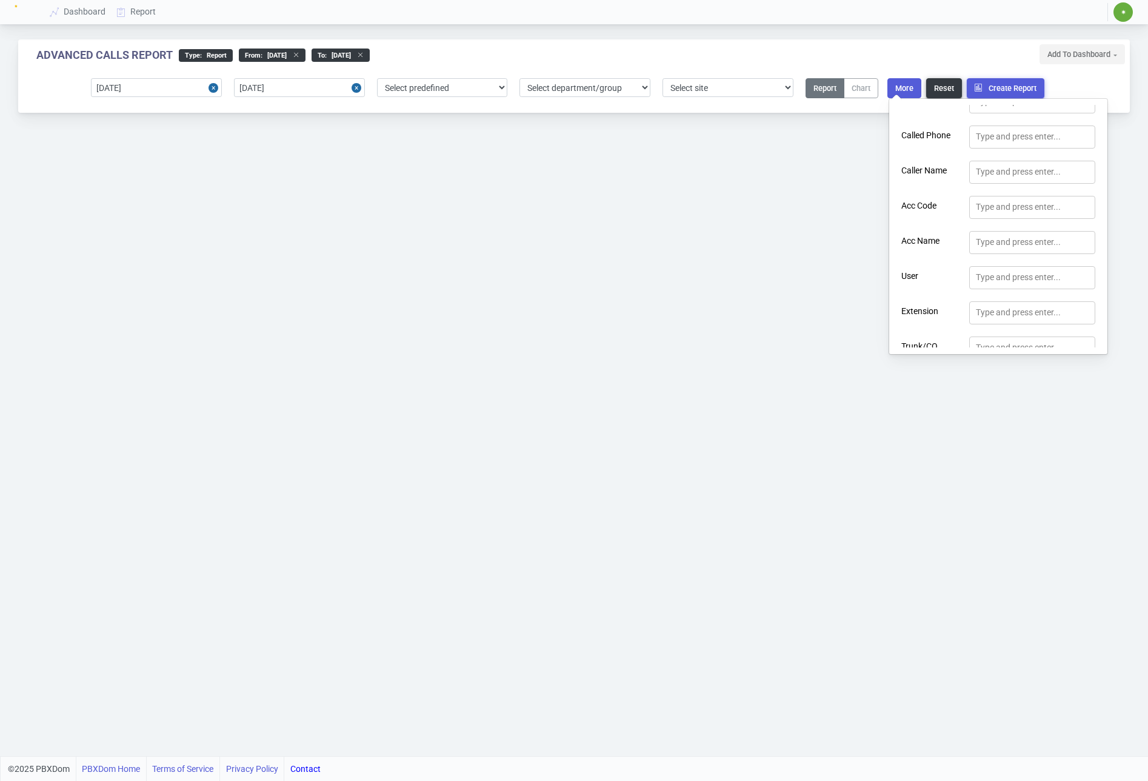
scroll to position [113, 0]
click at [1003, 303] on div "Type and press enter..." at bounding box center [1018, 307] width 85 height 13
type input "5000"
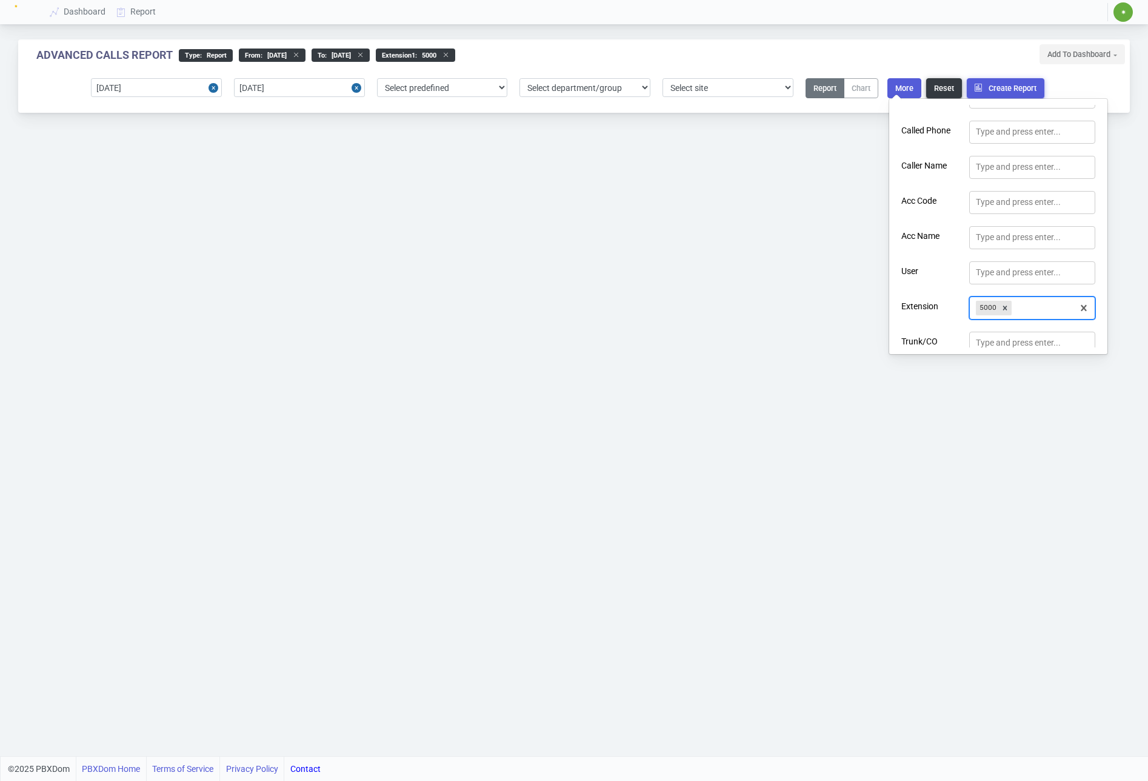
drag, startPoint x: 875, startPoint y: 345, endPoint x: 882, endPoint y: 333, distance: 14.1
click at [875, 345] on div "Advanced Calls Report type : Report From : 2024-09-01 to : 2025-09-25 Extension…" at bounding box center [574, 378] width 1148 height 756
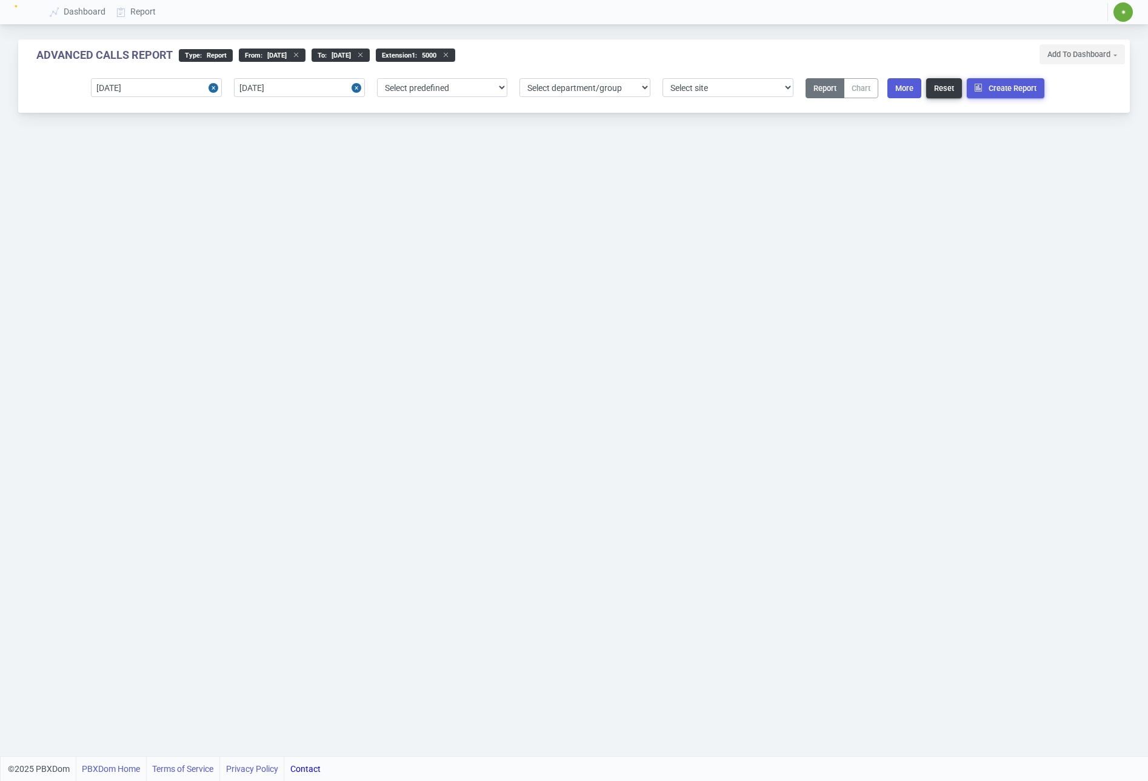
click at [1005, 77] on div "2024-09-01 2025-09-25 Select predefined Today Yesterday Current Year Current Mo…" at bounding box center [574, 91] width 1112 height 44
click at [1003, 90] on button "Create Report" at bounding box center [1006, 88] width 78 height 20
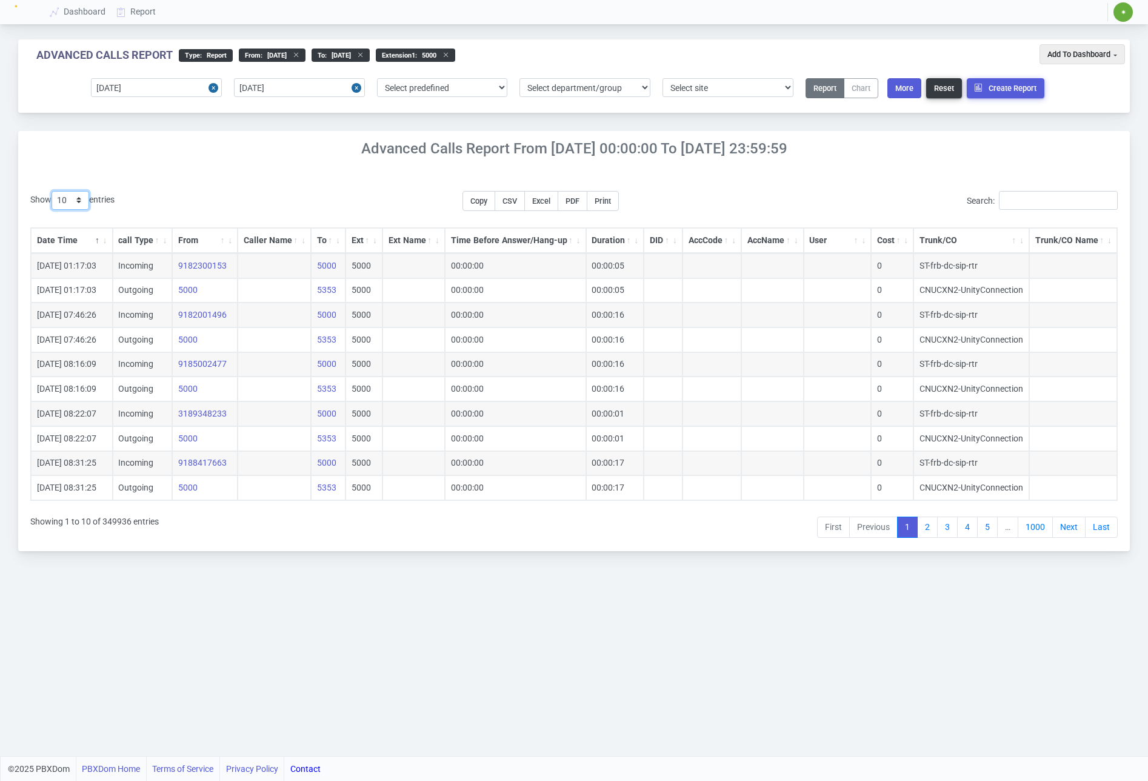
click at [72, 200] on select "10 25 50 100 200 500" at bounding box center [71, 200] width 38 height 19
select select "500"
click at [53, 191] on select "10 25 50 100 200 500" at bounding box center [71, 200] width 38 height 19
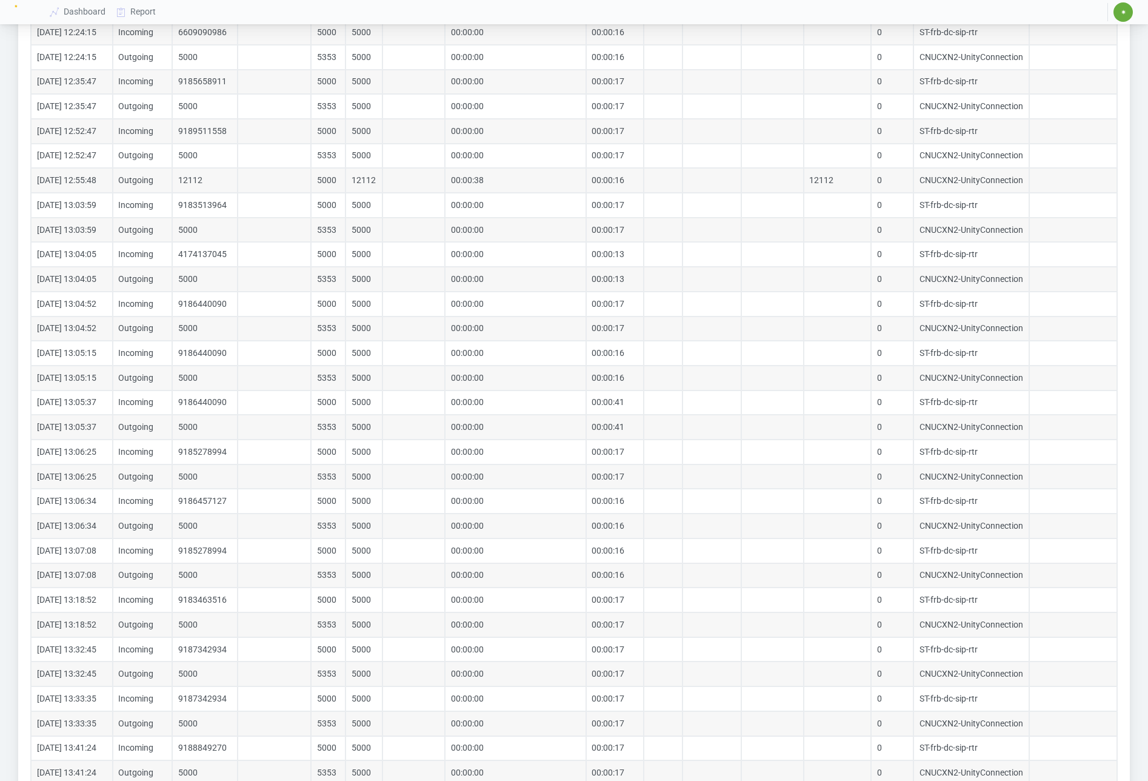
scroll to position [11905, 0]
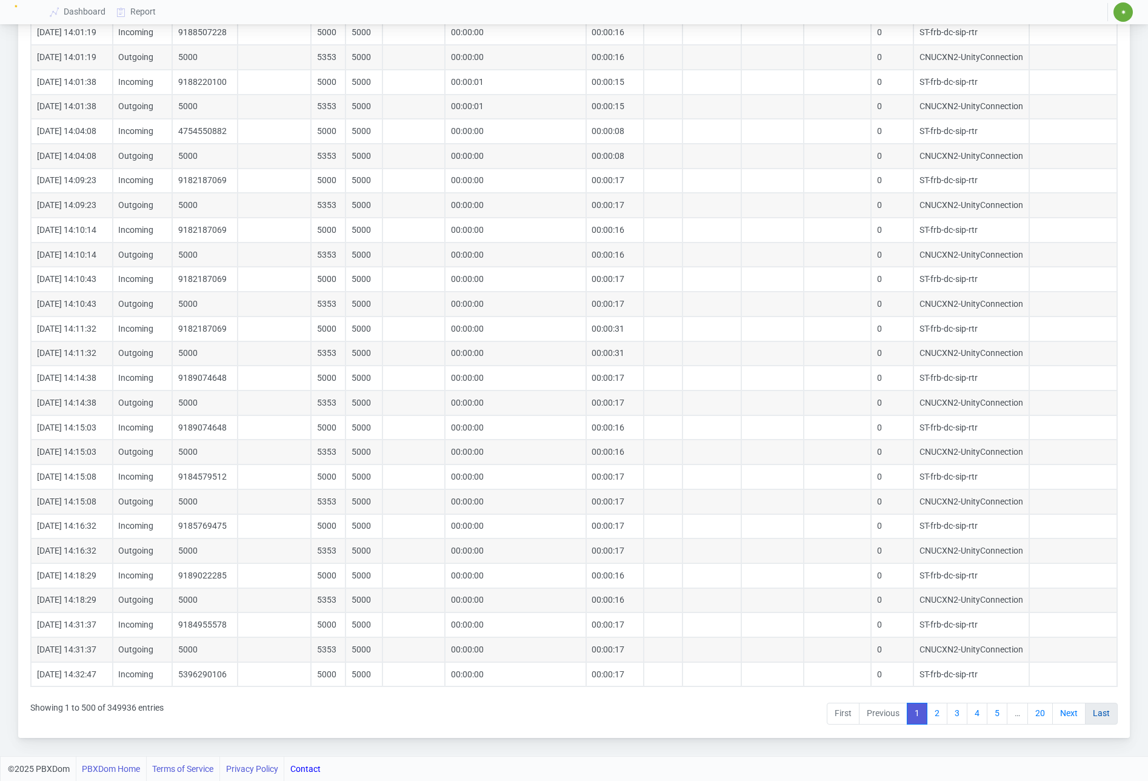
click at [1109, 713] on link "Last" at bounding box center [1101, 714] width 33 height 22
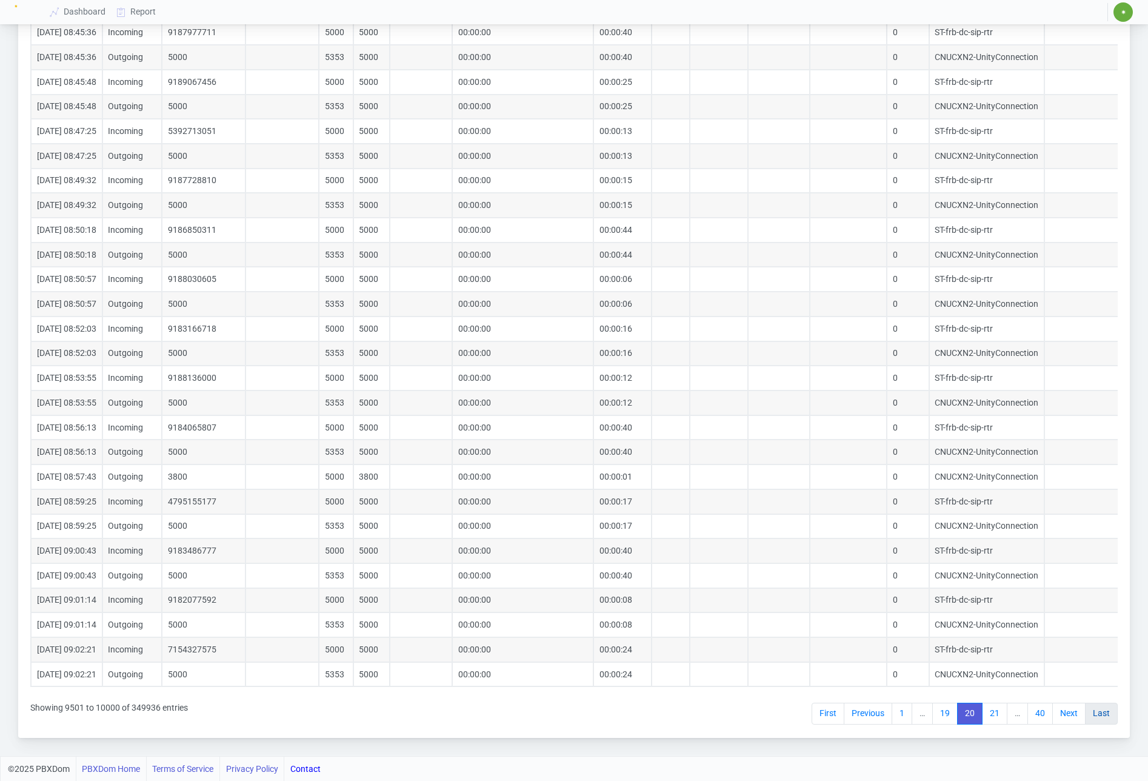
click at [1106, 717] on link "Last" at bounding box center [1101, 714] width 33 height 22
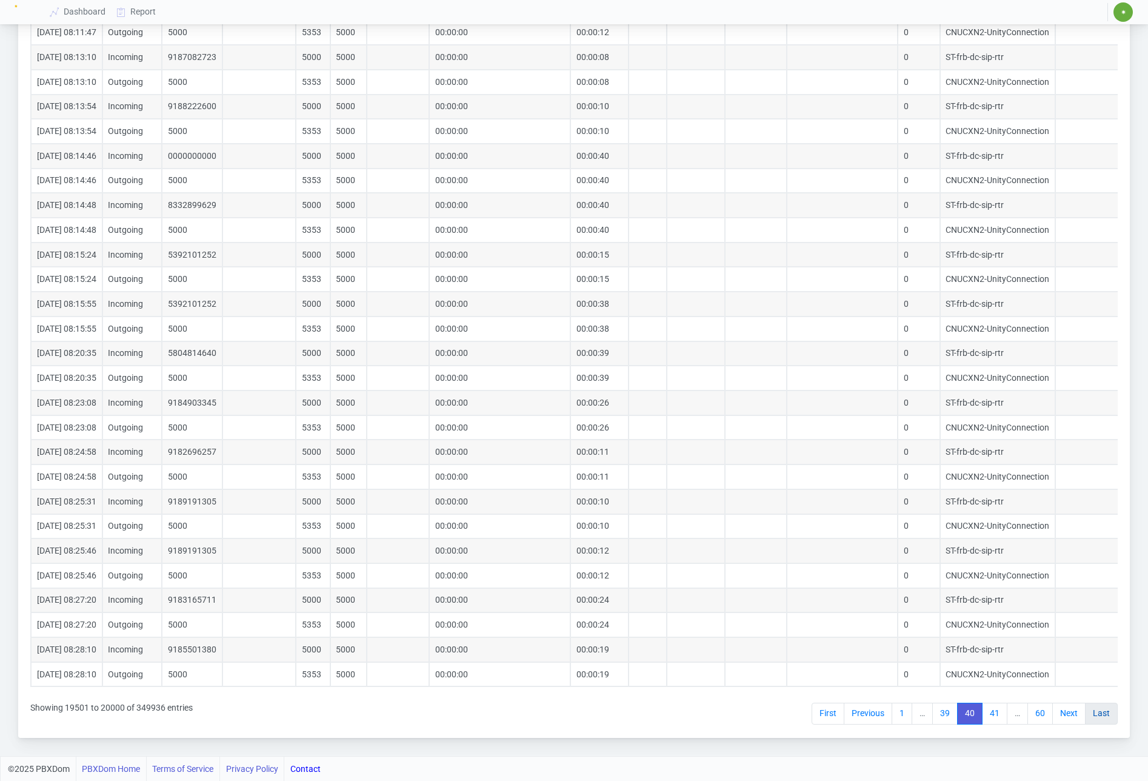
click at [1105, 718] on link "Last" at bounding box center [1101, 714] width 33 height 22
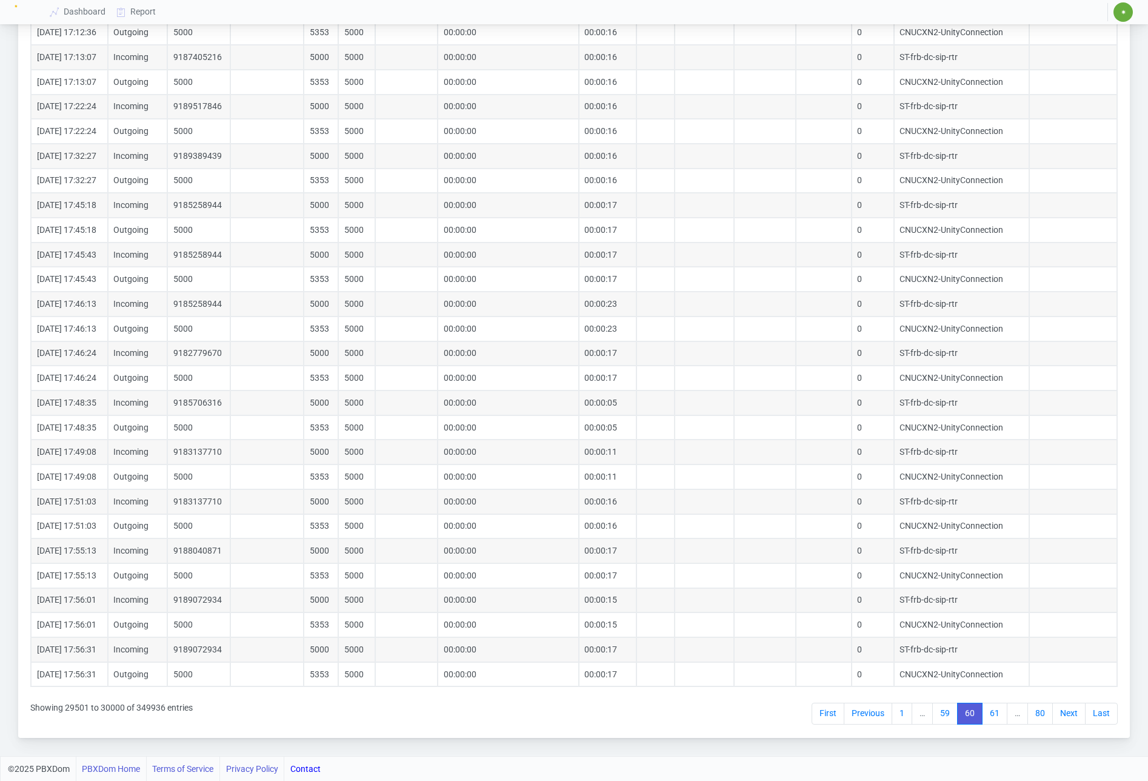
click at [1105, 718] on link "Last" at bounding box center [1101, 714] width 33 height 22
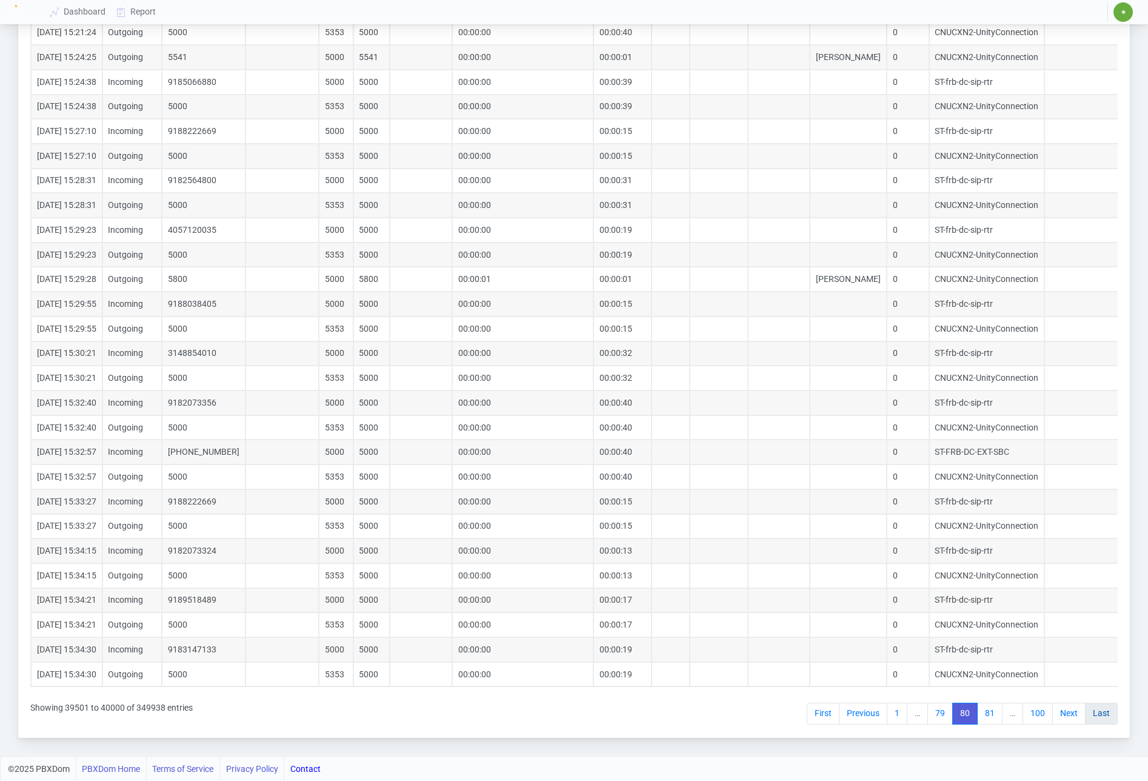
click at [1105, 718] on link "Last" at bounding box center [1101, 714] width 33 height 22
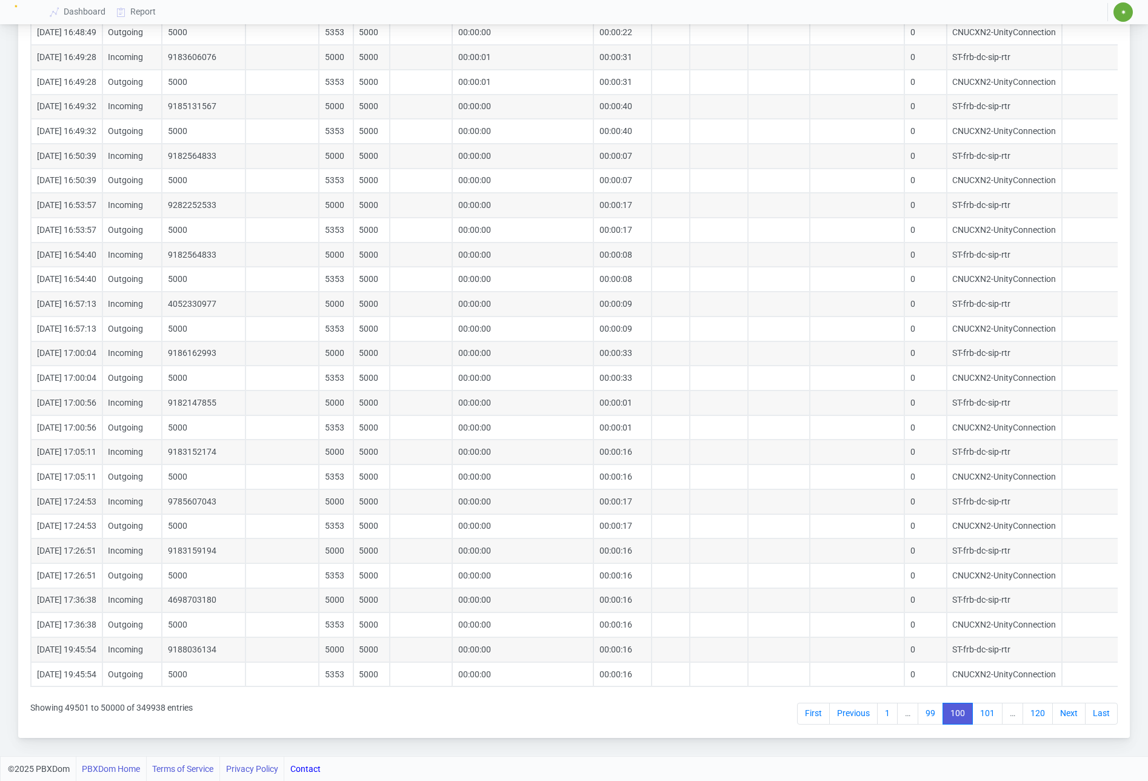
click at [1105, 718] on link "Last" at bounding box center [1101, 714] width 33 height 22
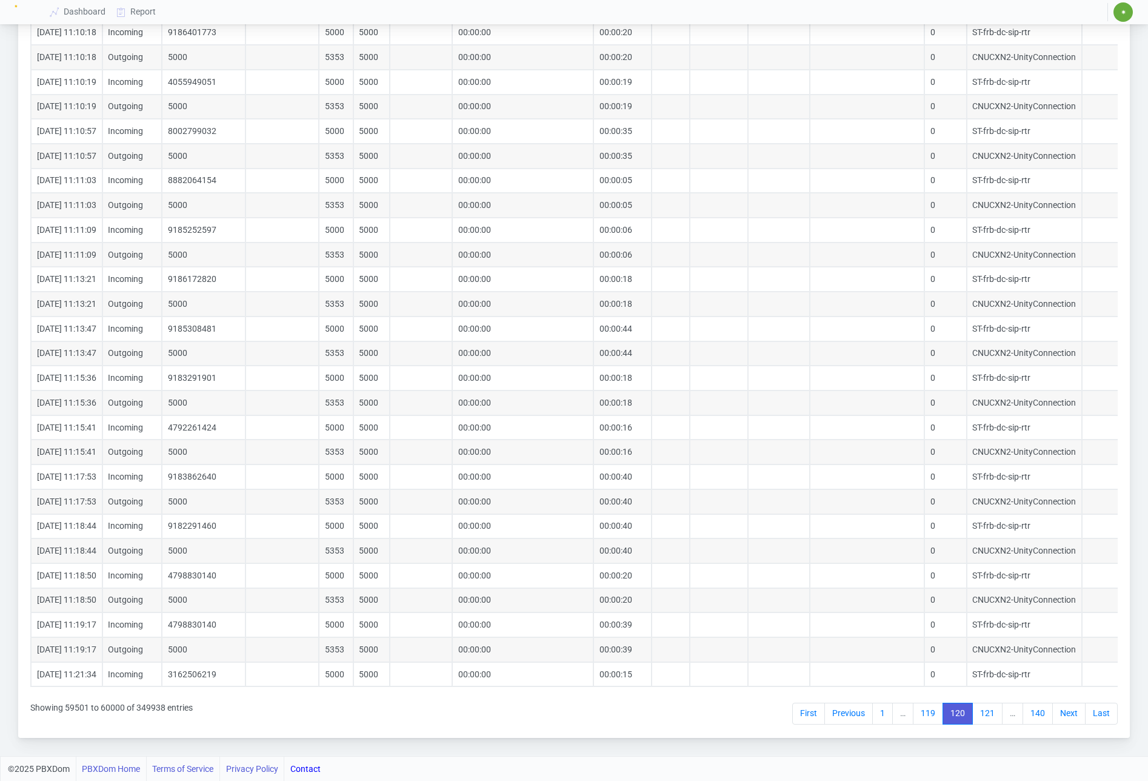
click at [1105, 718] on link "Last" at bounding box center [1101, 714] width 33 height 22
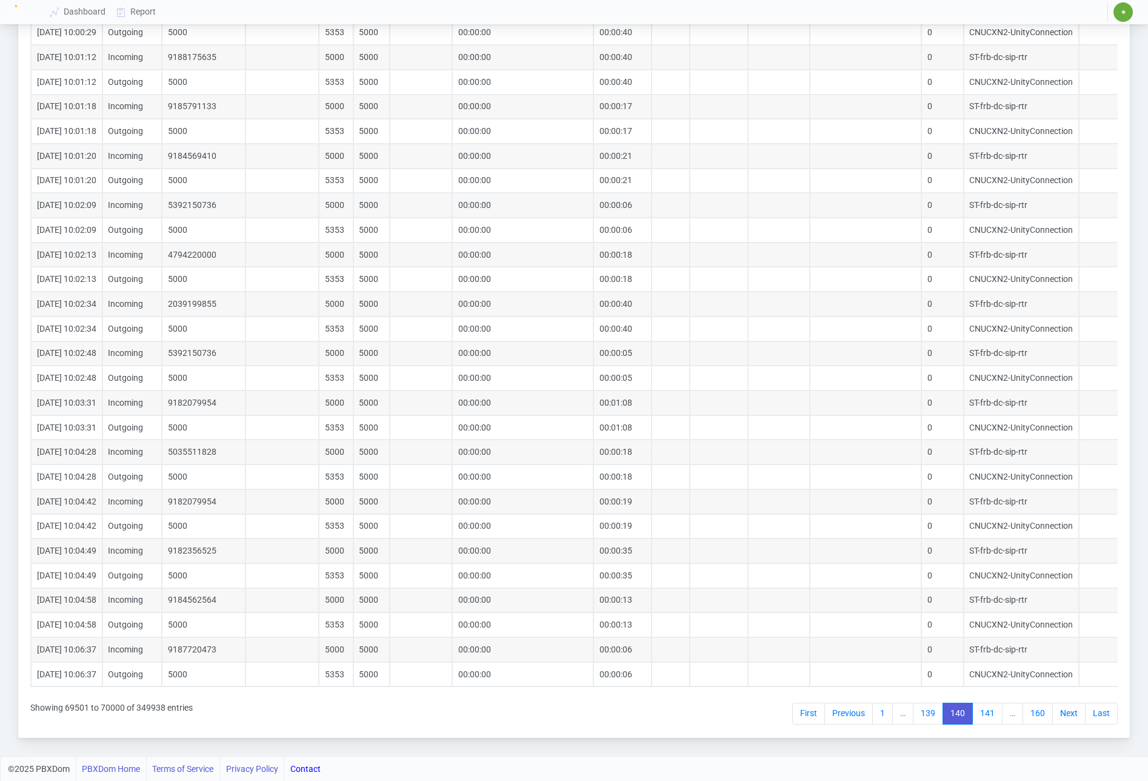
click at [1105, 718] on link "Last" at bounding box center [1101, 714] width 33 height 22
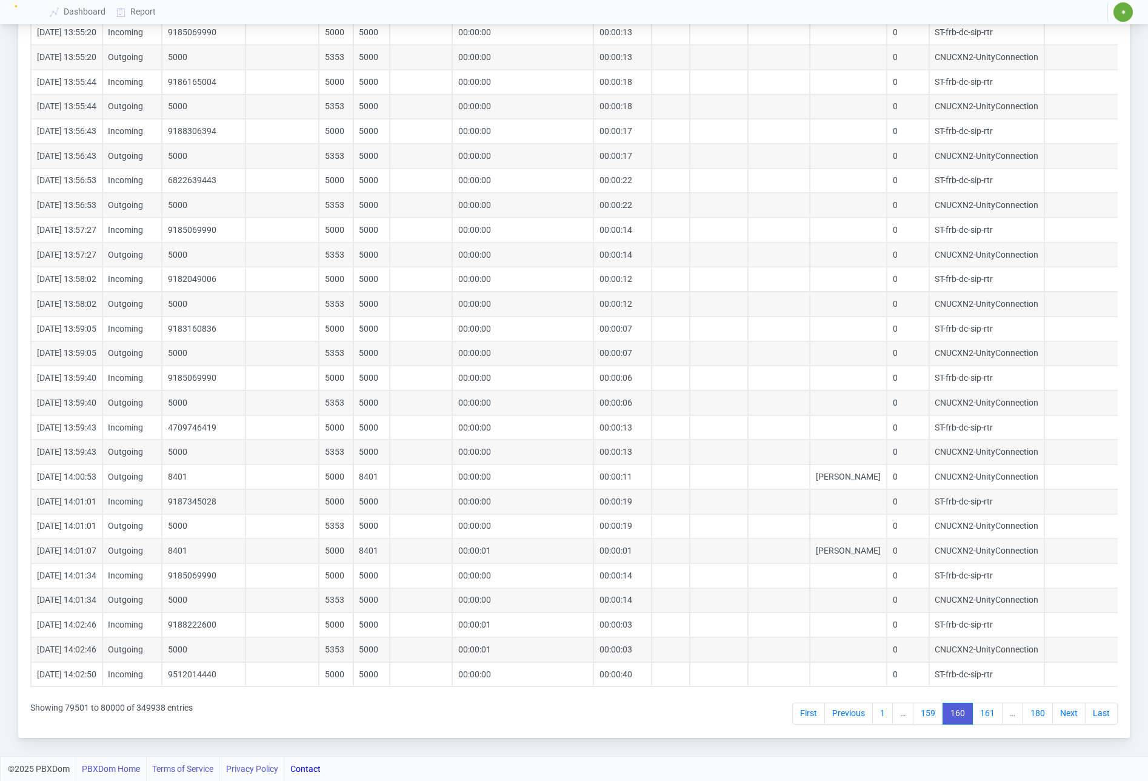
click at [1105, 718] on link "Last" at bounding box center [1101, 714] width 33 height 22
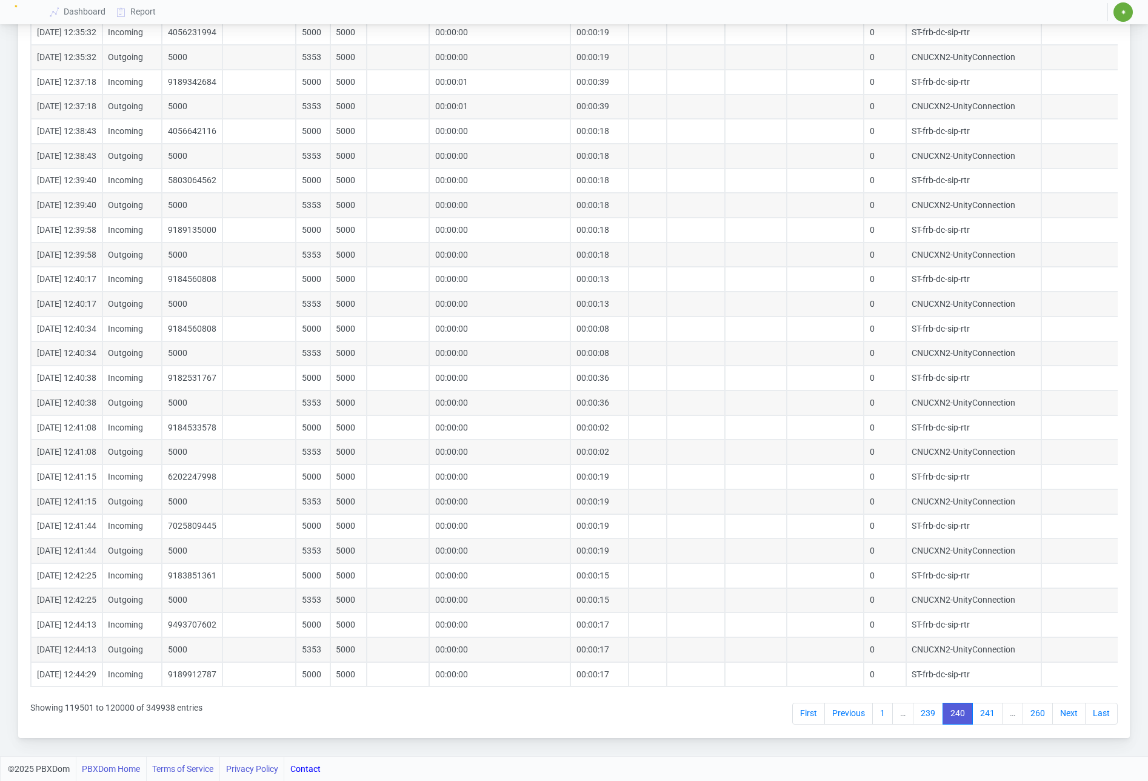
click at [1105, 718] on link "Last" at bounding box center [1101, 714] width 33 height 22
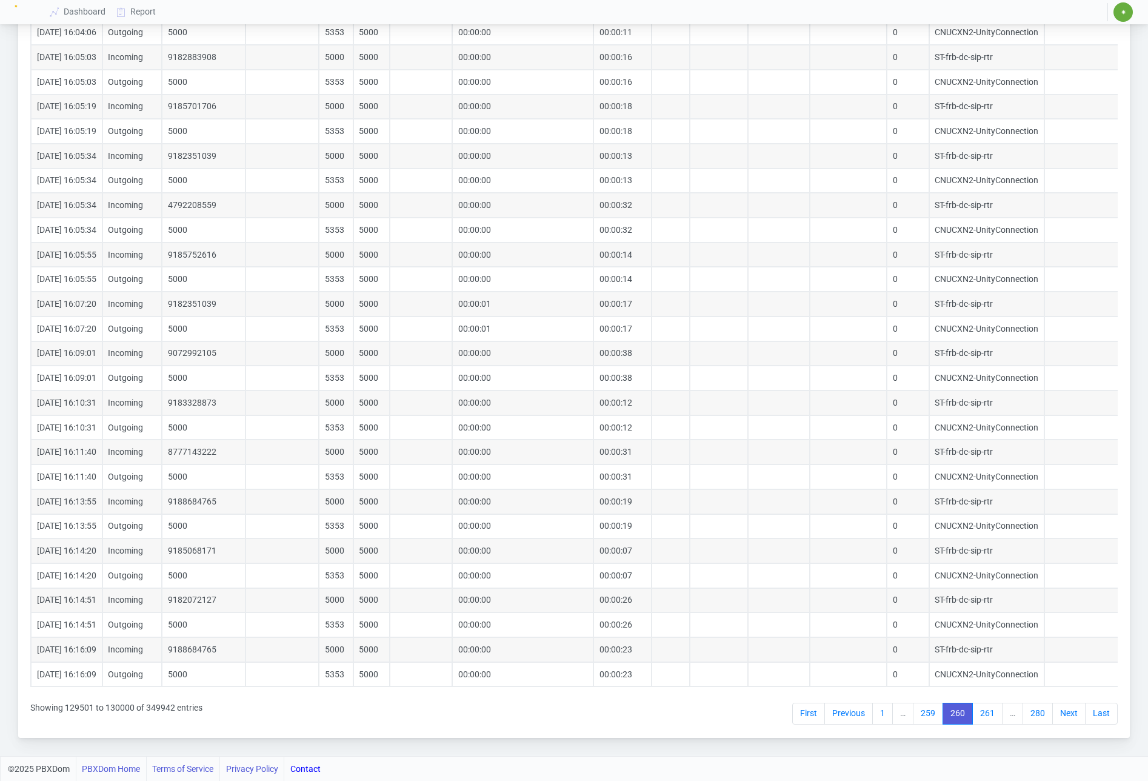
click at [1105, 718] on link "Last" at bounding box center [1101, 714] width 33 height 22
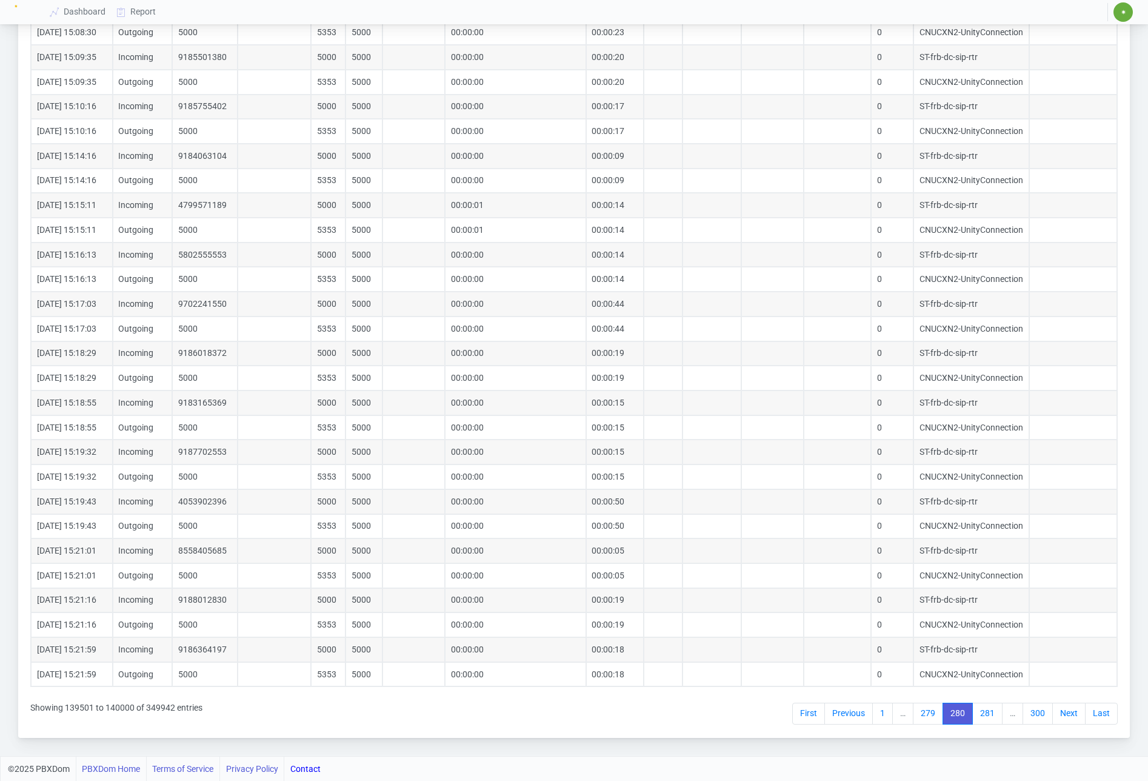
click at [1105, 718] on link "Last" at bounding box center [1101, 714] width 33 height 22
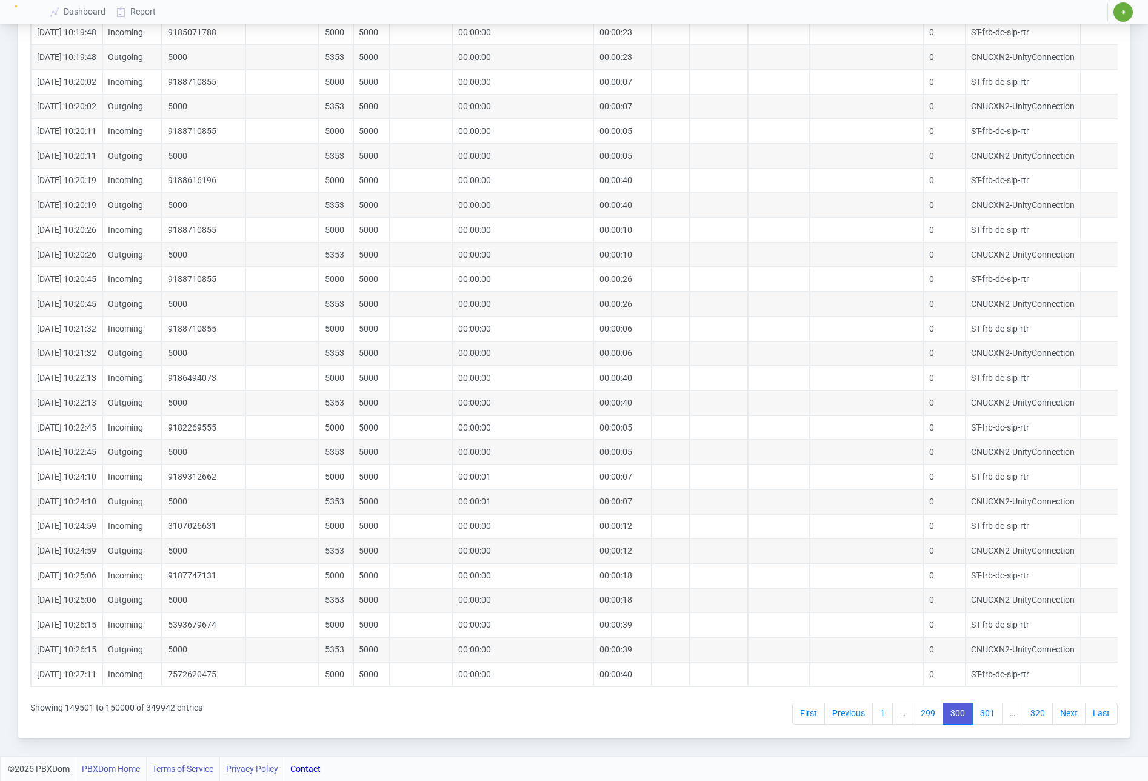
click at [1105, 718] on link "Last" at bounding box center [1101, 714] width 33 height 22
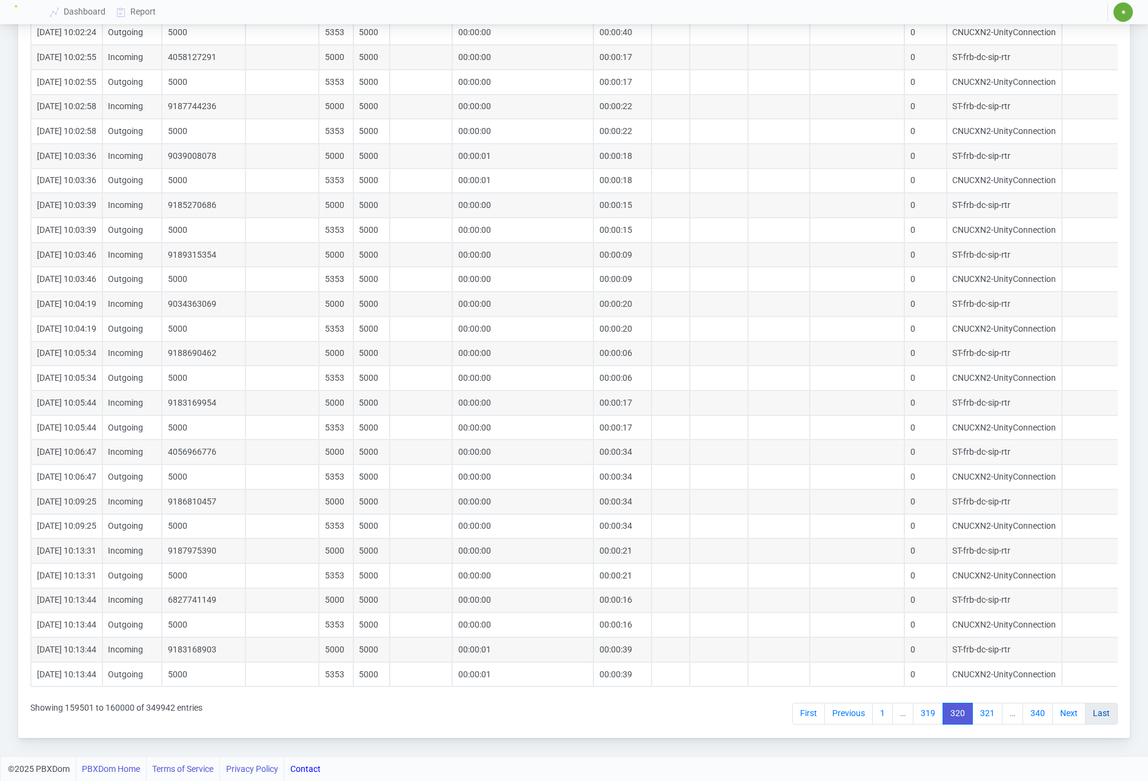
click at [1100, 715] on link "Last" at bounding box center [1101, 714] width 33 height 22
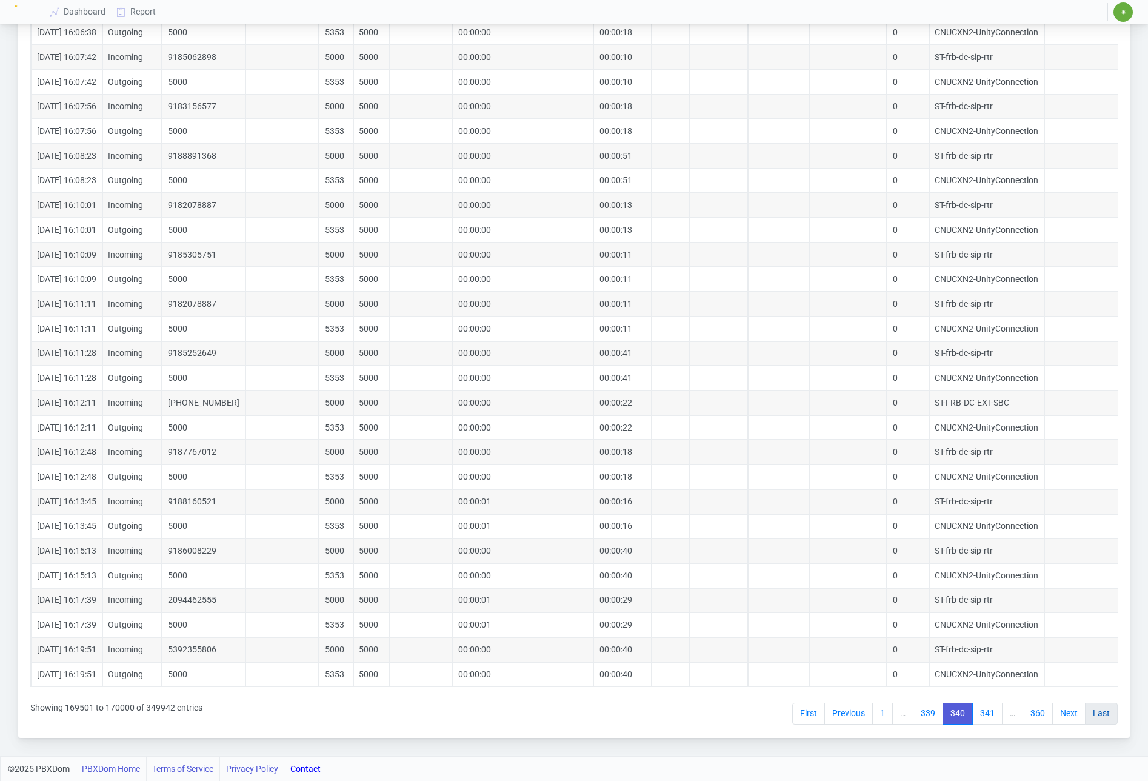
click at [1100, 718] on link "Last" at bounding box center [1101, 714] width 33 height 22
click at [1107, 712] on link "Last" at bounding box center [1101, 714] width 33 height 22
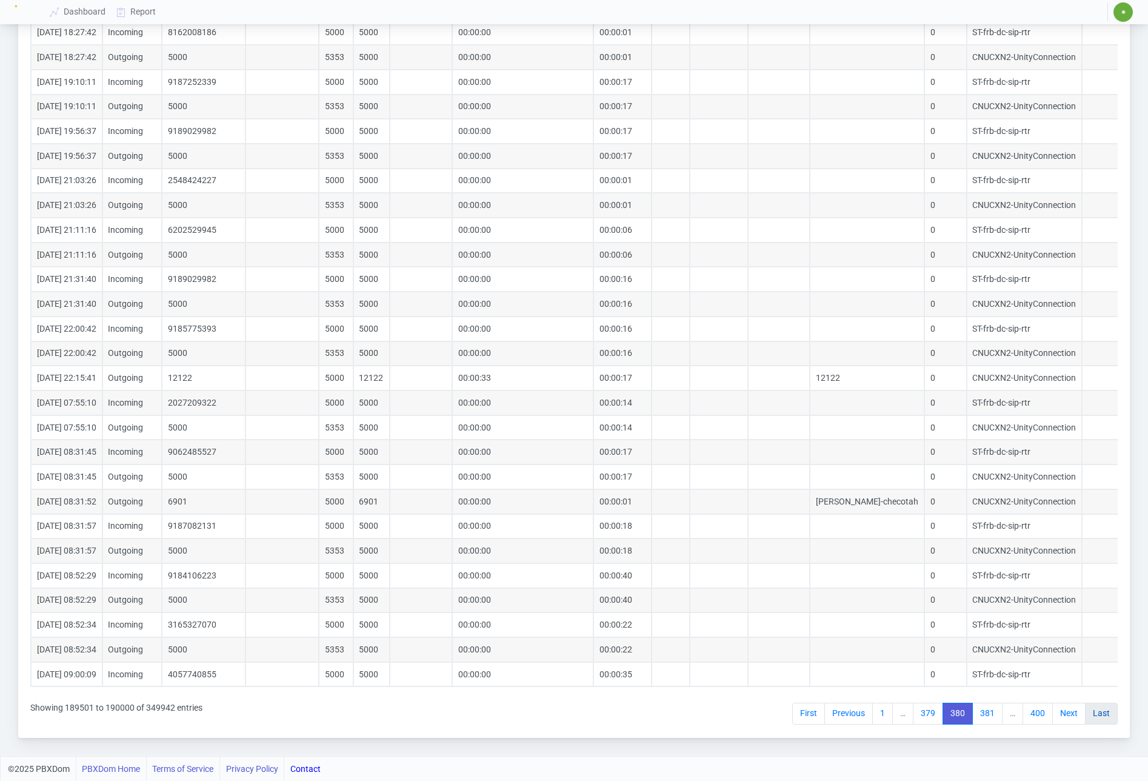
click at [1100, 714] on link "Last" at bounding box center [1101, 714] width 33 height 22
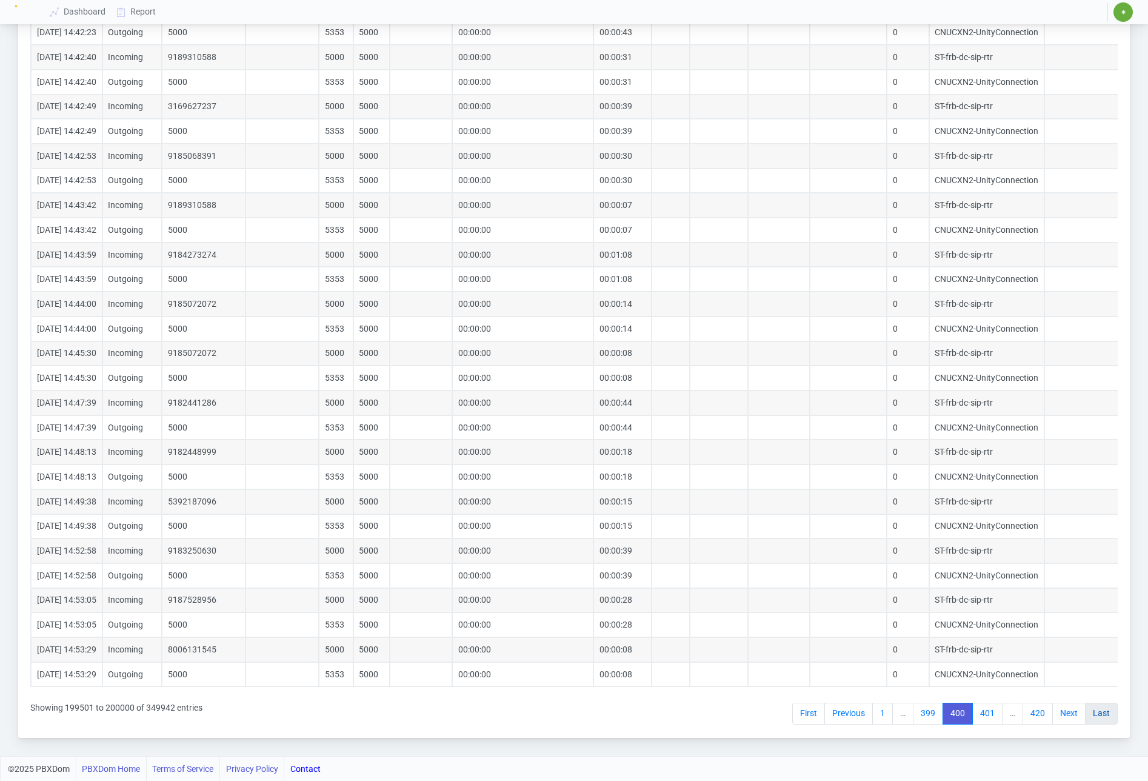
click at [1106, 717] on link "Last" at bounding box center [1101, 714] width 33 height 22
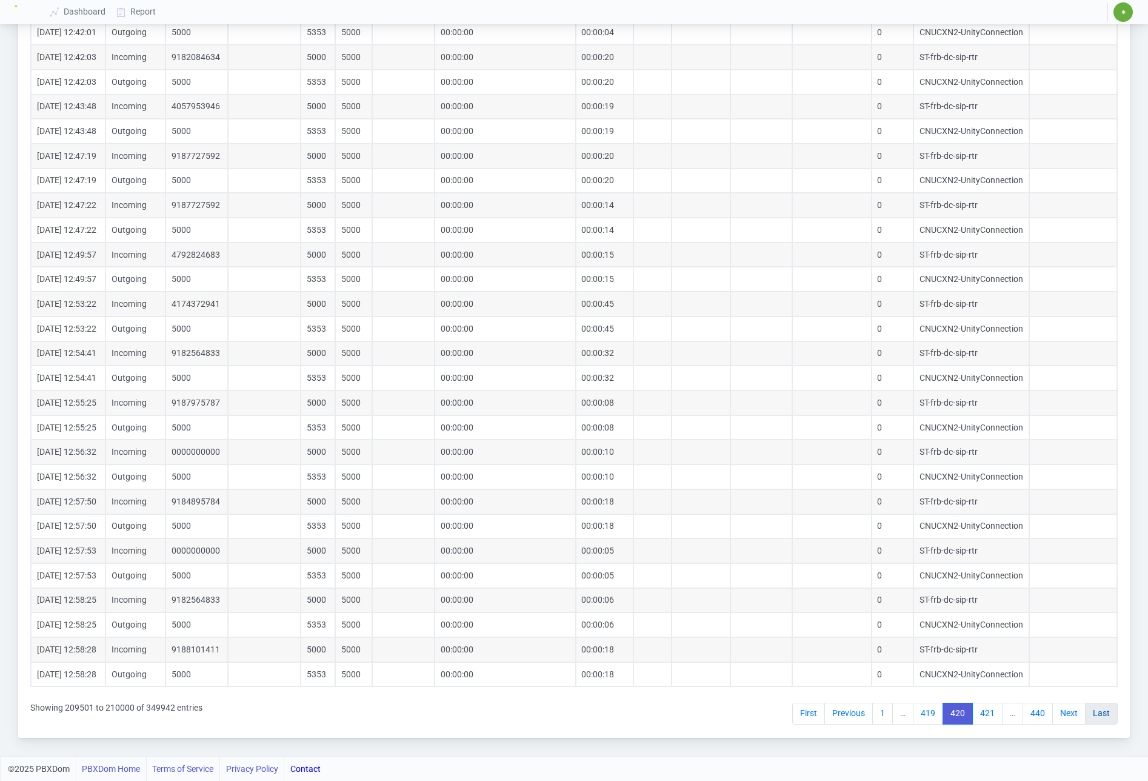
click at [1106, 717] on link "Last" at bounding box center [1101, 714] width 33 height 22
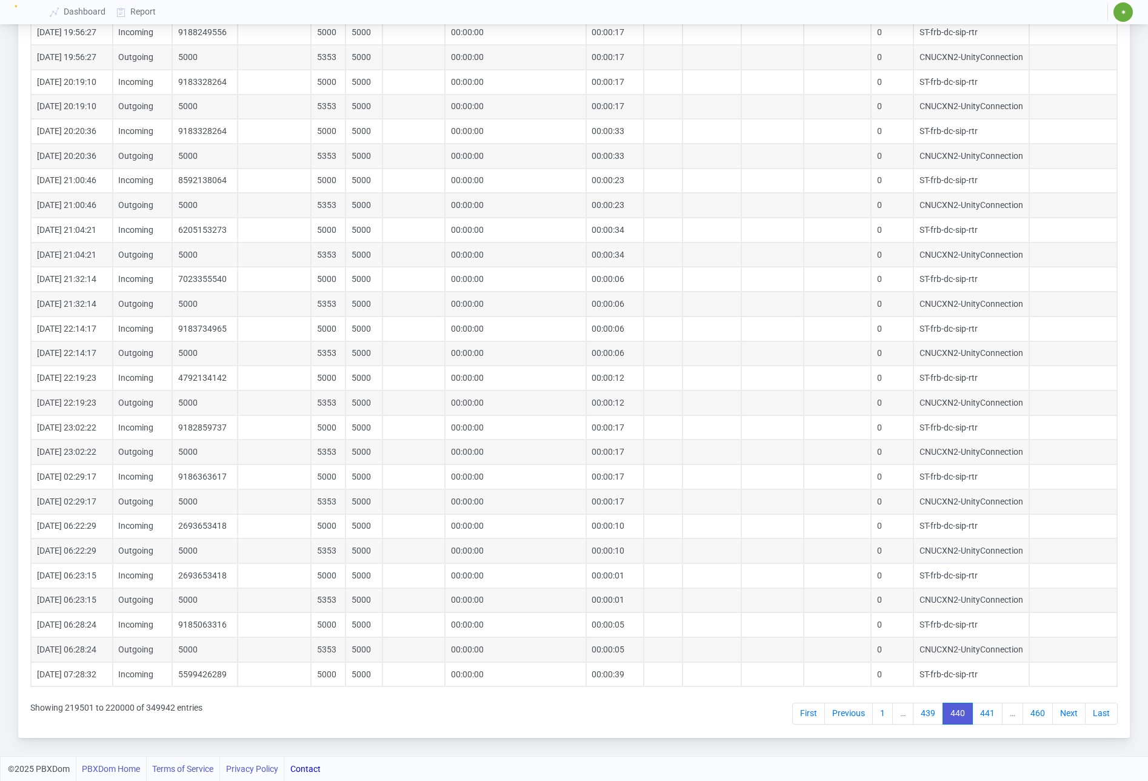
click at [1106, 717] on link "Last" at bounding box center [1101, 714] width 33 height 22
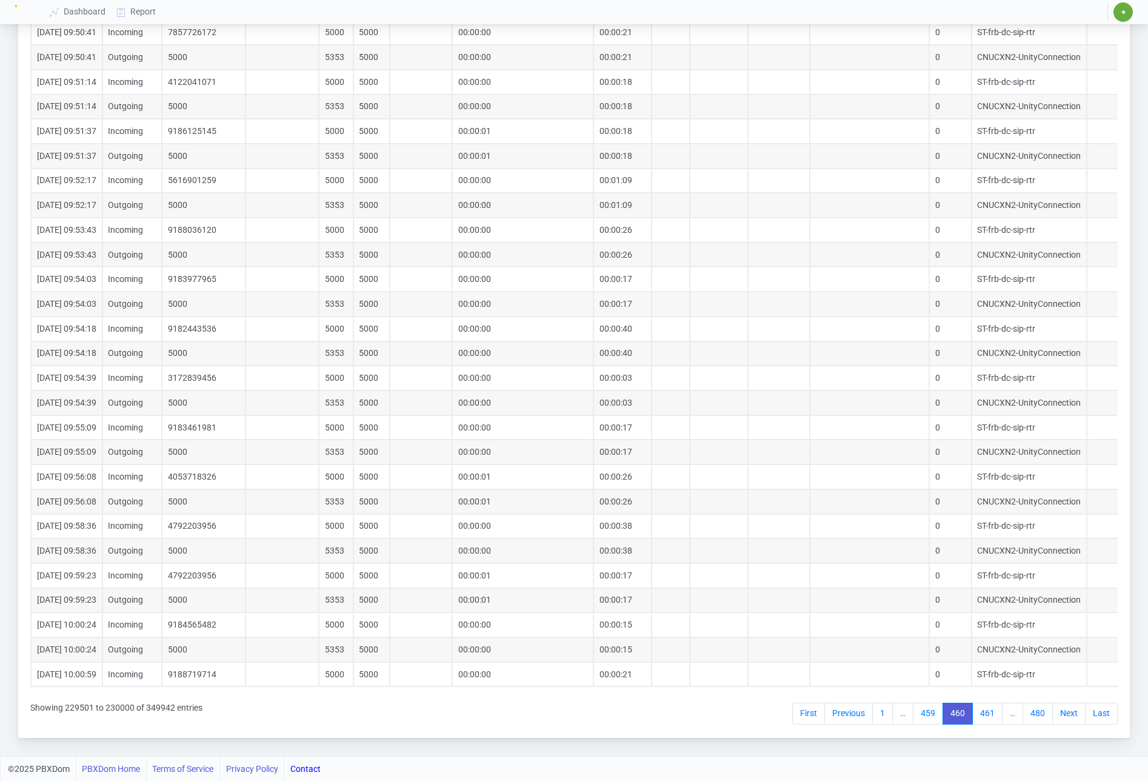
click at [1106, 717] on link "Last" at bounding box center [1101, 714] width 33 height 22
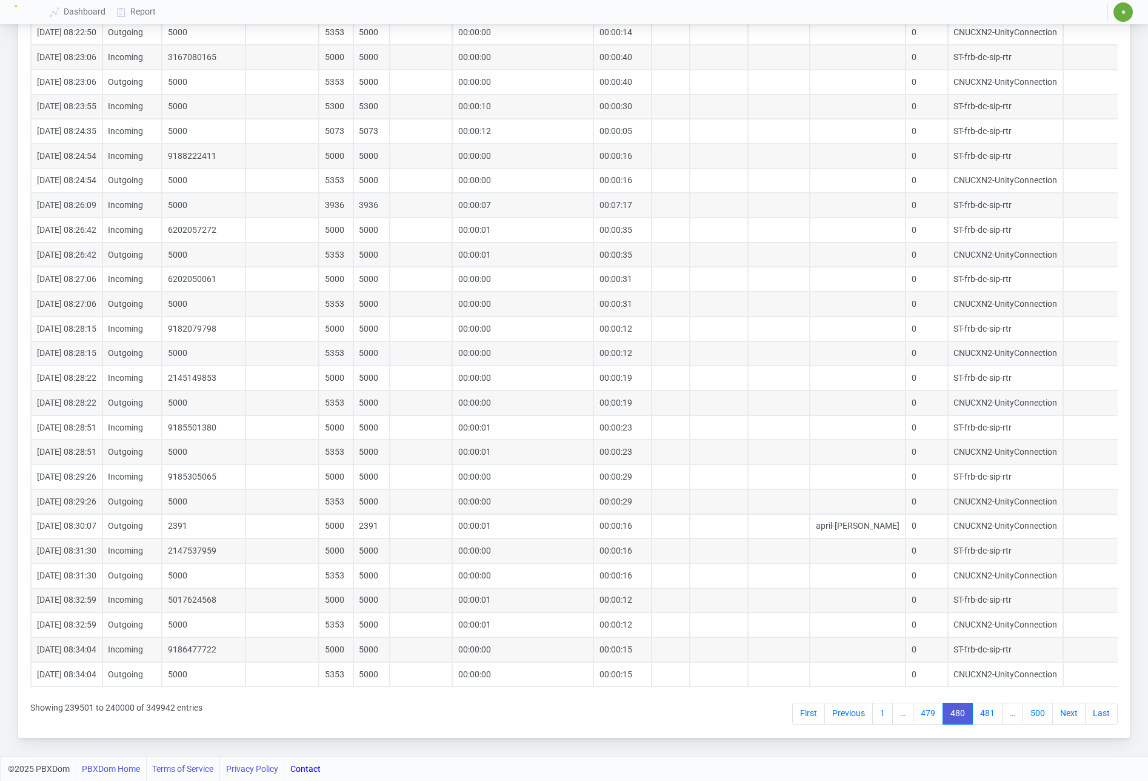
click at [1106, 717] on link "Last" at bounding box center [1101, 714] width 33 height 22
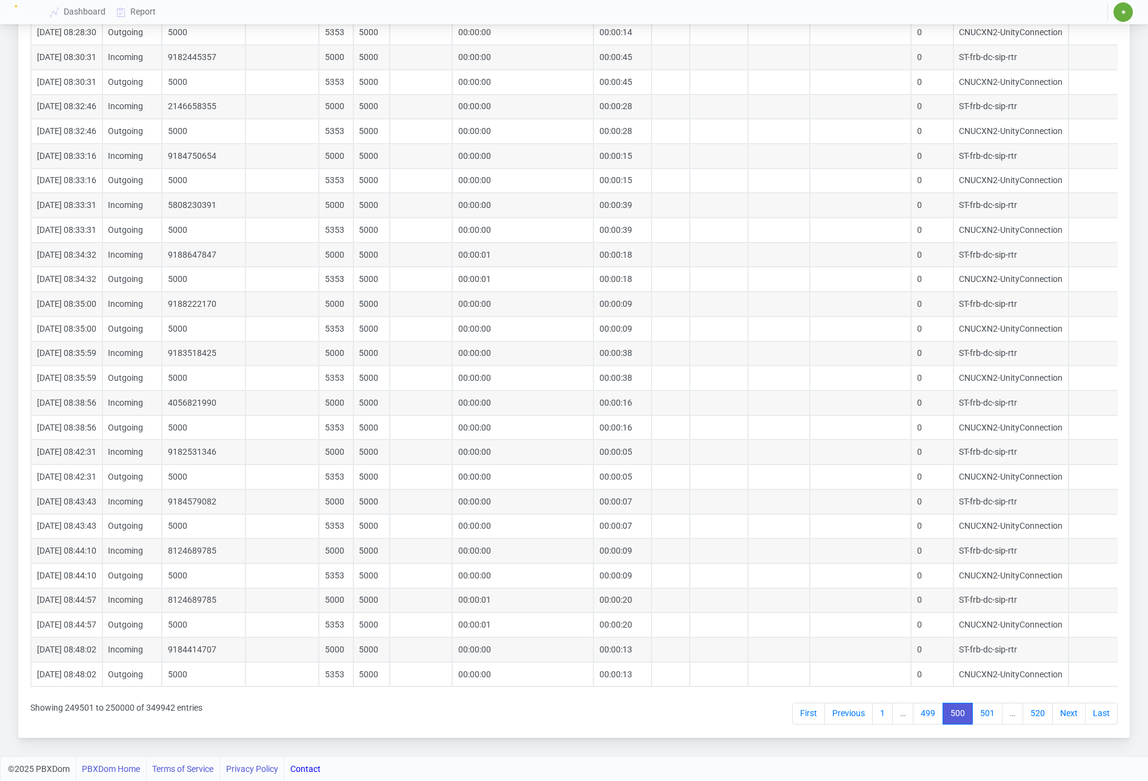
click at [1106, 717] on link "Last" at bounding box center [1101, 714] width 33 height 22
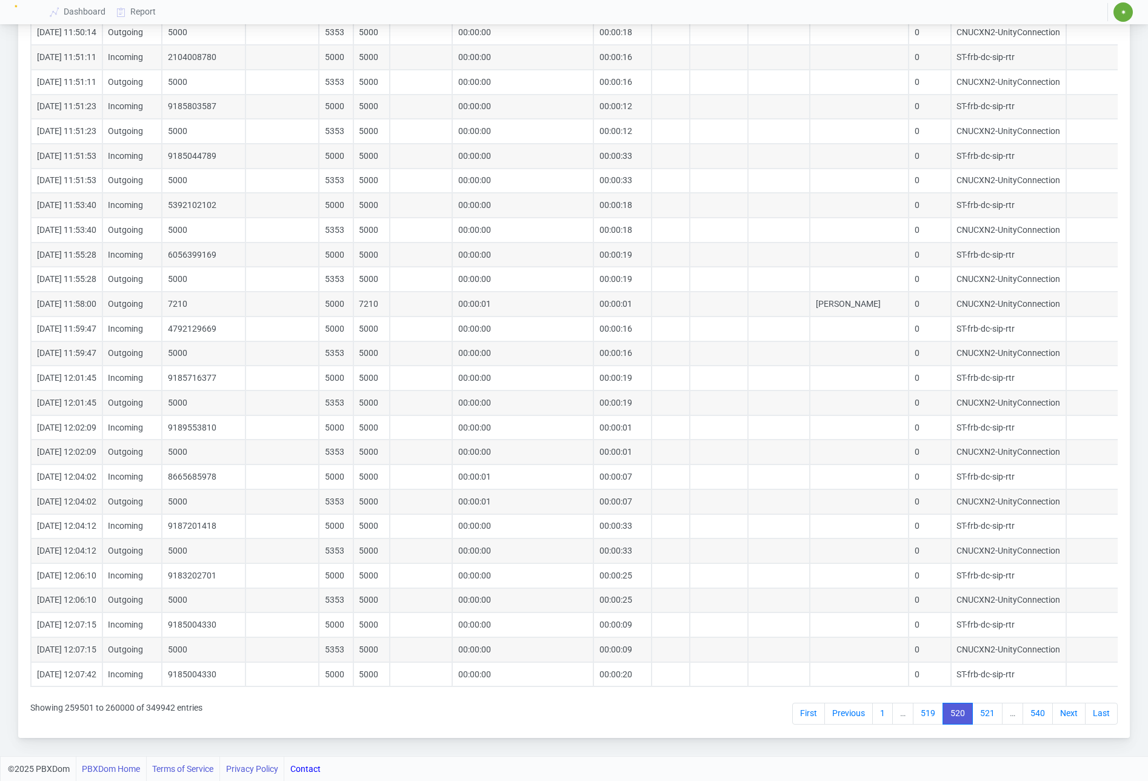
click at [1106, 717] on link "Last" at bounding box center [1101, 714] width 33 height 22
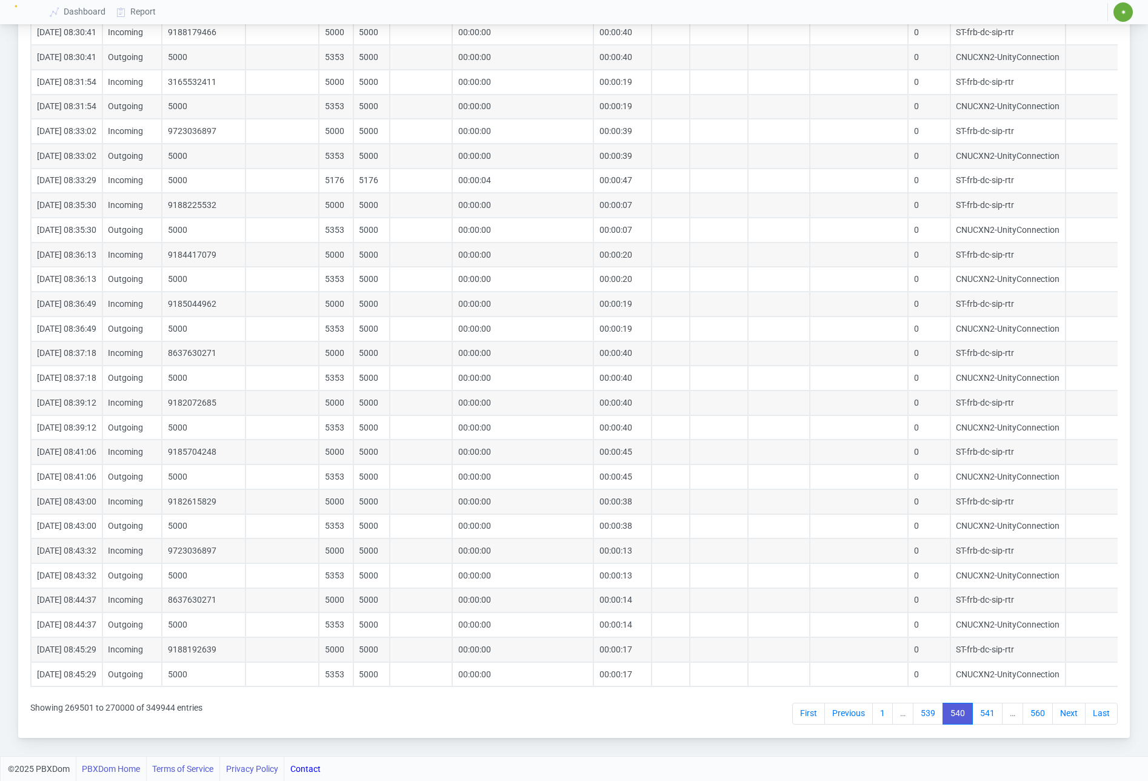
click at [1106, 713] on link "Last" at bounding box center [1101, 714] width 33 height 22
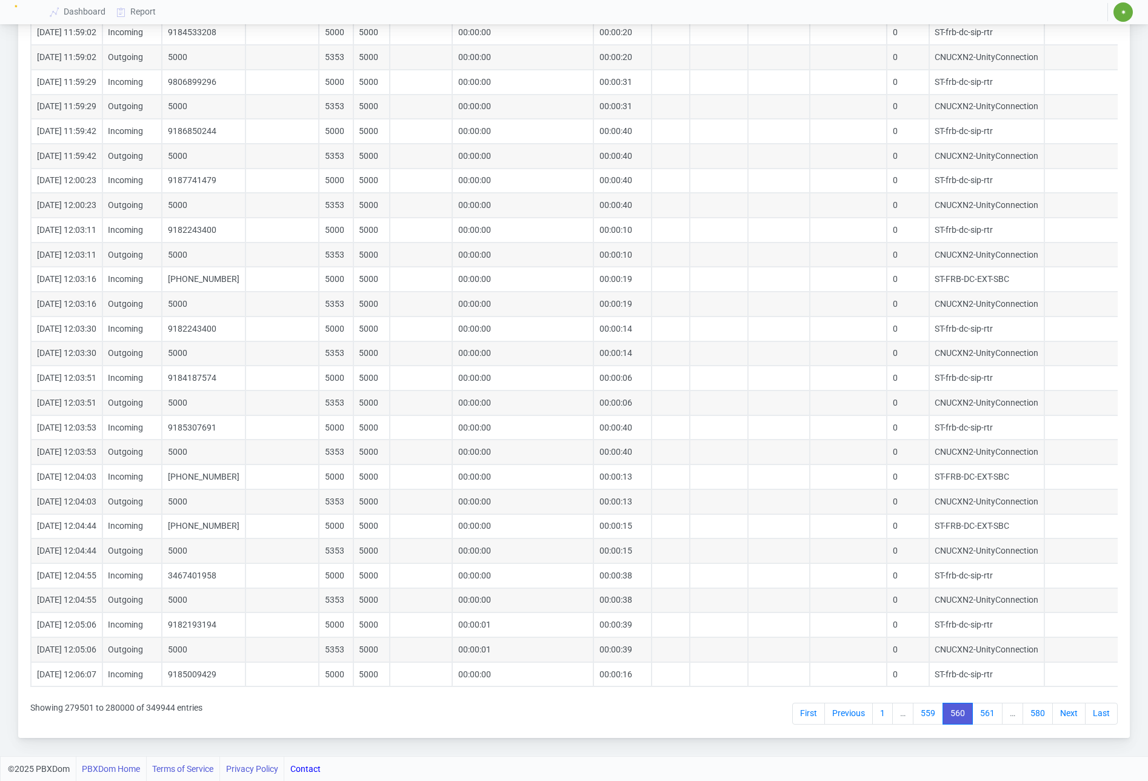
click at [1106, 713] on link "Last" at bounding box center [1101, 714] width 33 height 22
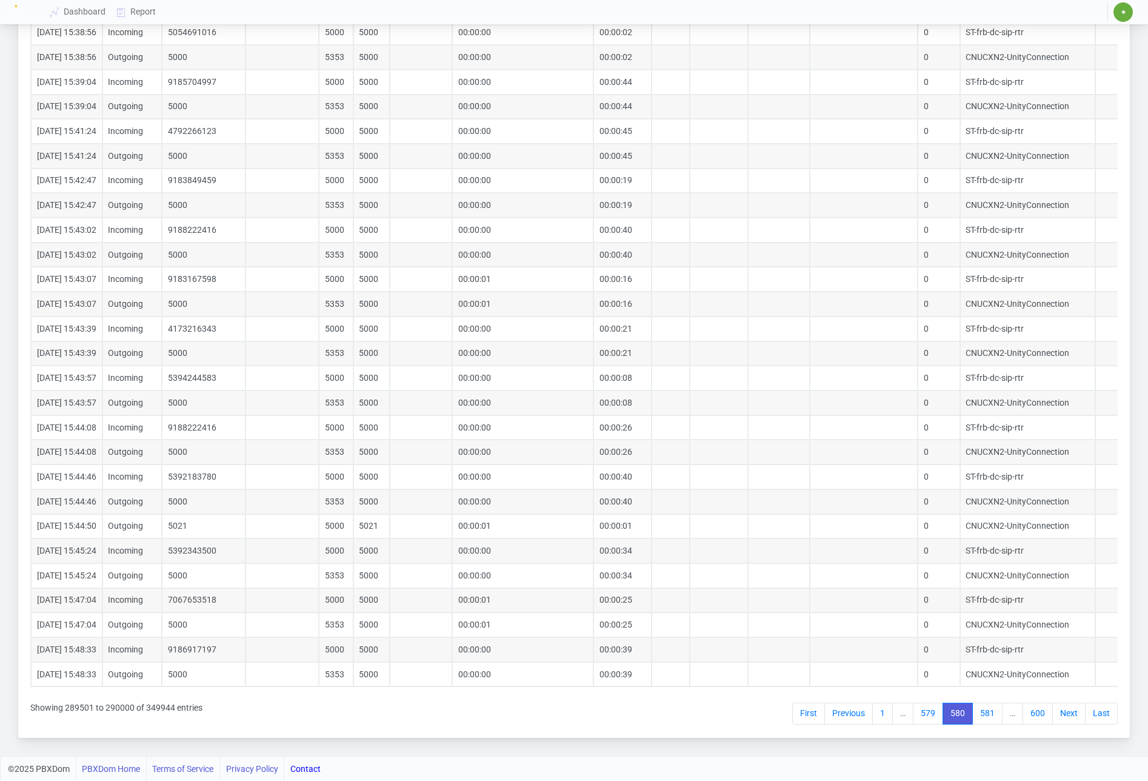
click at [1106, 713] on link "Last" at bounding box center [1101, 714] width 33 height 22
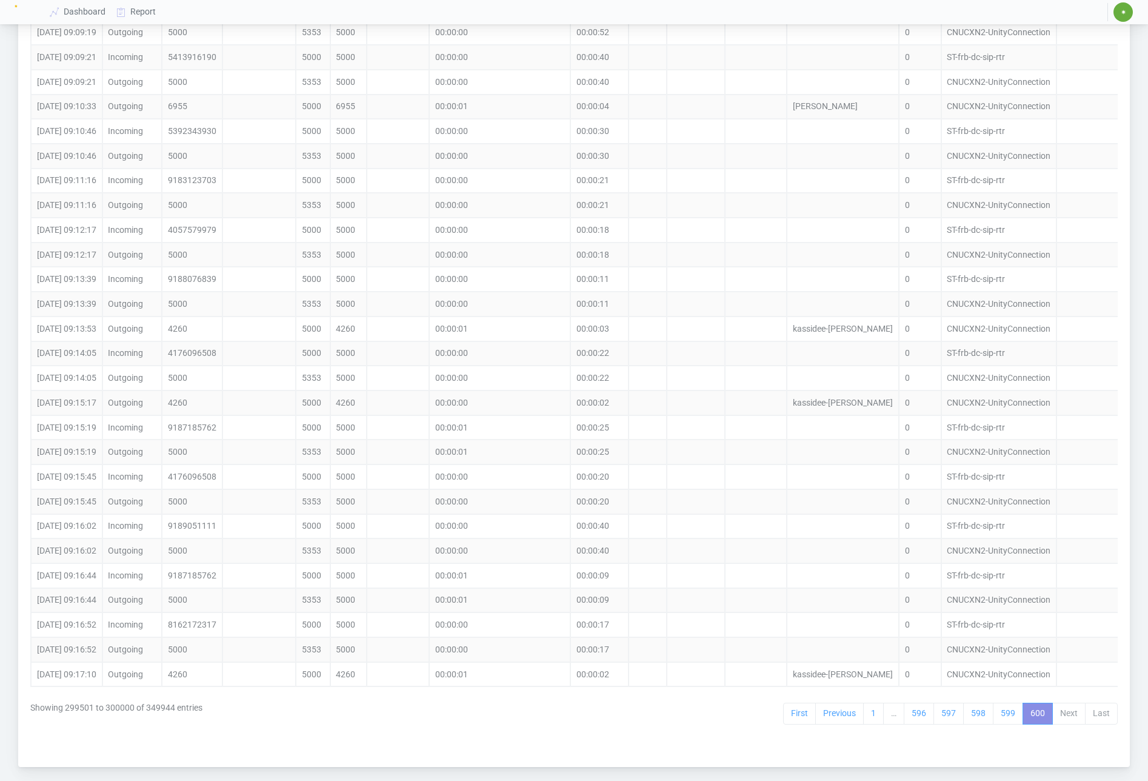
drag, startPoint x: 1106, startPoint y: 713, endPoint x: 1123, endPoint y: 712, distance: 17.0
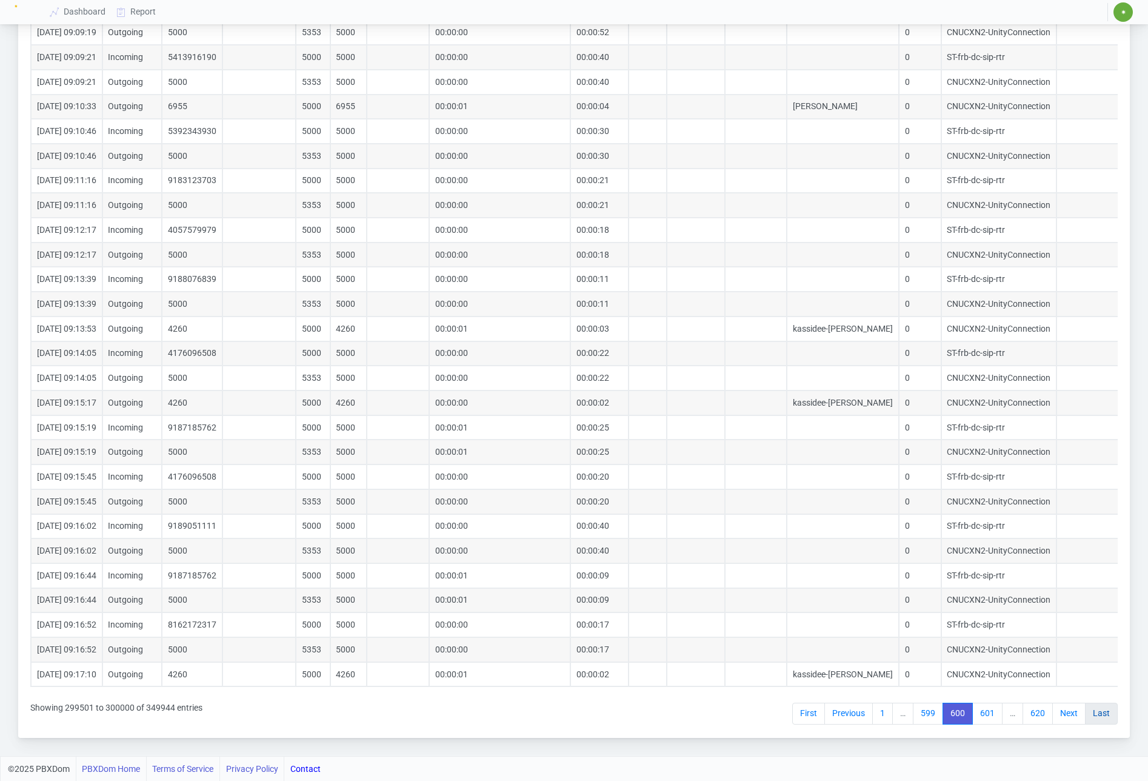
click at [1100, 715] on link "Last" at bounding box center [1101, 714] width 33 height 22
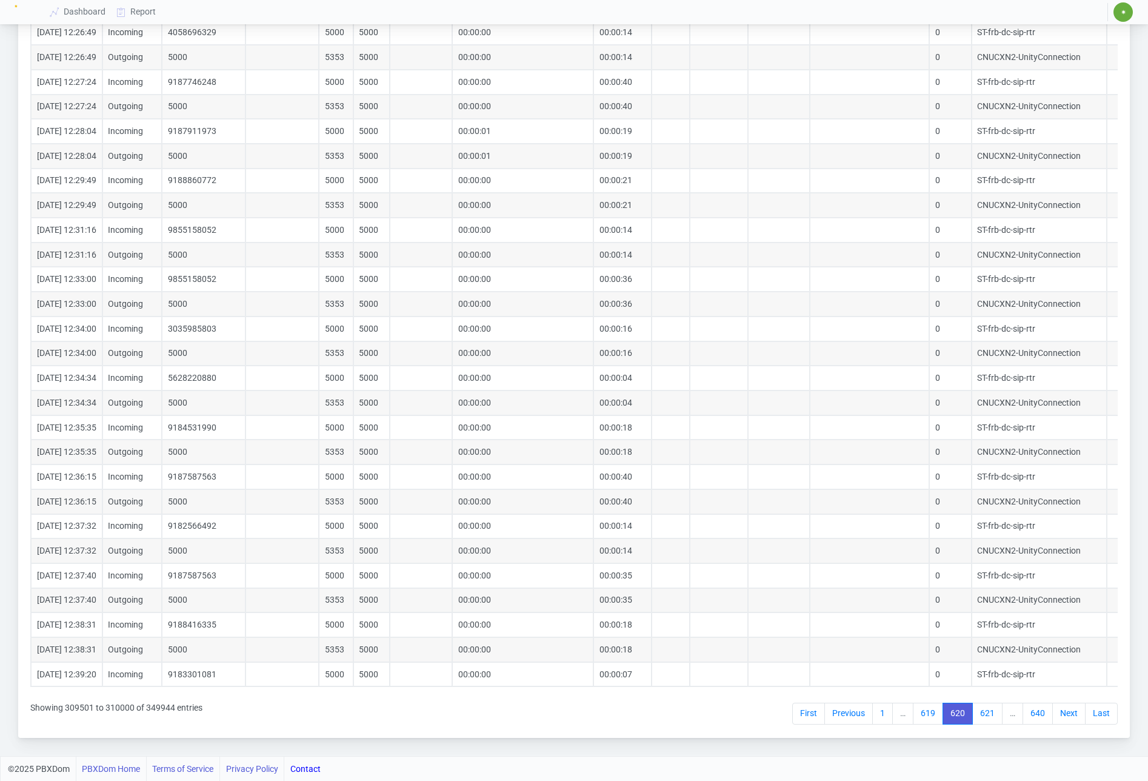
drag, startPoint x: 1100, startPoint y: 714, endPoint x: 977, endPoint y: 743, distance: 126.5
click at [1100, 714] on link "Last" at bounding box center [1101, 714] width 33 height 22
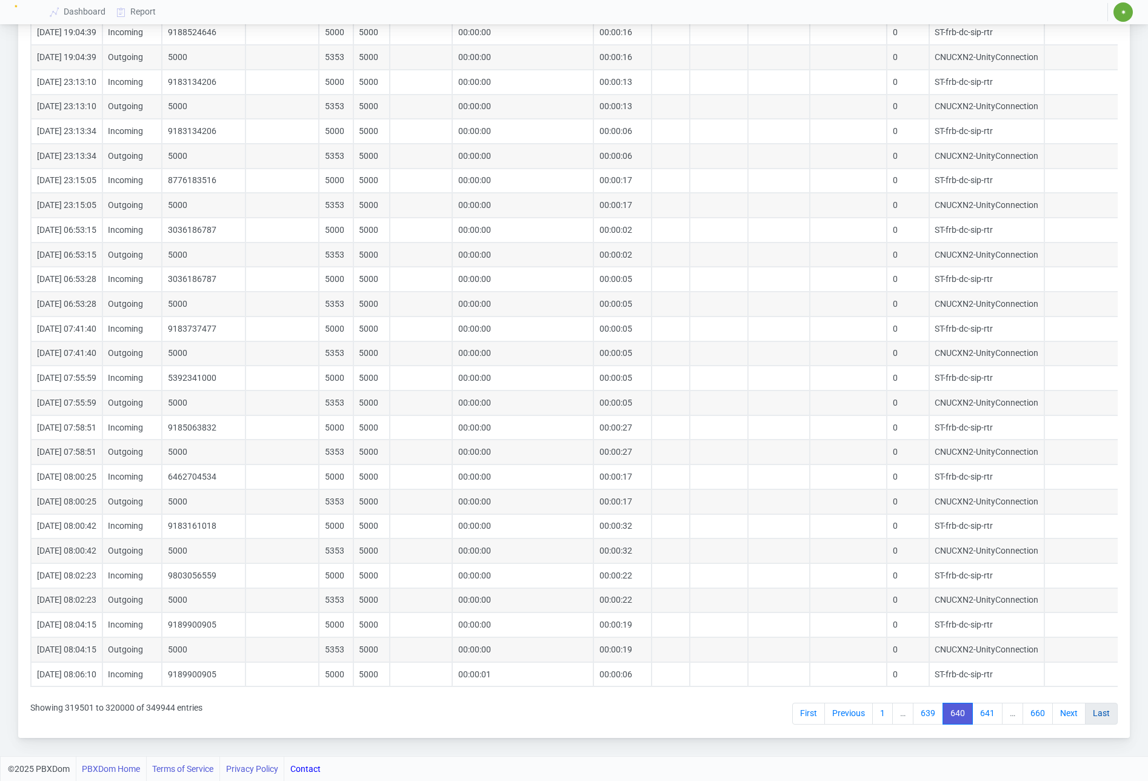
click at [1105, 712] on link "Last" at bounding box center [1101, 714] width 33 height 22
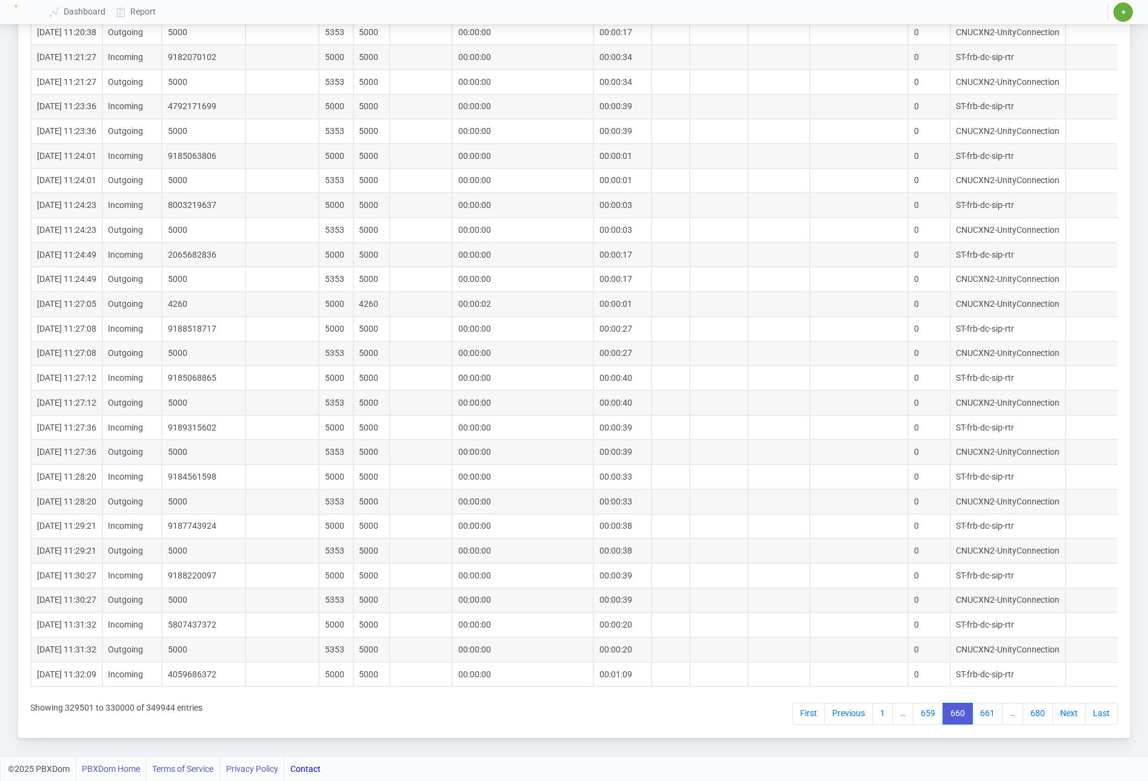
click at [1105, 712] on link "Last" at bounding box center [1101, 714] width 33 height 22
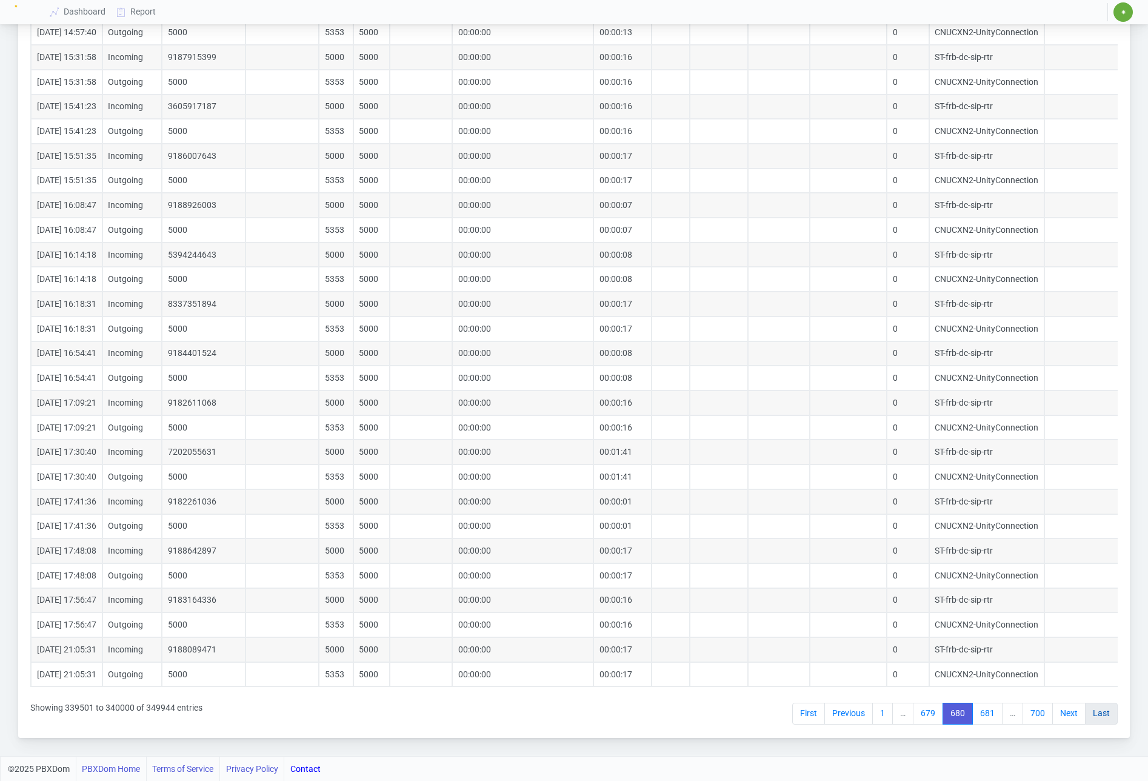
click at [1108, 714] on link "Last" at bounding box center [1101, 714] width 33 height 22
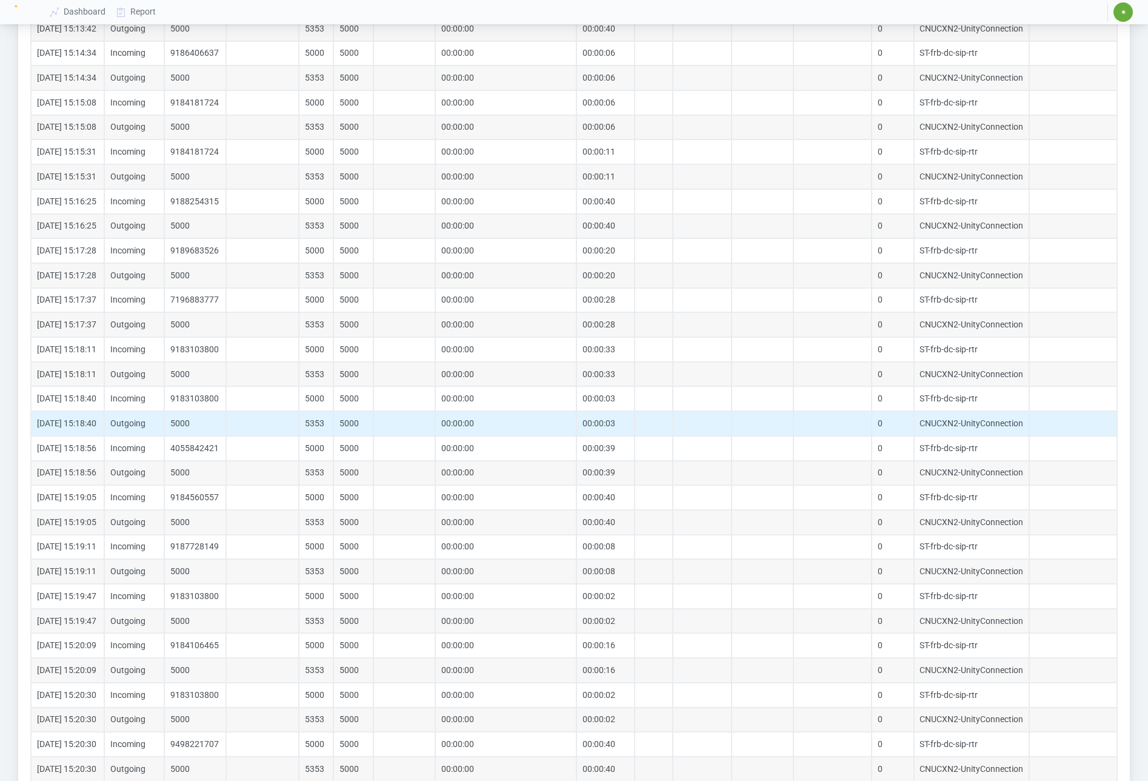
scroll to position [0, 0]
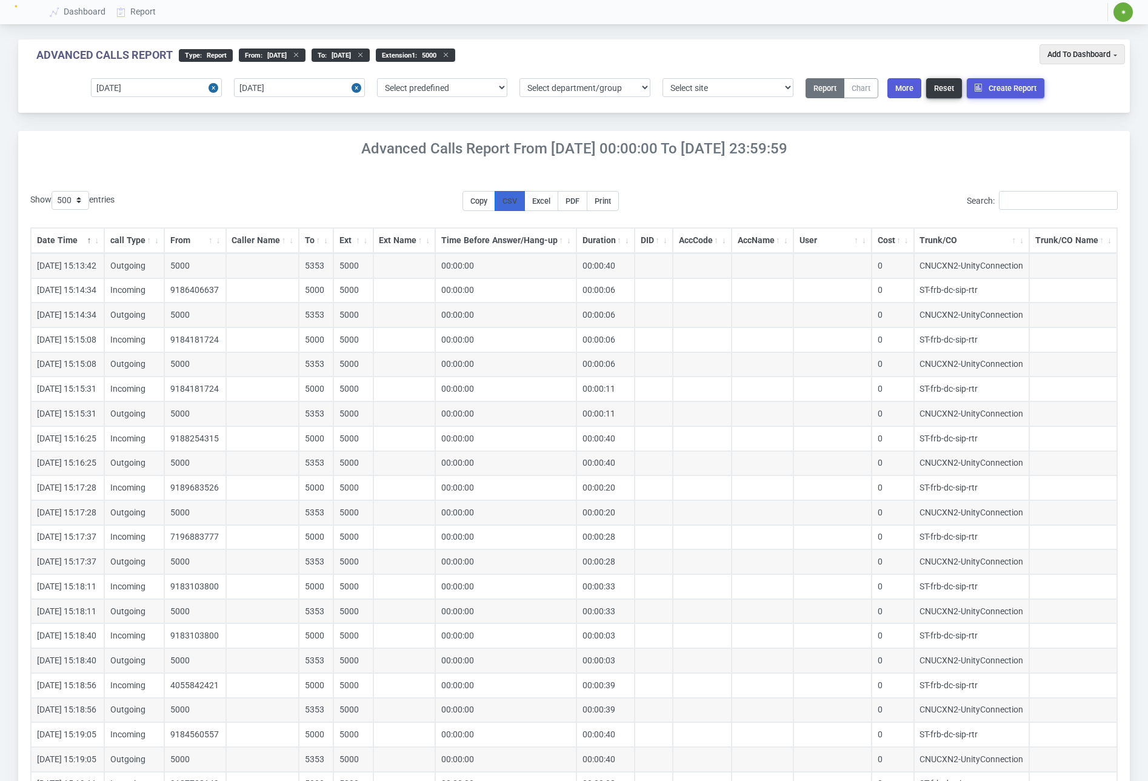
click at [517, 202] on span "CSV" at bounding box center [510, 200] width 15 height 9
click at [550, 202] on span "Excel" at bounding box center [541, 200] width 18 height 9
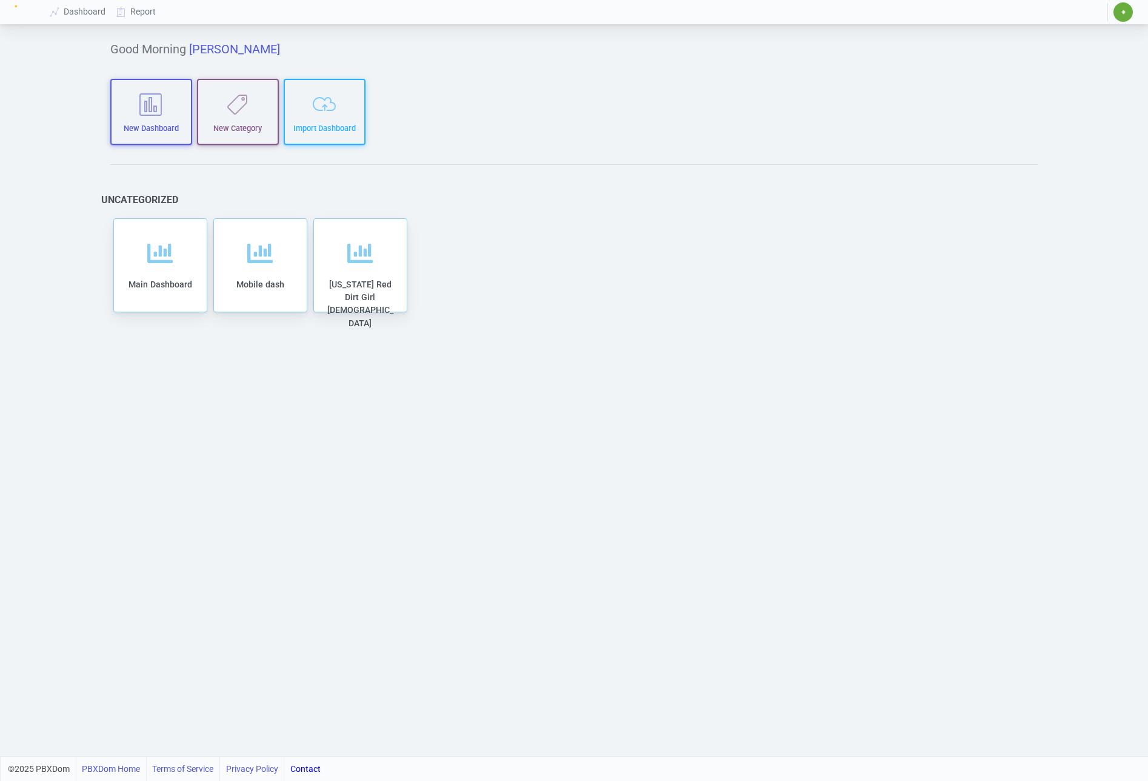
click at [1111, 10] on div "✷ ✷ PJ Moore pj-moore@cherokee.org Sign Out My Account Choose Language Settings…" at bounding box center [1120, 12] width 25 height 21
click at [1119, 16] on span "✷" at bounding box center [1123, 11] width 19 height 19
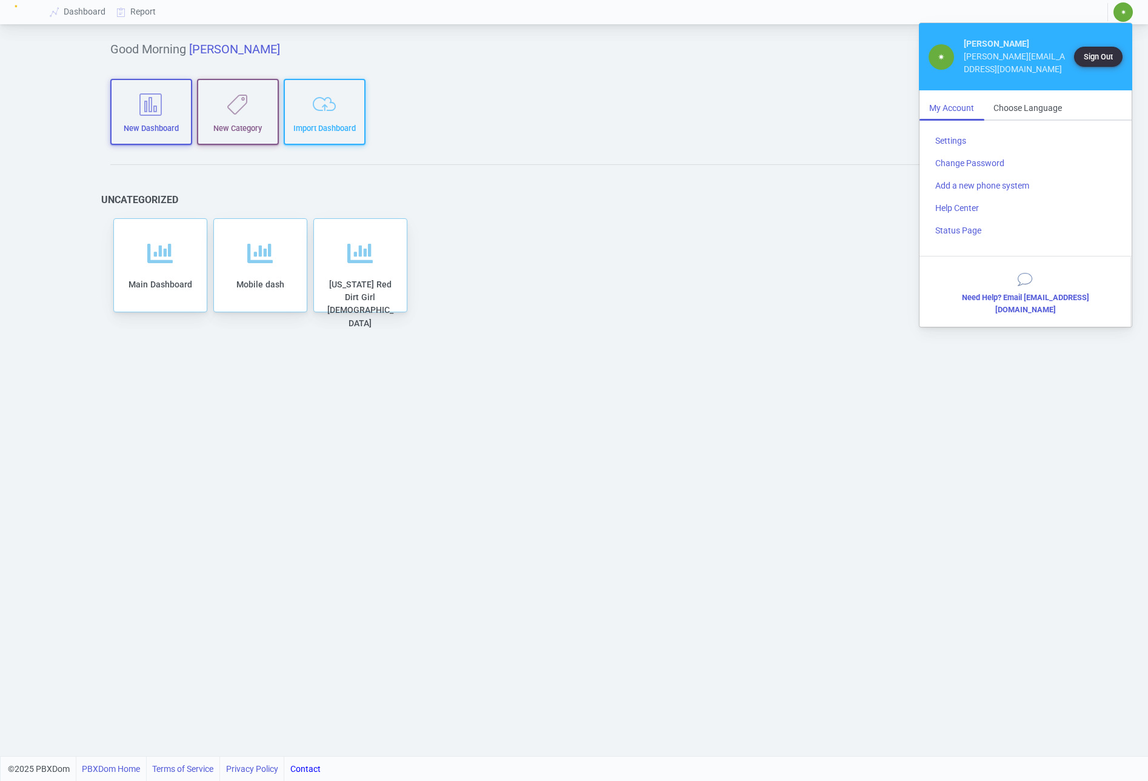
click at [1094, 52] on button "Sign Out" at bounding box center [1098, 57] width 49 height 20
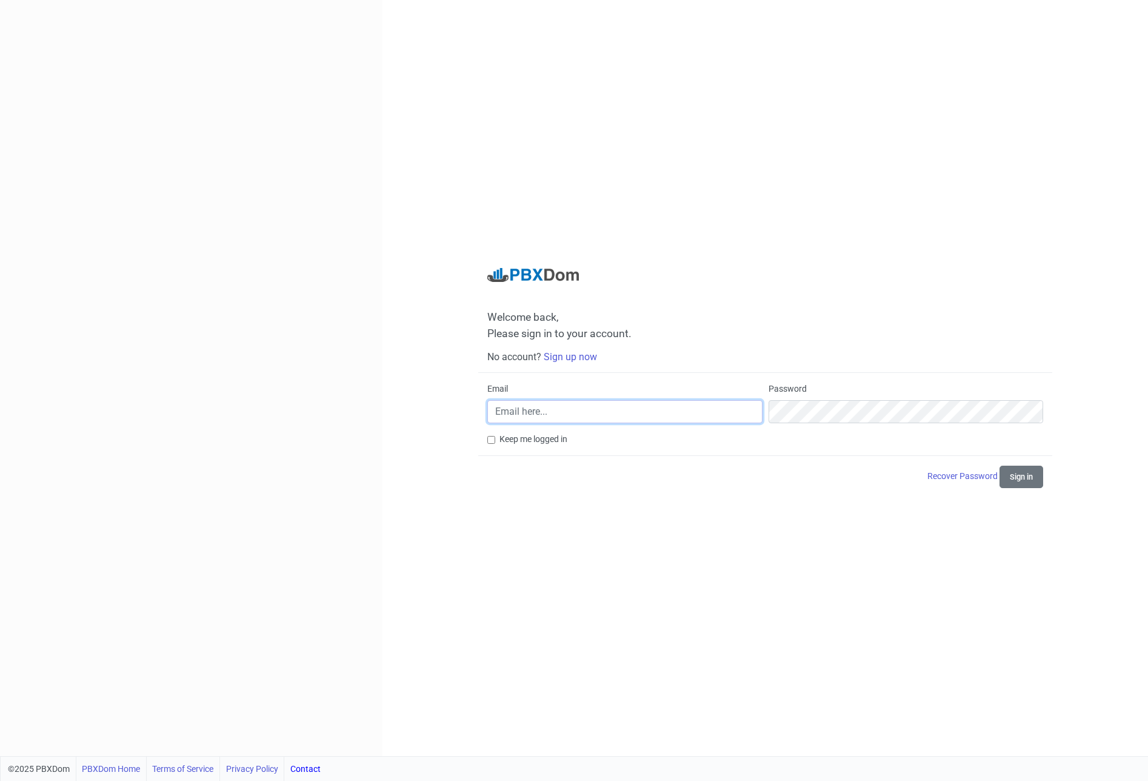
click at [560, 408] on input "Email" at bounding box center [624, 411] width 275 height 23
type input "[PERSON_NAME][EMAIL_ADDRESS][DOMAIN_NAME]"
click at [1000, 466] on button "Sign in" at bounding box center [1022, 477] width 44 height 22
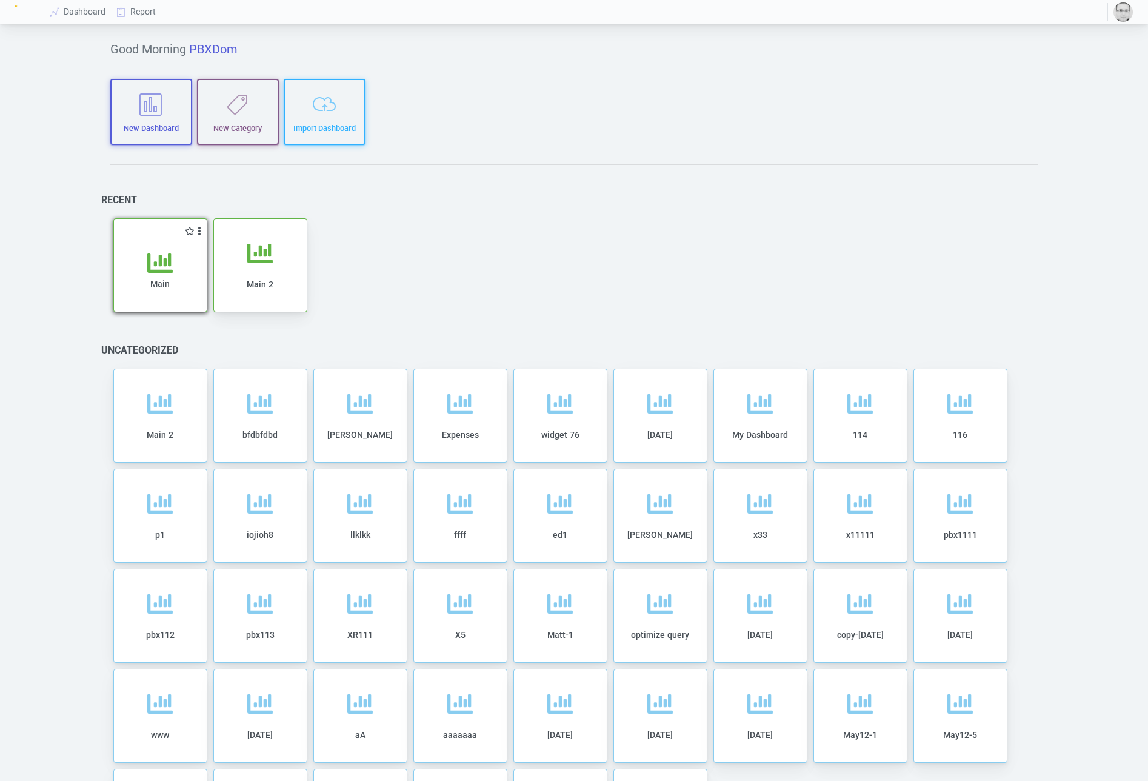
click at [157, 275] on icon at bounding box center [159, 262] width 25 height 25
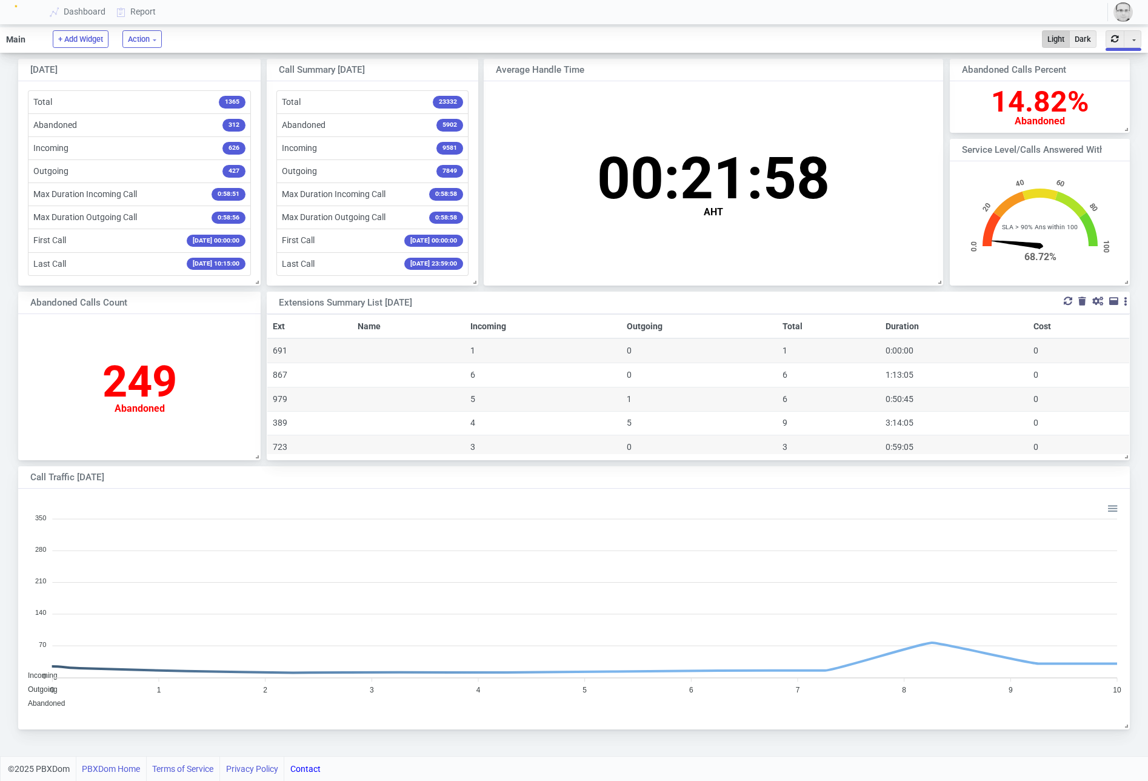
scroll to position [119, 179]
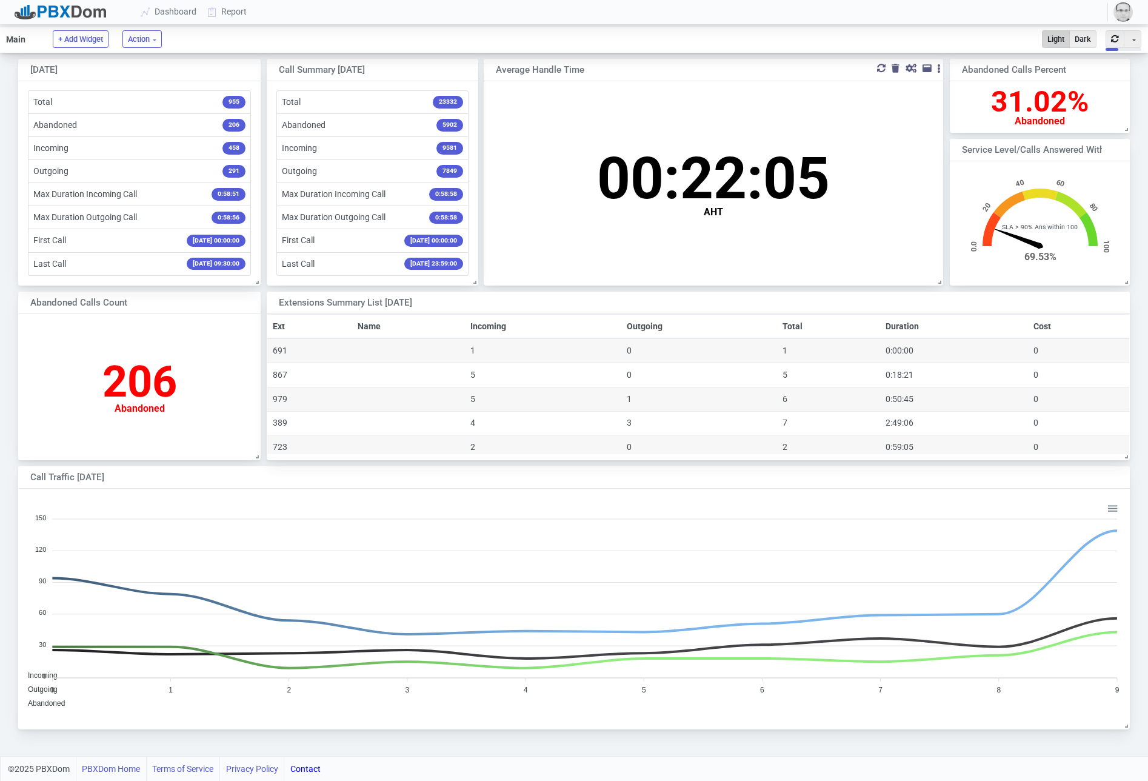
scroll to position [235, 1111]
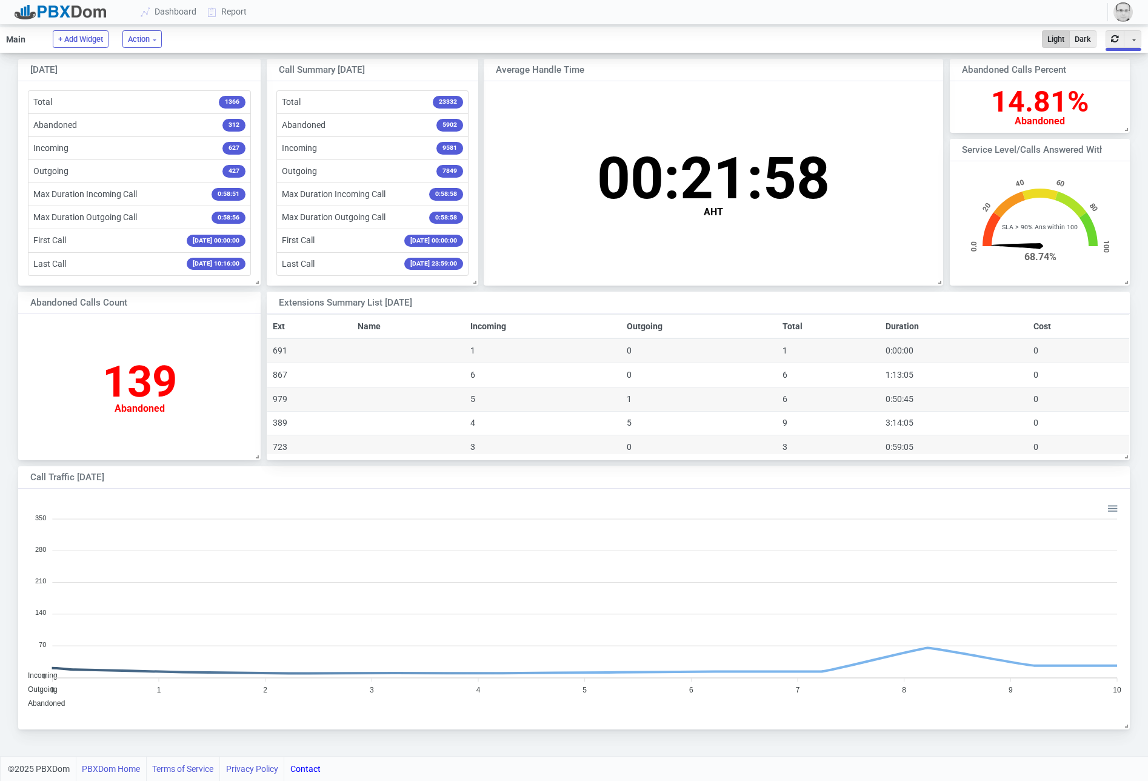
scroll to position [235, 1111]
